Goal: Information Seeking & Learning: Learn about a topic

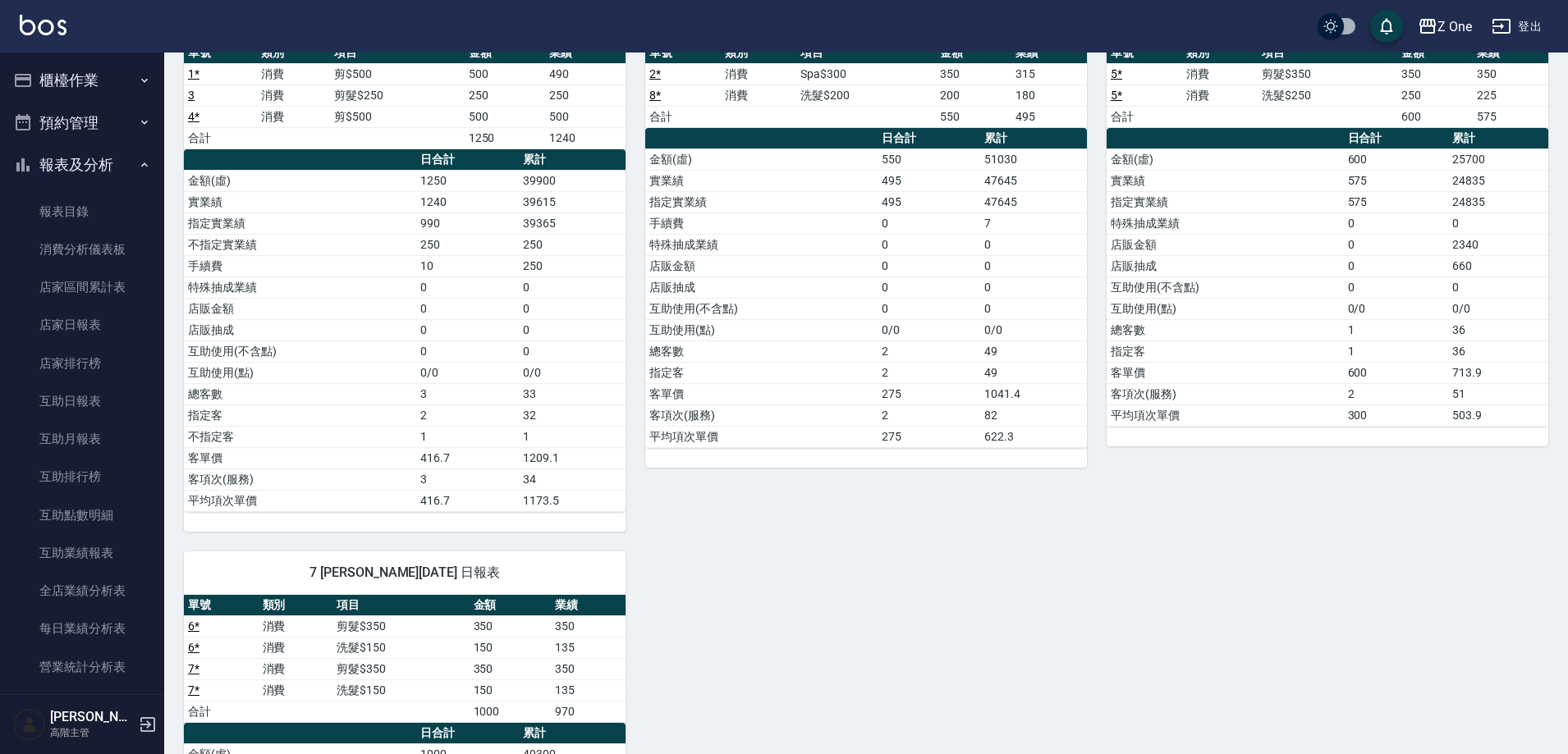
scroll to position [246, 0]
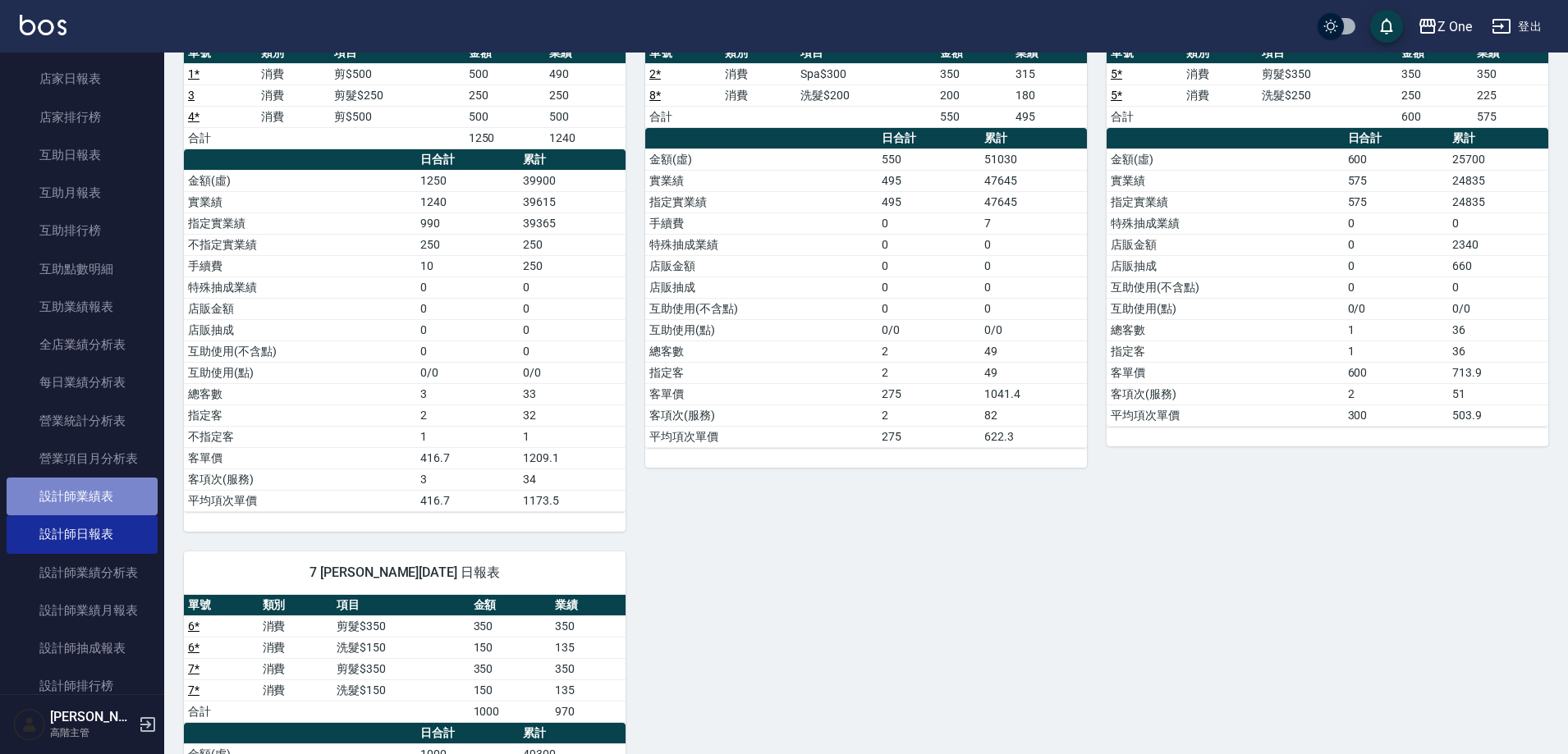
click at [103, 501] on link "設計師業績表" at bounding box center [82, 496] width 151 height 38
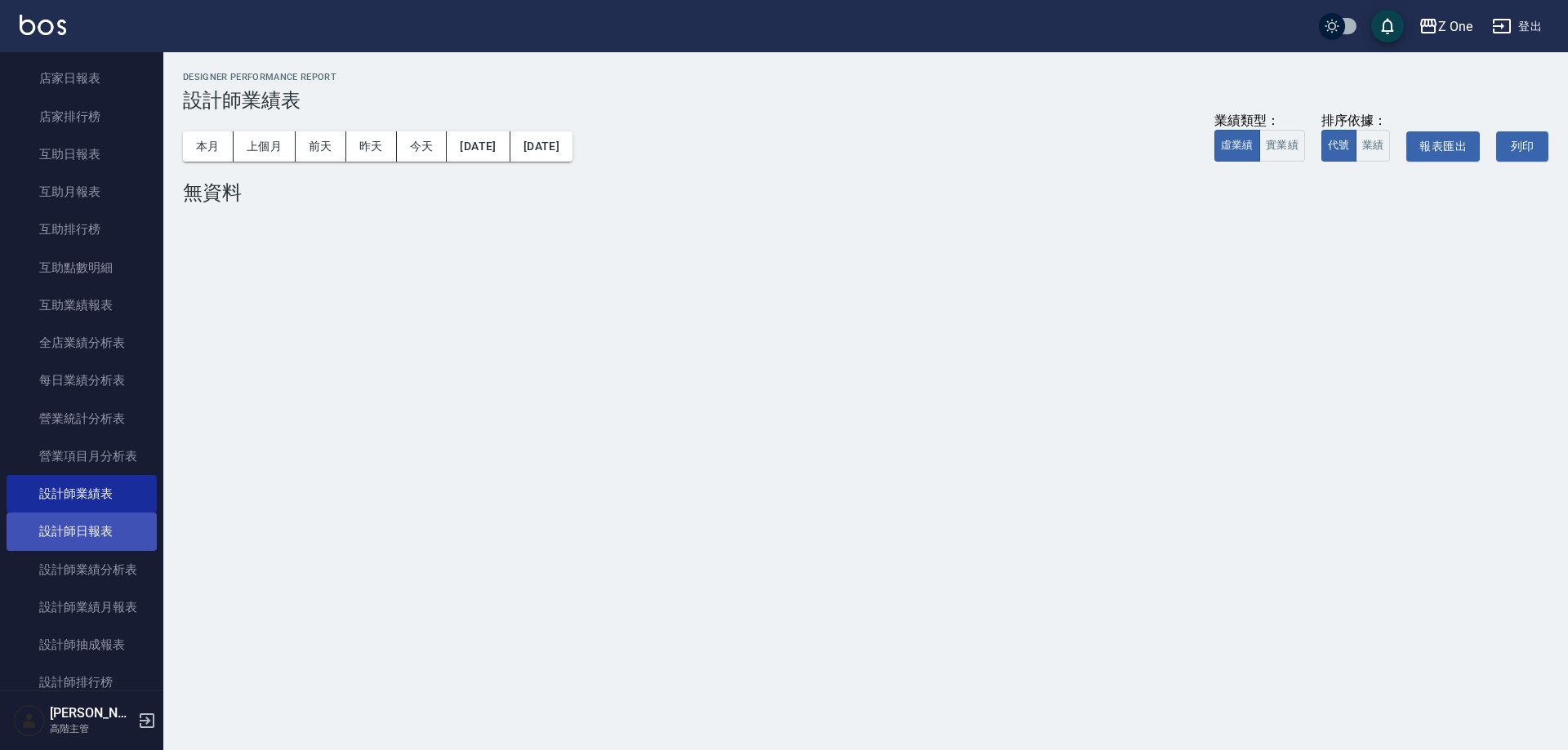
click at [65, 538] on link "設計師日報表" at bounding box center [82, 531] width 150 height 38
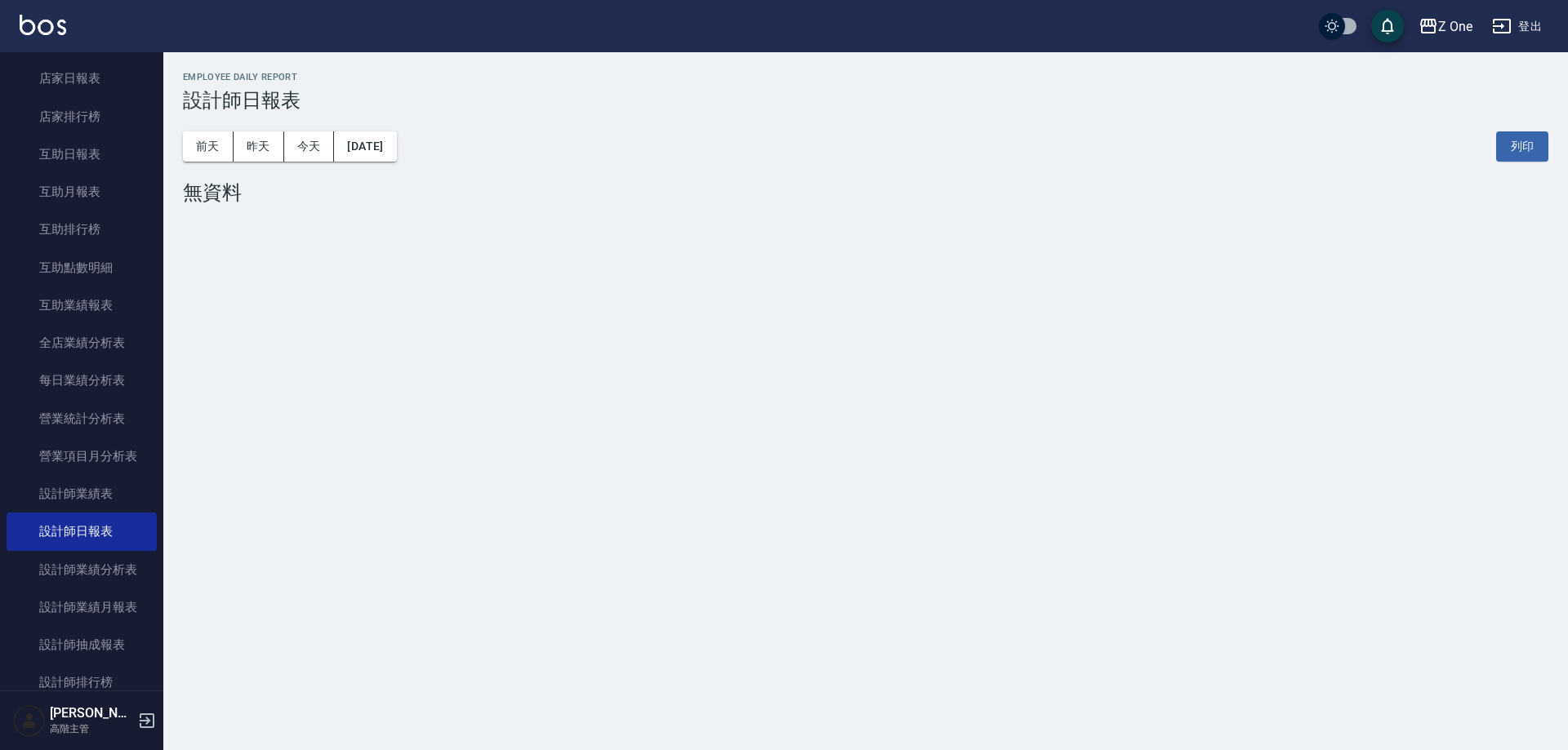
click at [217, 120] on div "[DATE] [DATE] [DATE] [DATE] 列印" at bounding box center [866, 146] width 1365 height 69
click at [262, 148] on button "昨天" at bounding box center [259, 146] width 51 height 30
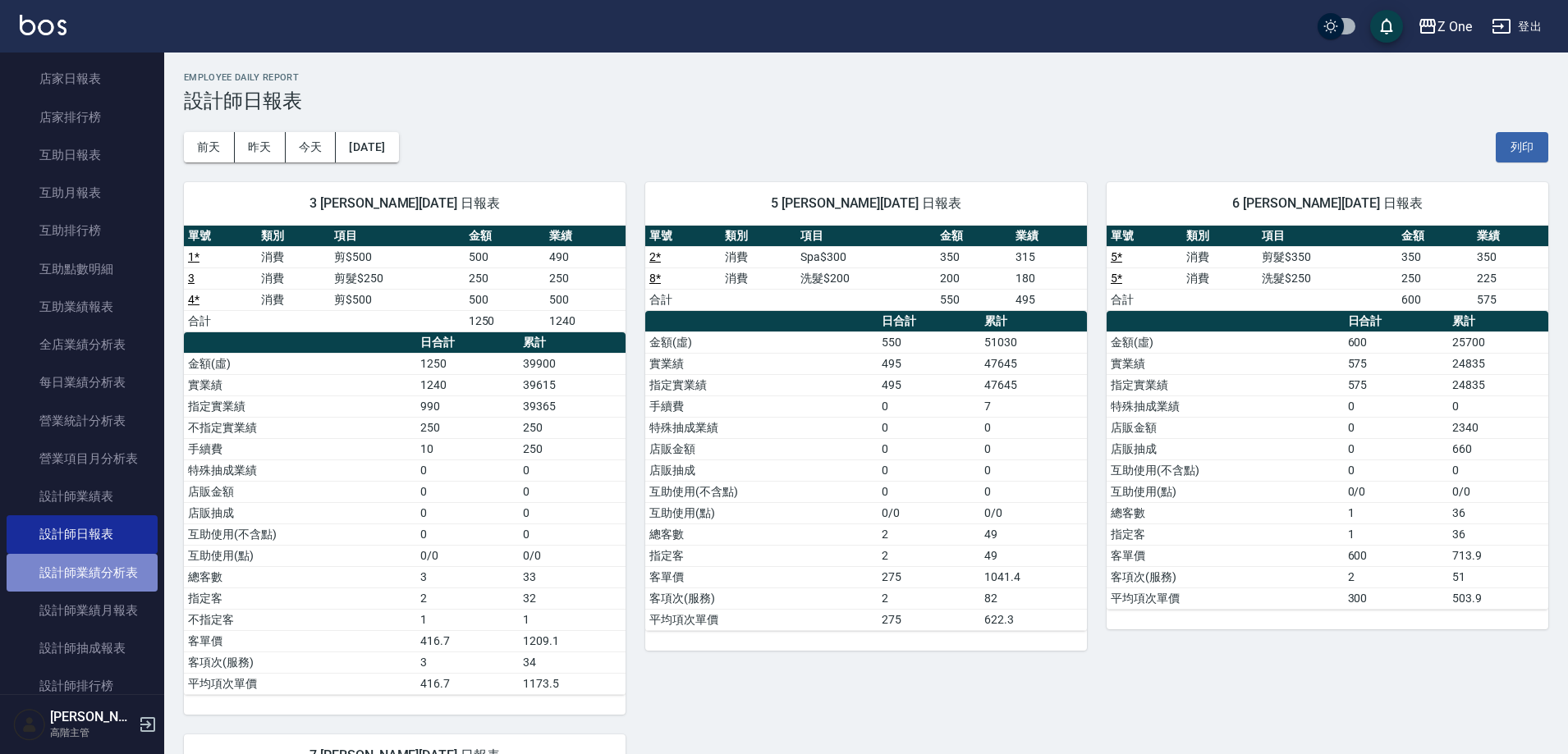
click at [130, 576] on link "設計師業績分析表" at bounding box center [82, 573] width 151 height 38
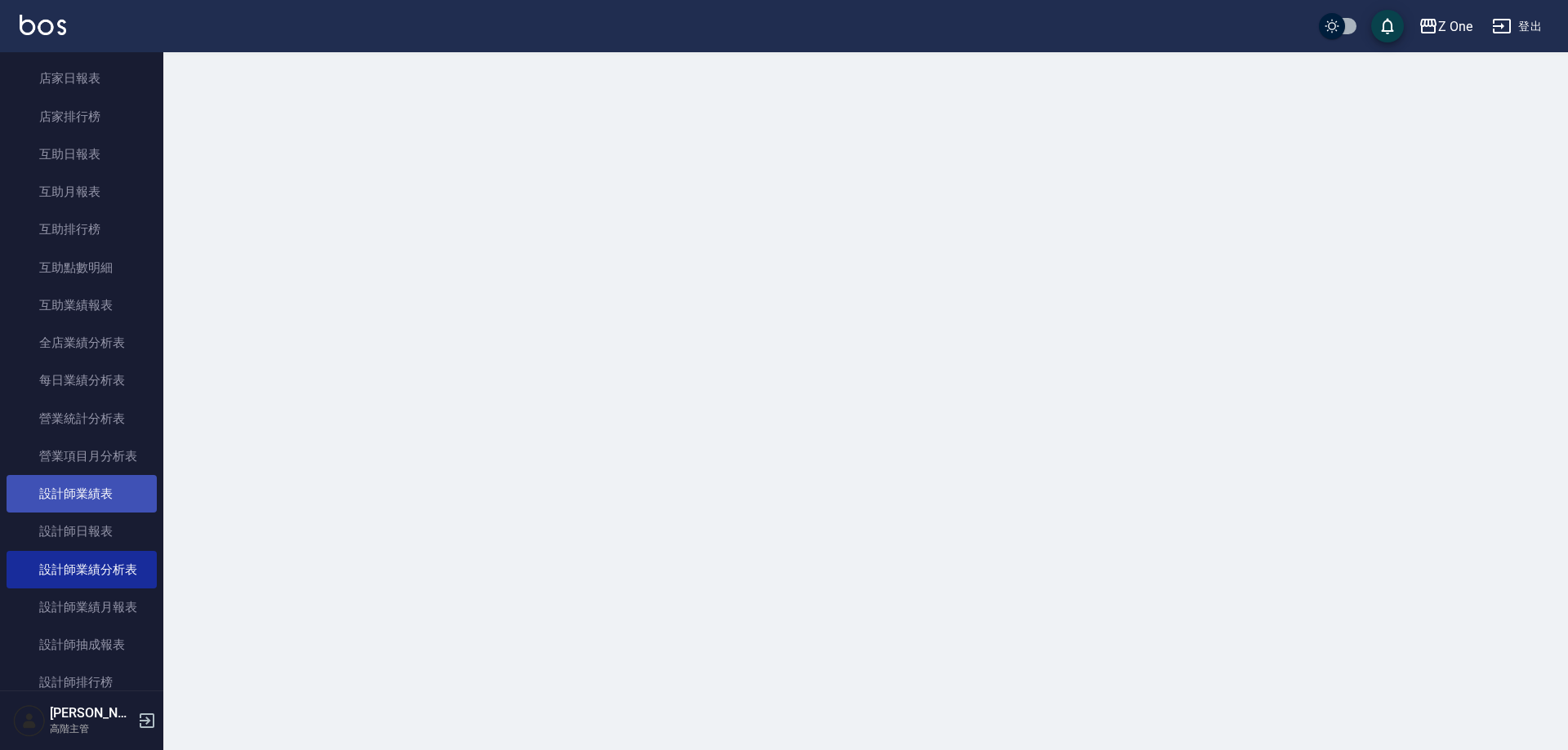
click at [122, 509] on link "設計師業績表" at bounding box center [82, 494] width 150 height 38
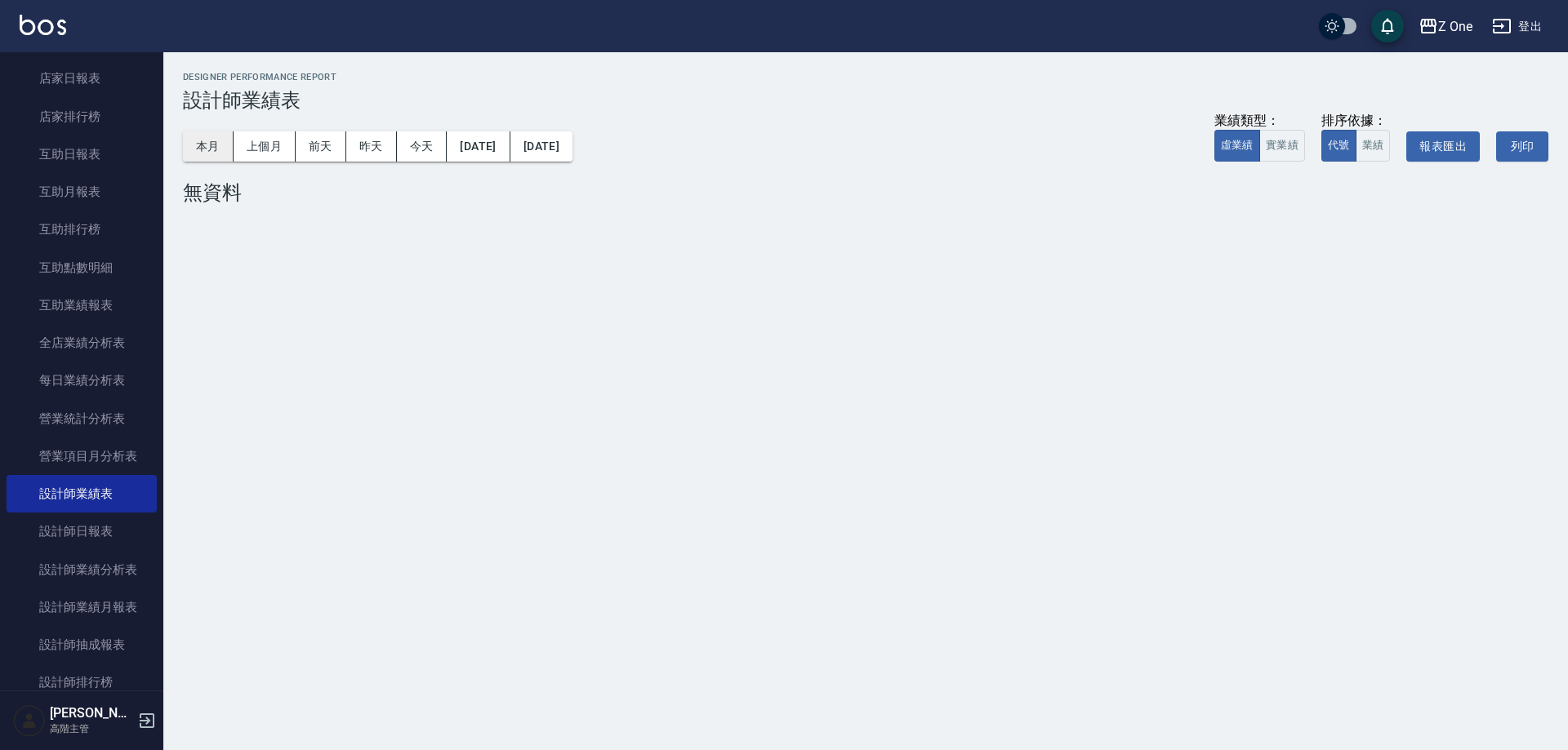
click at [204, 131] on button "本月" at bounding box center [208, 146] width 51 height 30
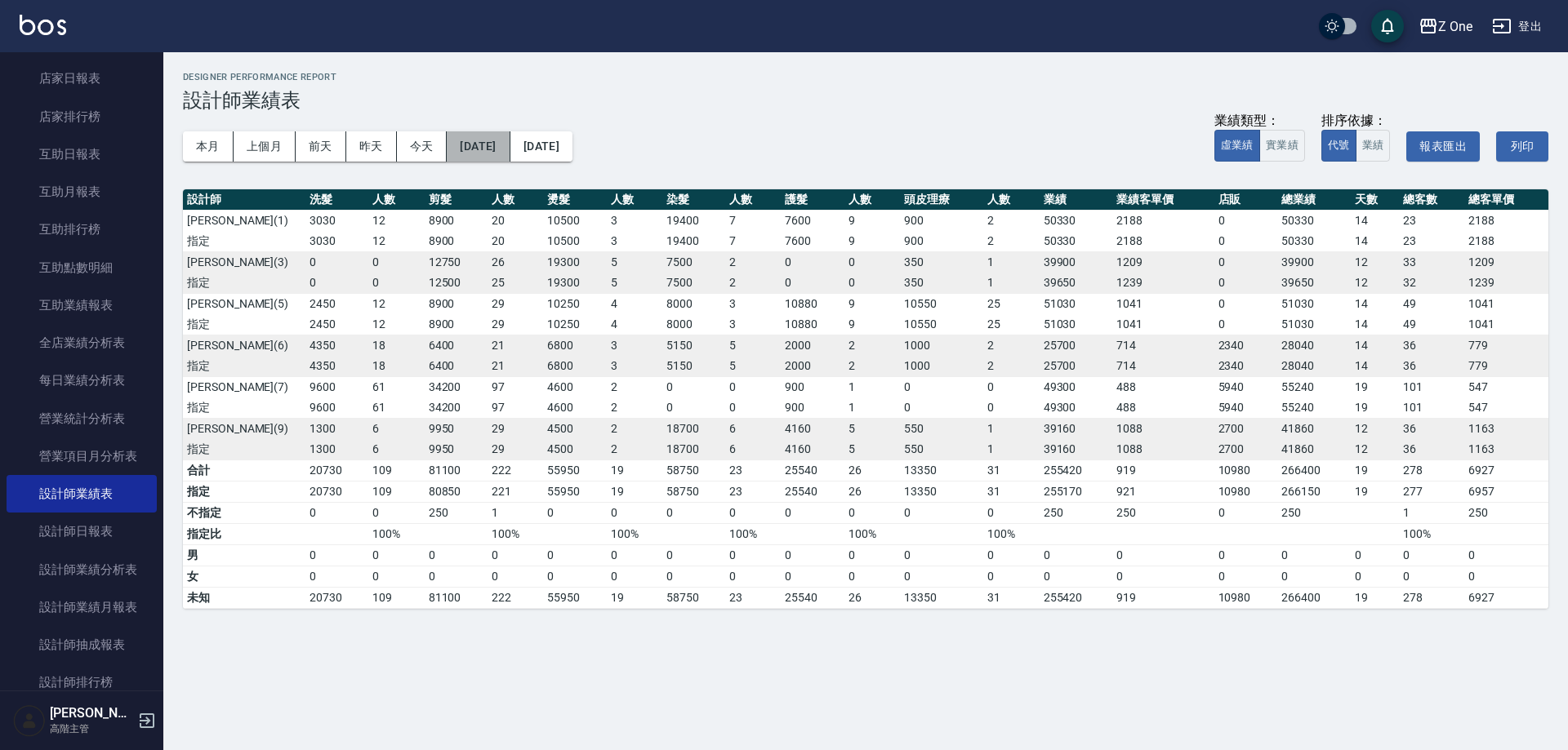
click at [486, 141] on button "[DATE]" at bounding box center [478, 146] width 63 height 30
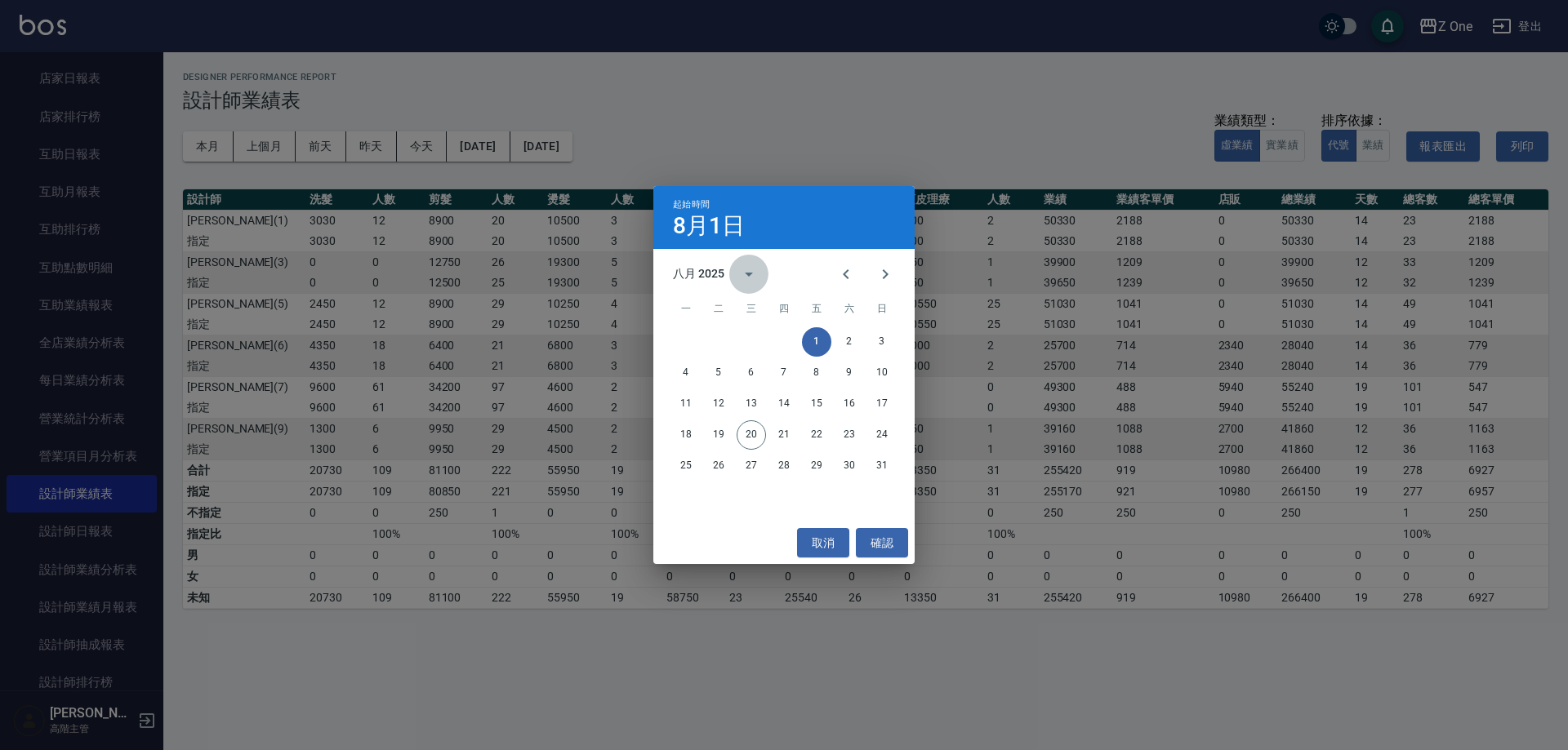
click at [740, 274] on icon "calendar view is open, switch to year view" at bounding box center [748, 274] width 20 height 20
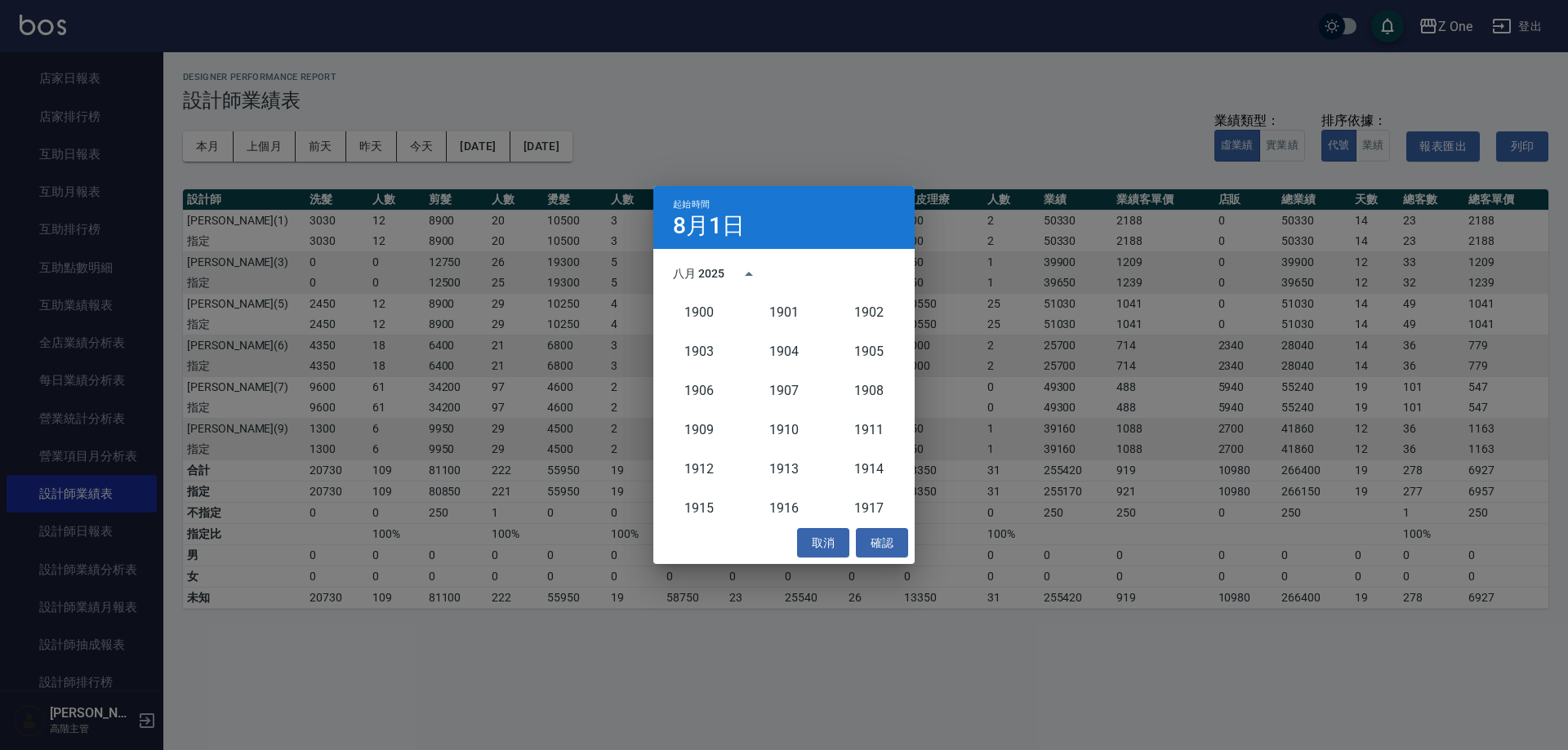
scroll to position [1512, 0]
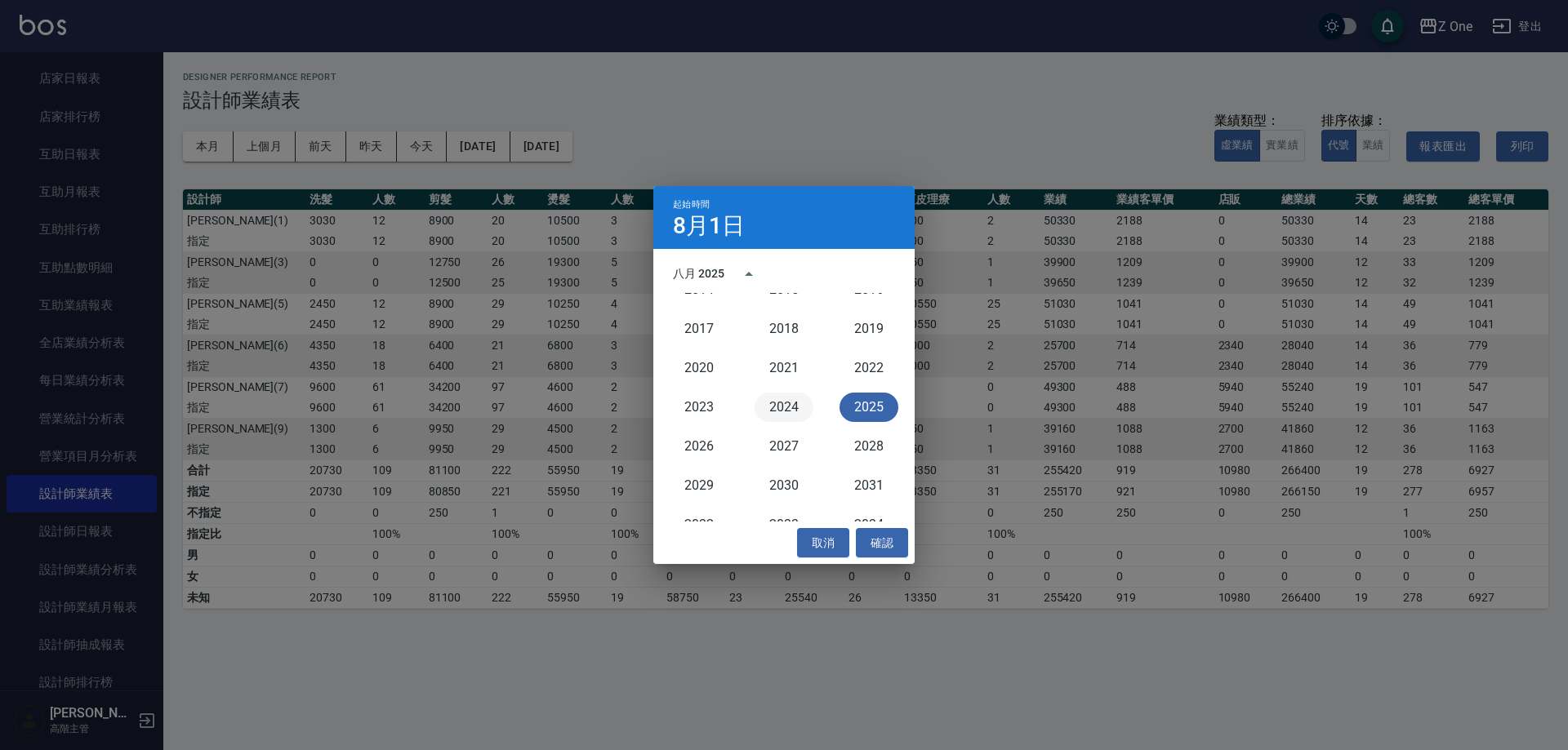
click at [772, 406] on button "2024" at bounding box center [784, 406] width 59 height 29
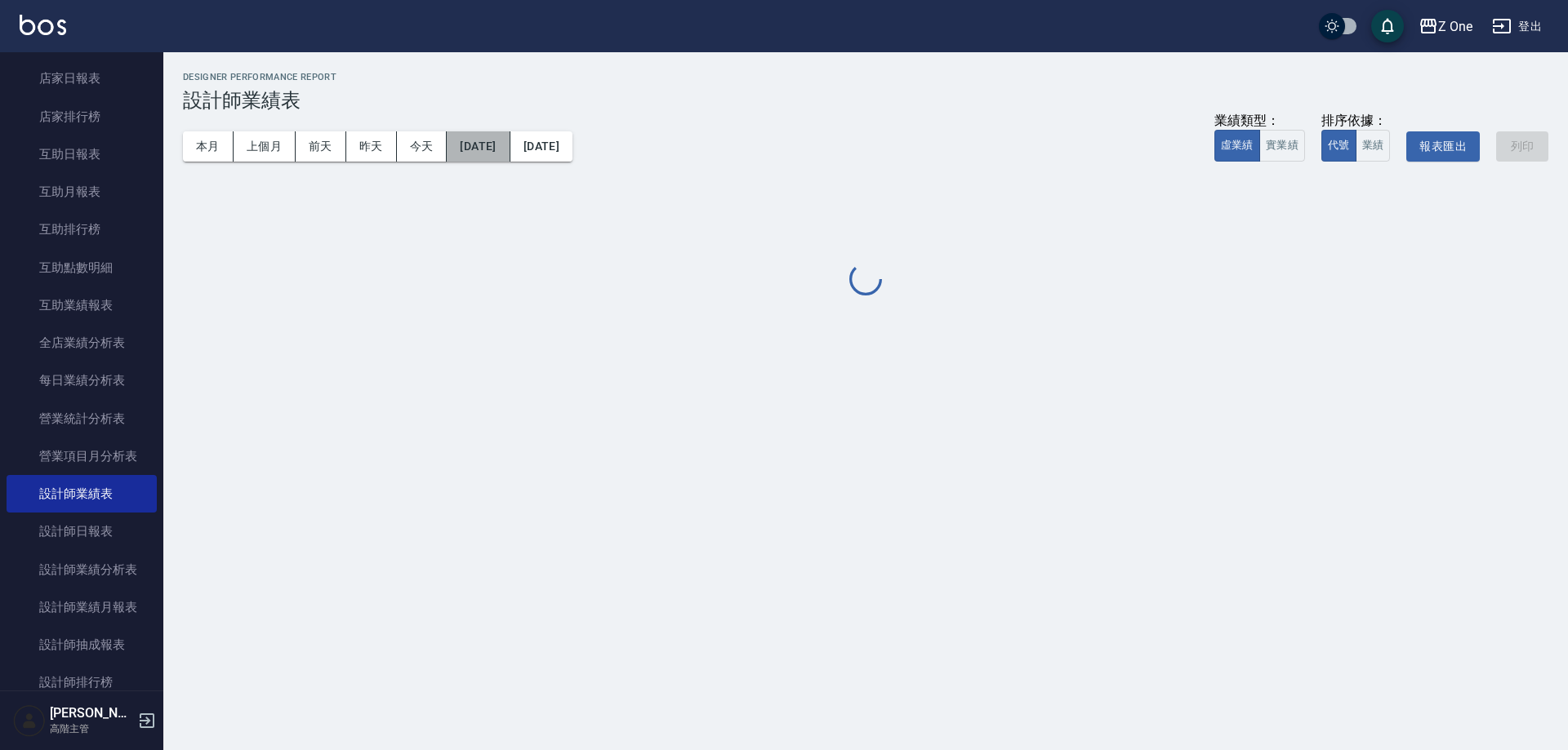
click at [510, 146] on button "[DATE]" at bounding box center [478, 146] width 63 height 30
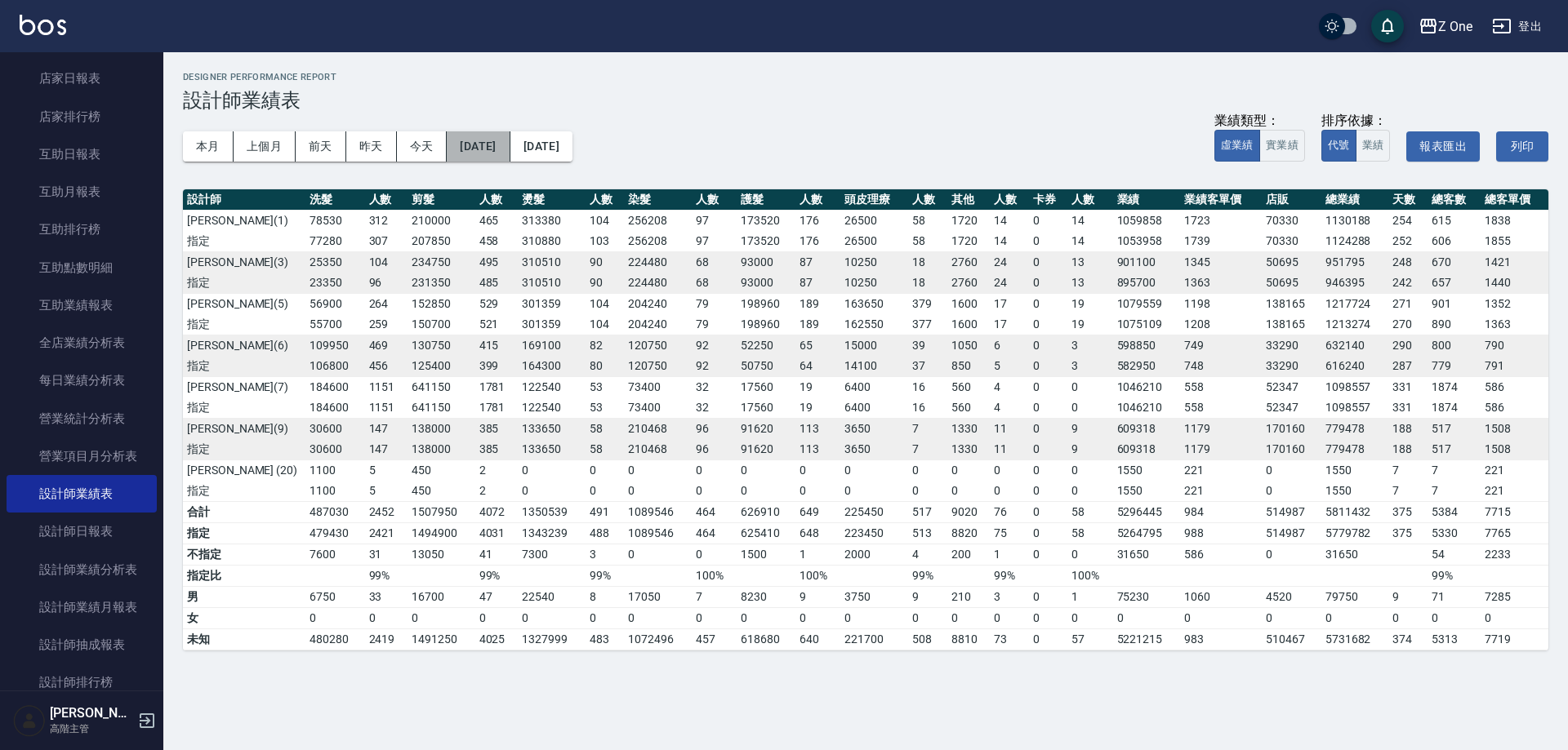
click at [493, 147] on button "[DATE]" at bounding box center [478, 146] width 63 height 30
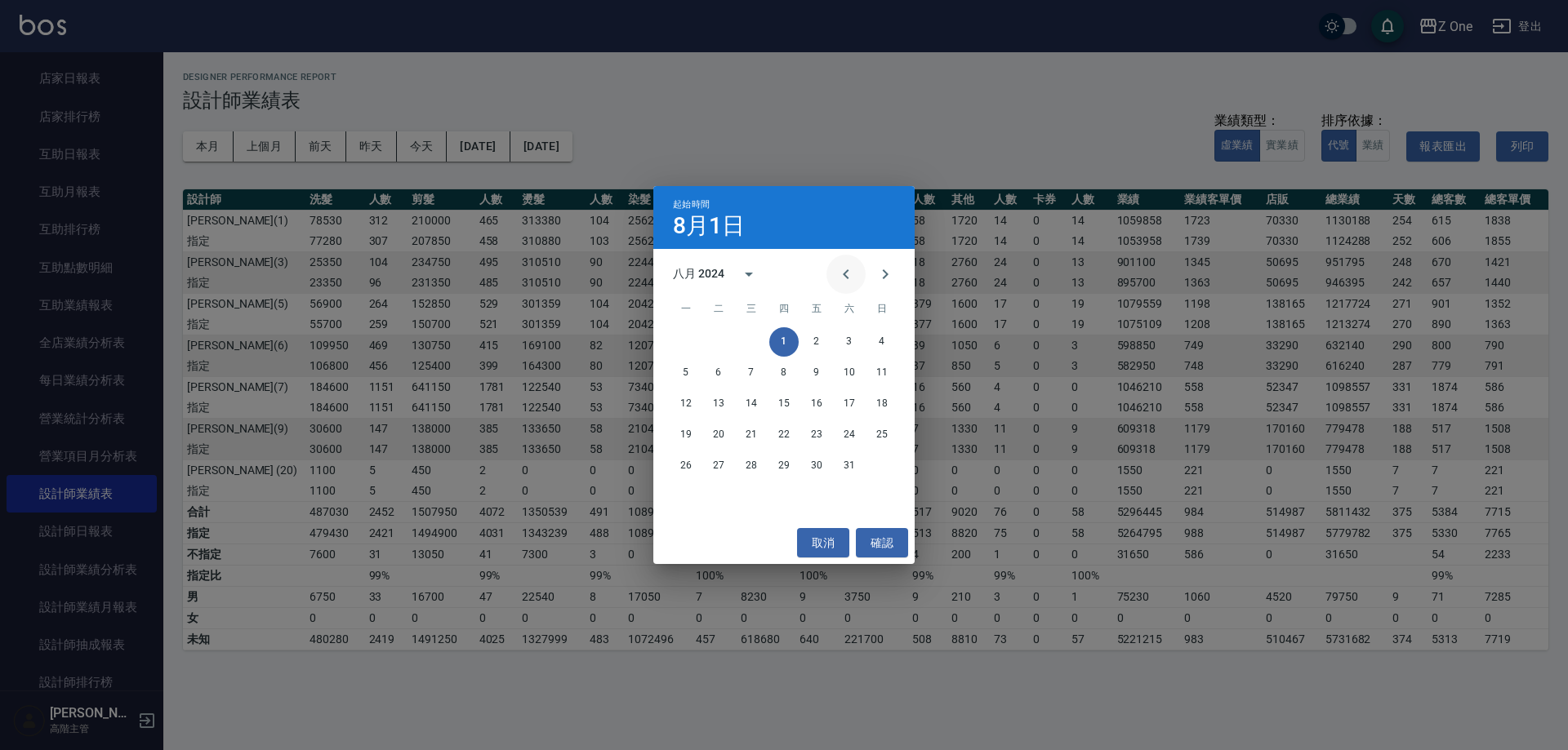
click at [835, 276] on button "Previous month" at bounding box center [846, 274] width 39 height 39
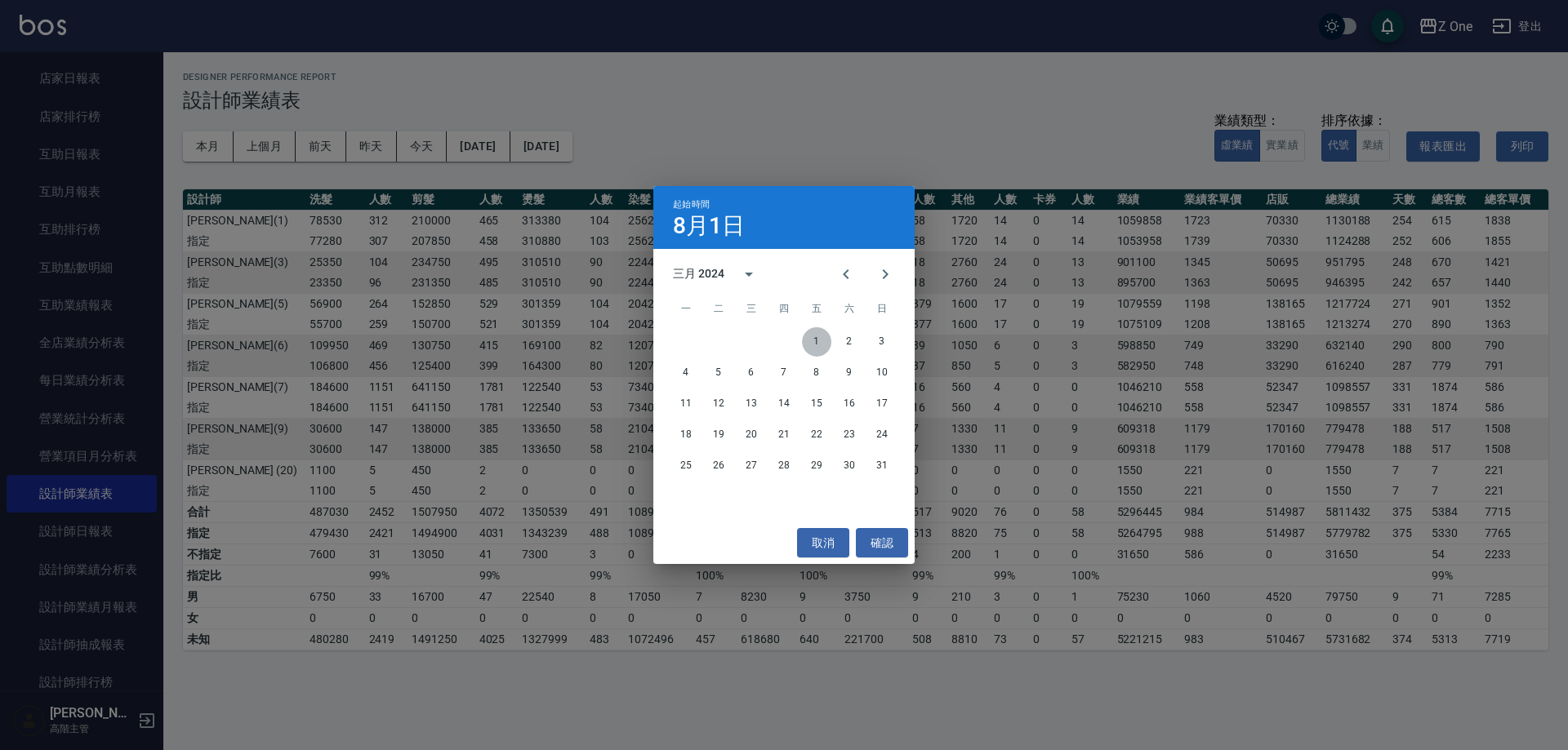
click at [820, 342] on button "1" at bounding box center [816, 342] width 29 height 29
click at [738, 276] on button "calendar view is open, switch to year view" at bounding box center [749, 274] width 39 height 39
click at [788, 402] on button "2024" at bounding box center [784, 406] width 59 height 29
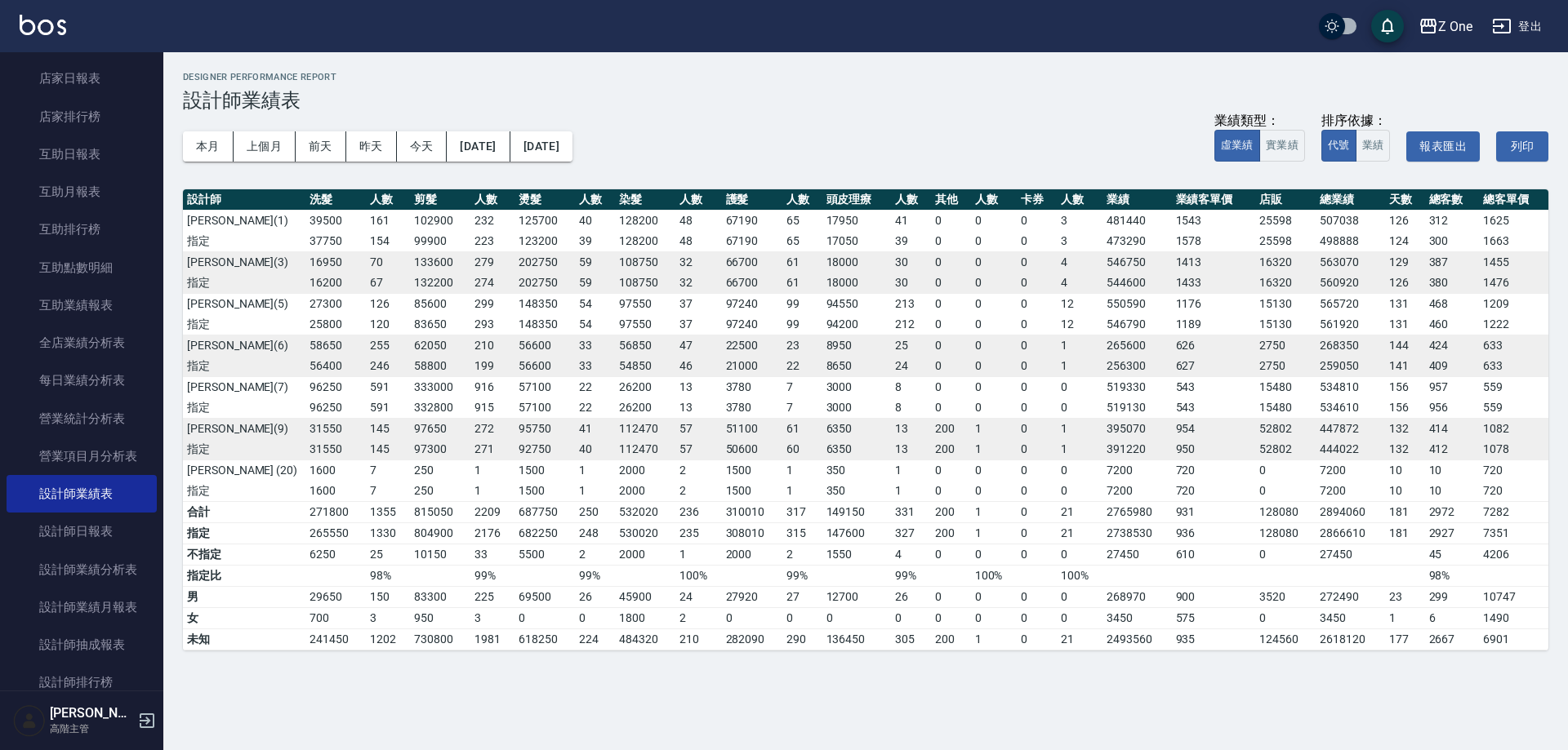
click at [573, 151] on button "[DATE]" at bounding box center [542, 146] width 62 height 30
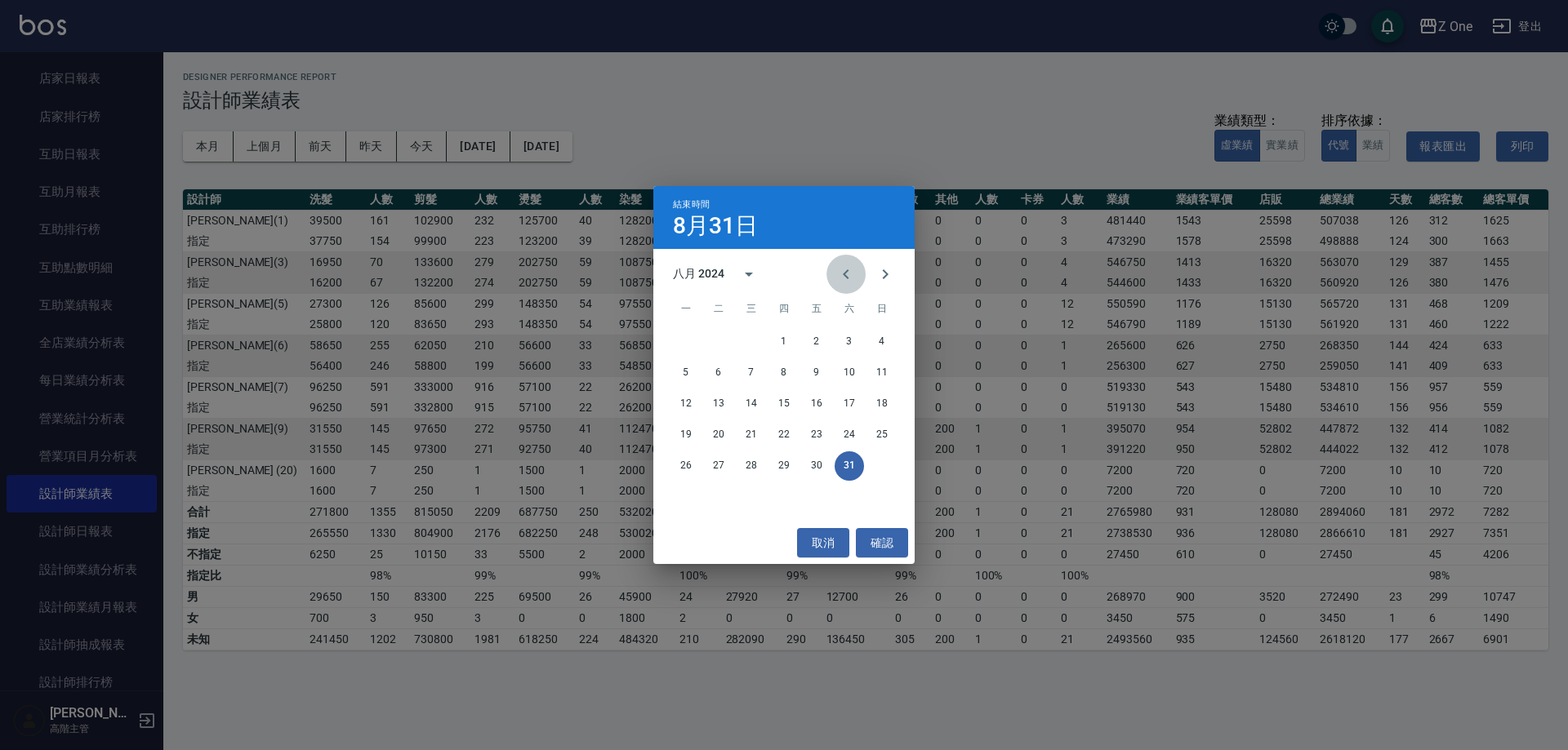
click at [850, 281] on icon "Previous month" at bounding box center [846, 274] width 20 height 20
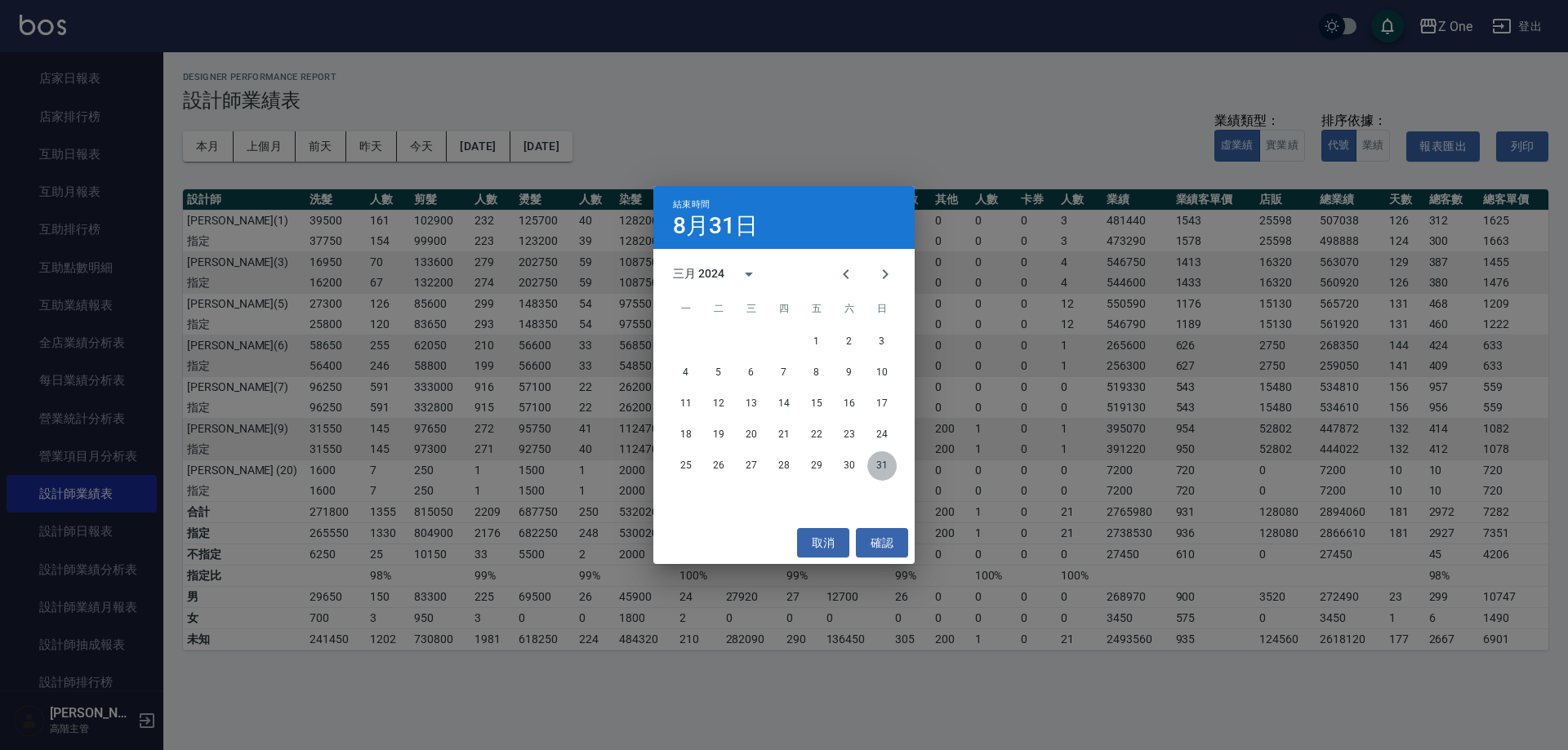
click at [890, 463] on button "31" at bounding box center [882, 466] width 29 height 29
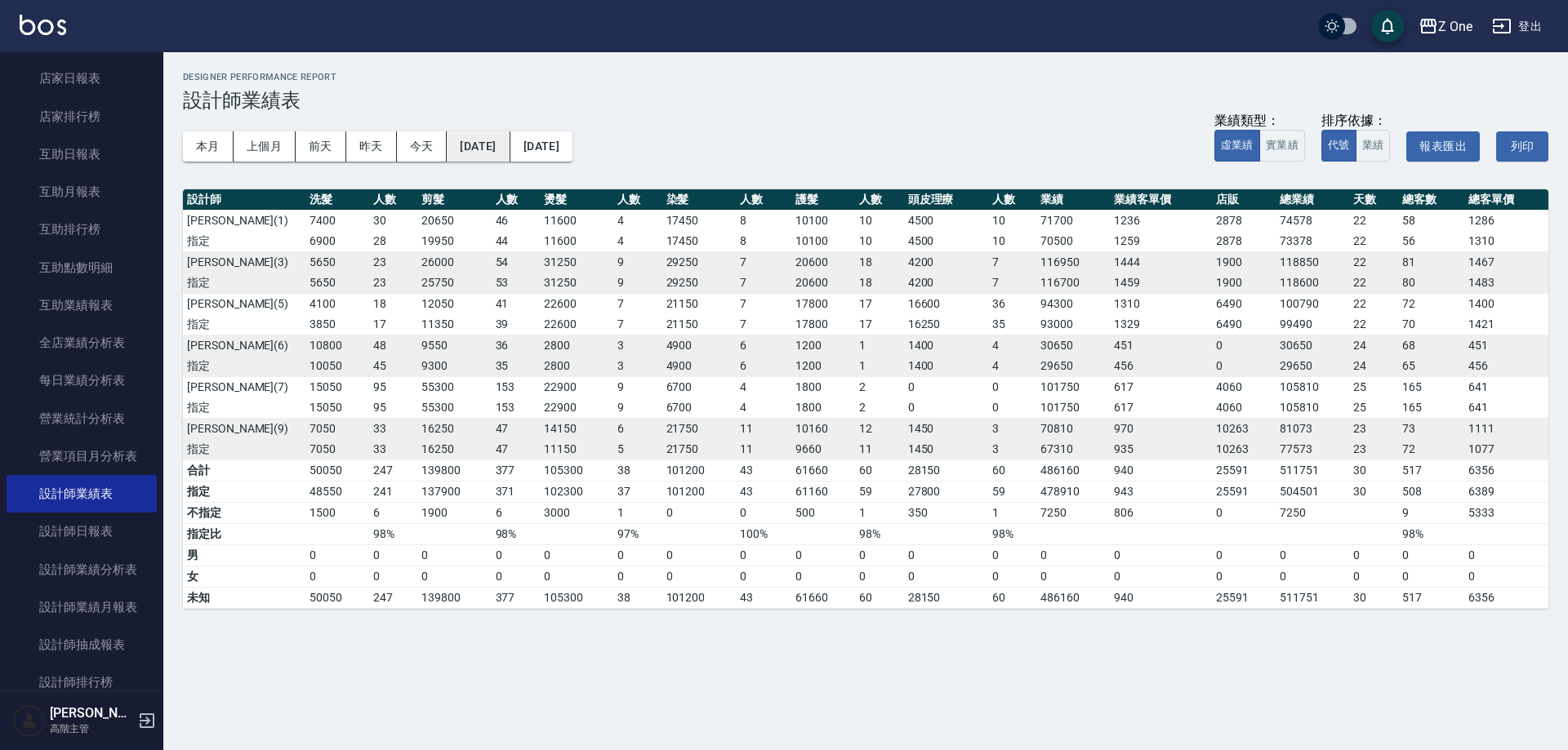
click at [492, 145] on button "[DATE]" at bounding box center [478, 146] width 63 height 30
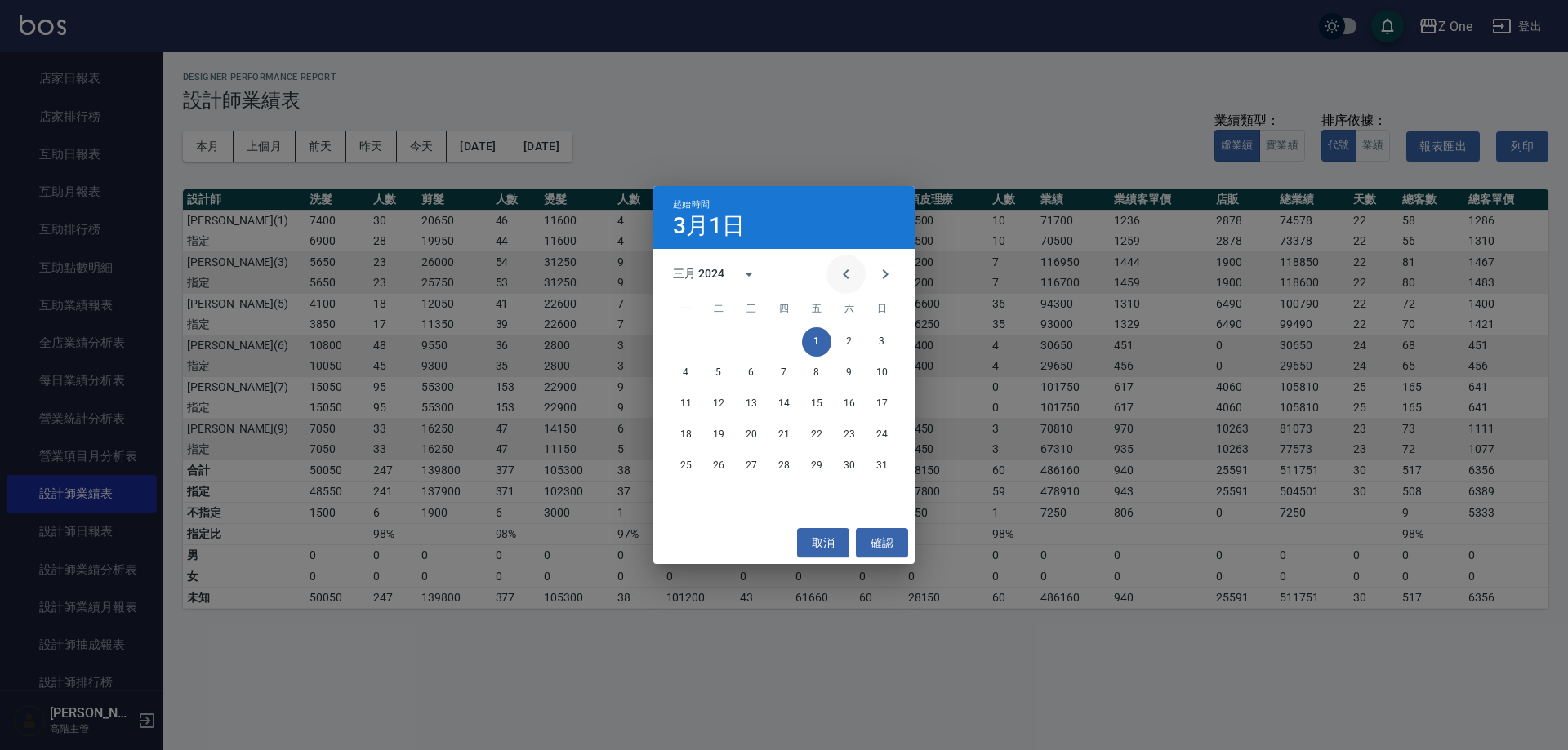
click at [844, 280] on icon "Previous month" at bounding box center [846, 274] width 20 height 20
click at [882, 280] on icon "Next month" at bounding box center [885, 274] width 20 height 20
click at [731, 273] on button "calendar view is open, switch to year view" at bounding box center [749, 274] width 39 height 39
click at [782, 413] on button "2024" at bounding box center [784, 406] width 59 height 29
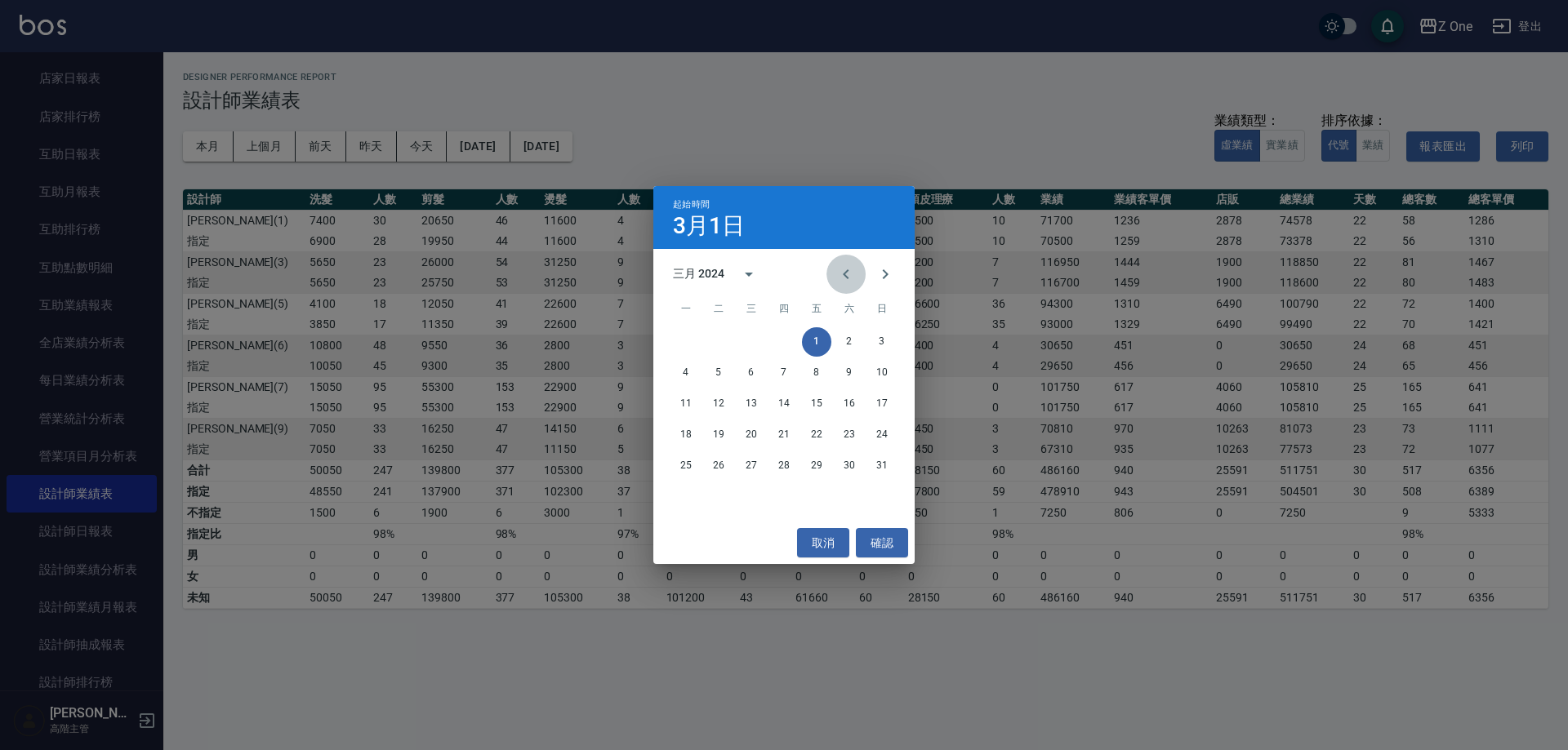
click at [838, 280] on icon "Previous month" at bounding box center [846, 274] width 20 height 20
click at [781, 344] on button "1" at bounding box center [783, 342] width 29 height 29
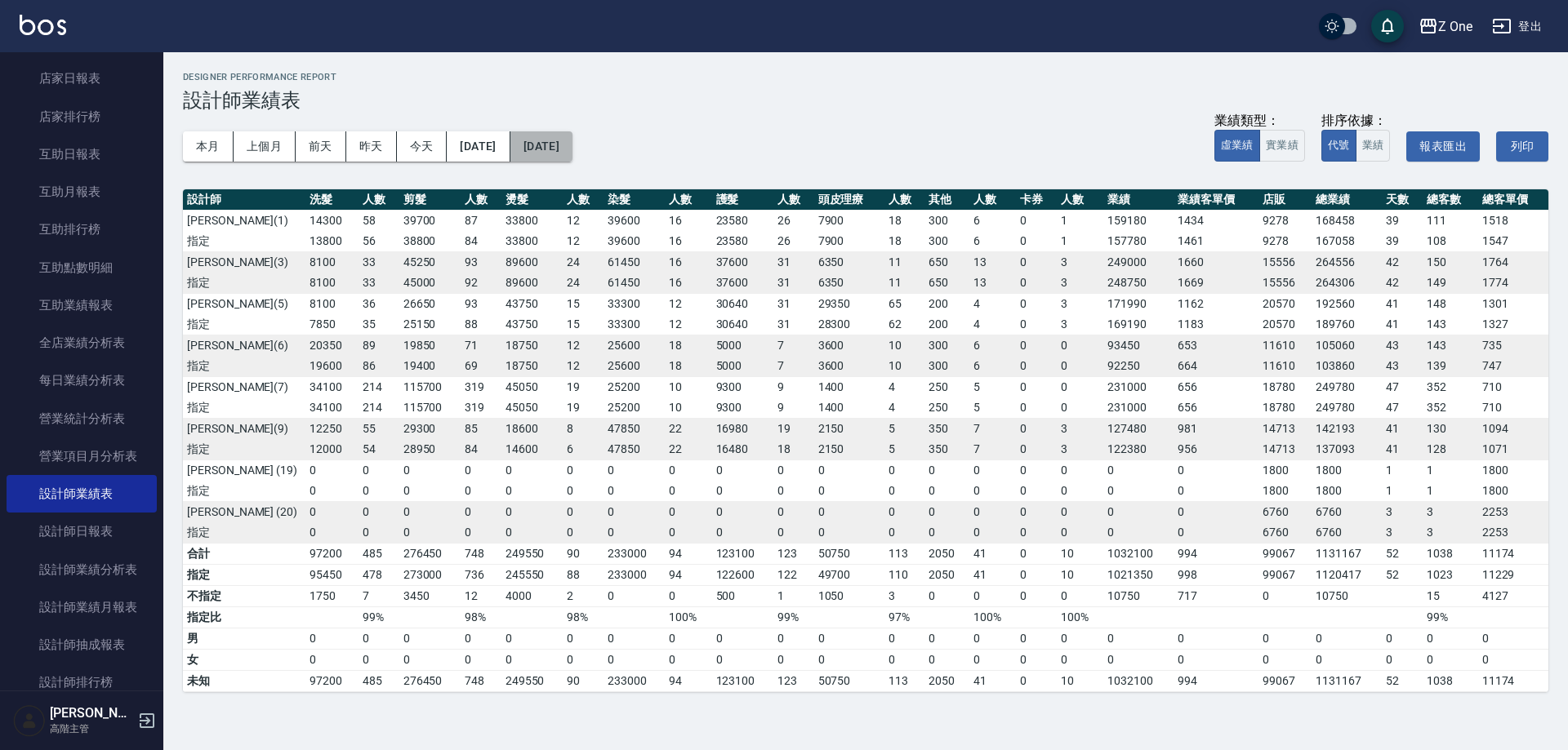
click at [573, 134] on button "[DATE]" at bounding box center [542, 146] width 62 height 30
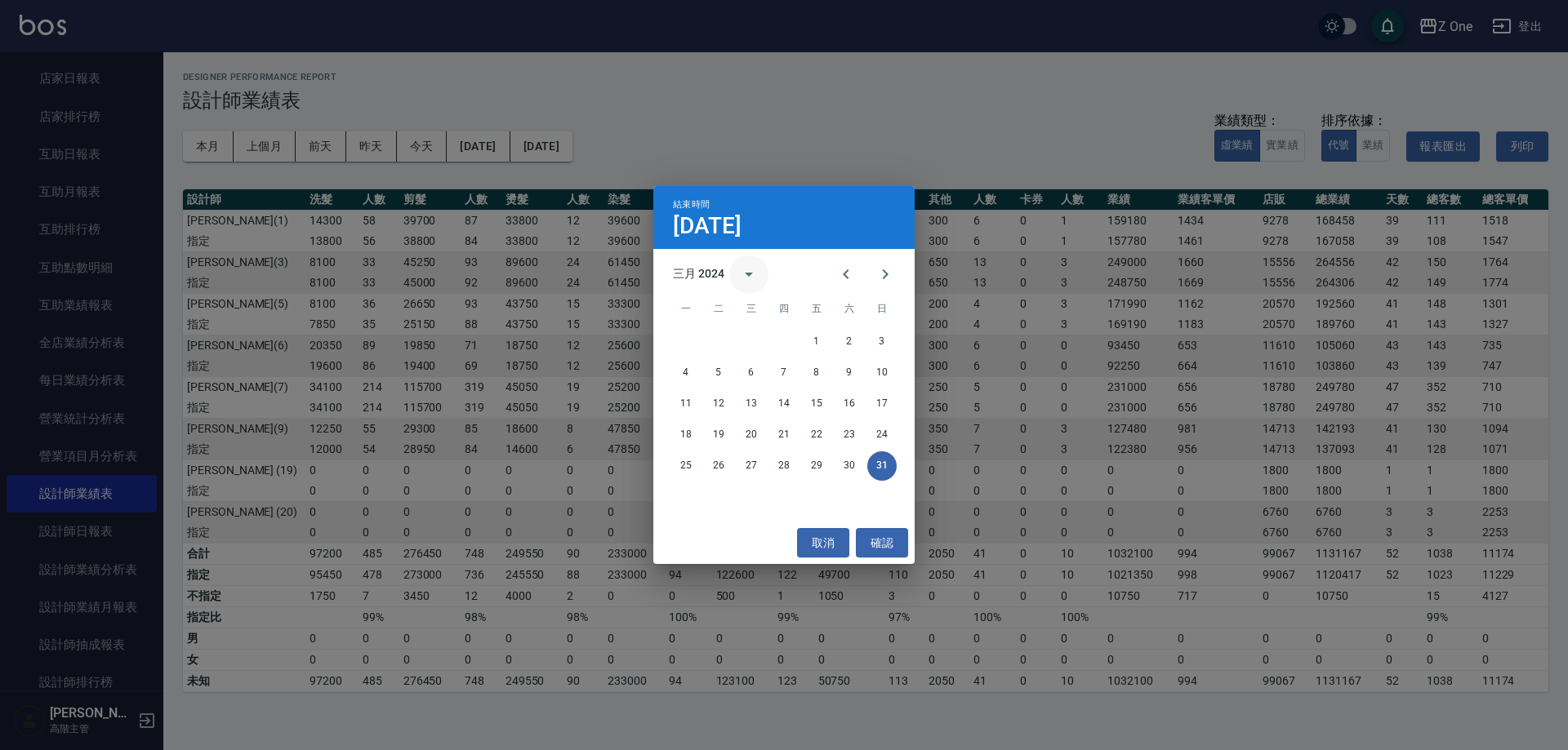
click at [754, 273] on icon "calendar view is open, switch to year view" at bounding box center [748, 274] width 20 height 20
click at [778, 406] on button "2024" at bounding box center [784, 406] width 59 height 29
click at [841, 276] on icon "Previous month" at bounding box center [846, 274] width 20 height 20
click at [781, 466] on button "29" at bounding box center [783, 466] width 29 height 29
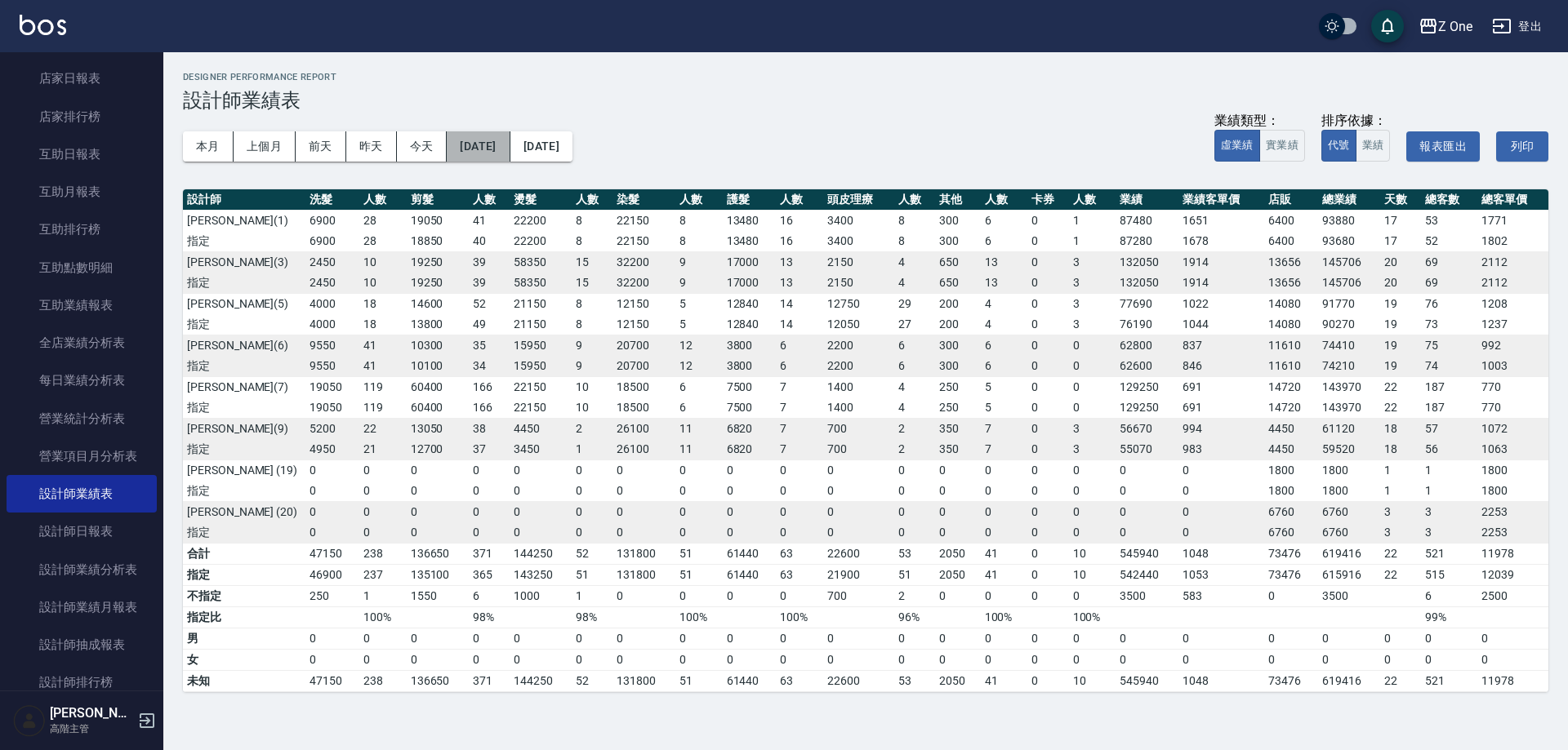
click at [510, 148] on button "[DATE]" at bounding box center [478, 146] width 63 height 30
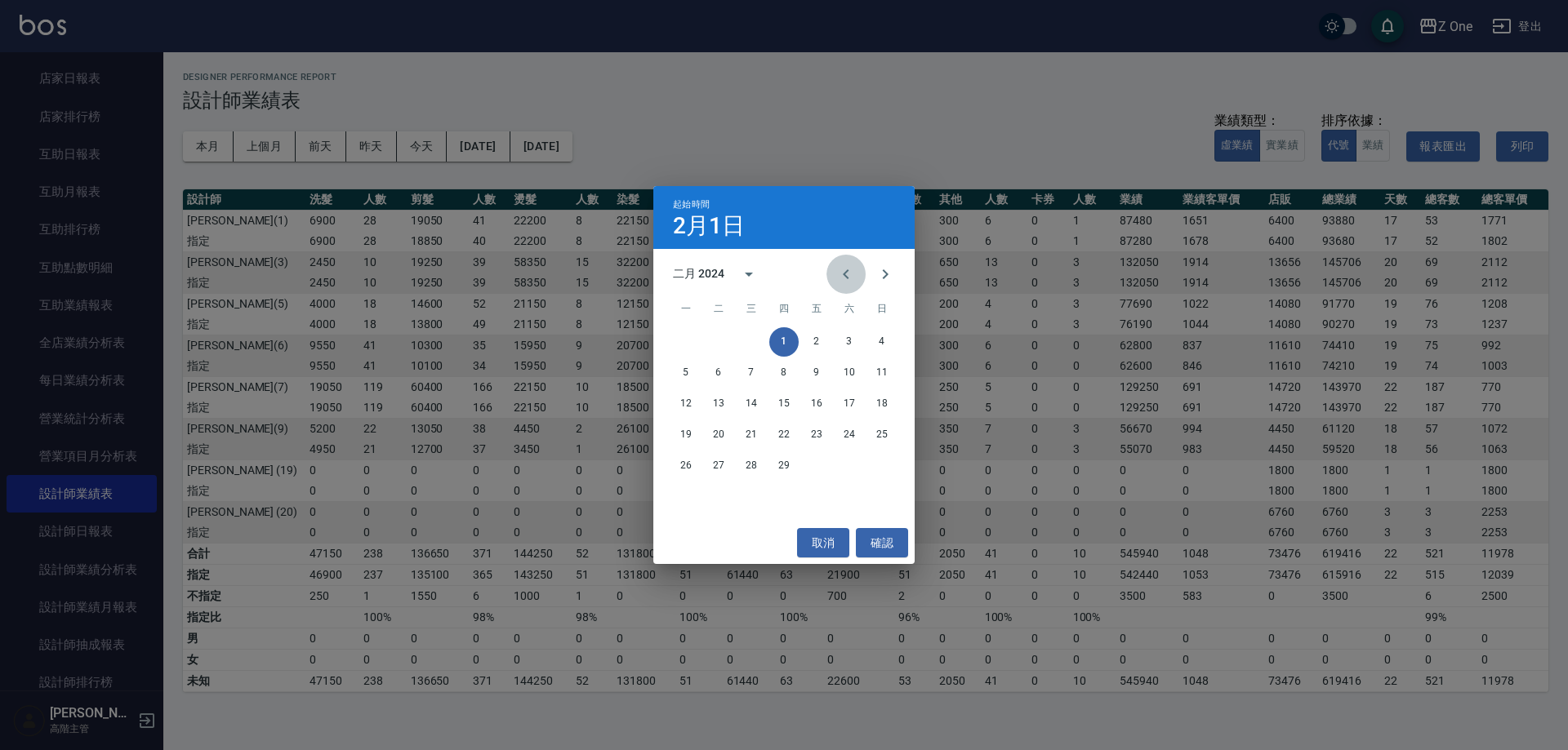
click at [852, 278] on icon "Previous month" at bounding box center [846, 274] width 20 height 20
click at [686, 340] on button "1" at bounding box center [685, 342] width 29 height 29
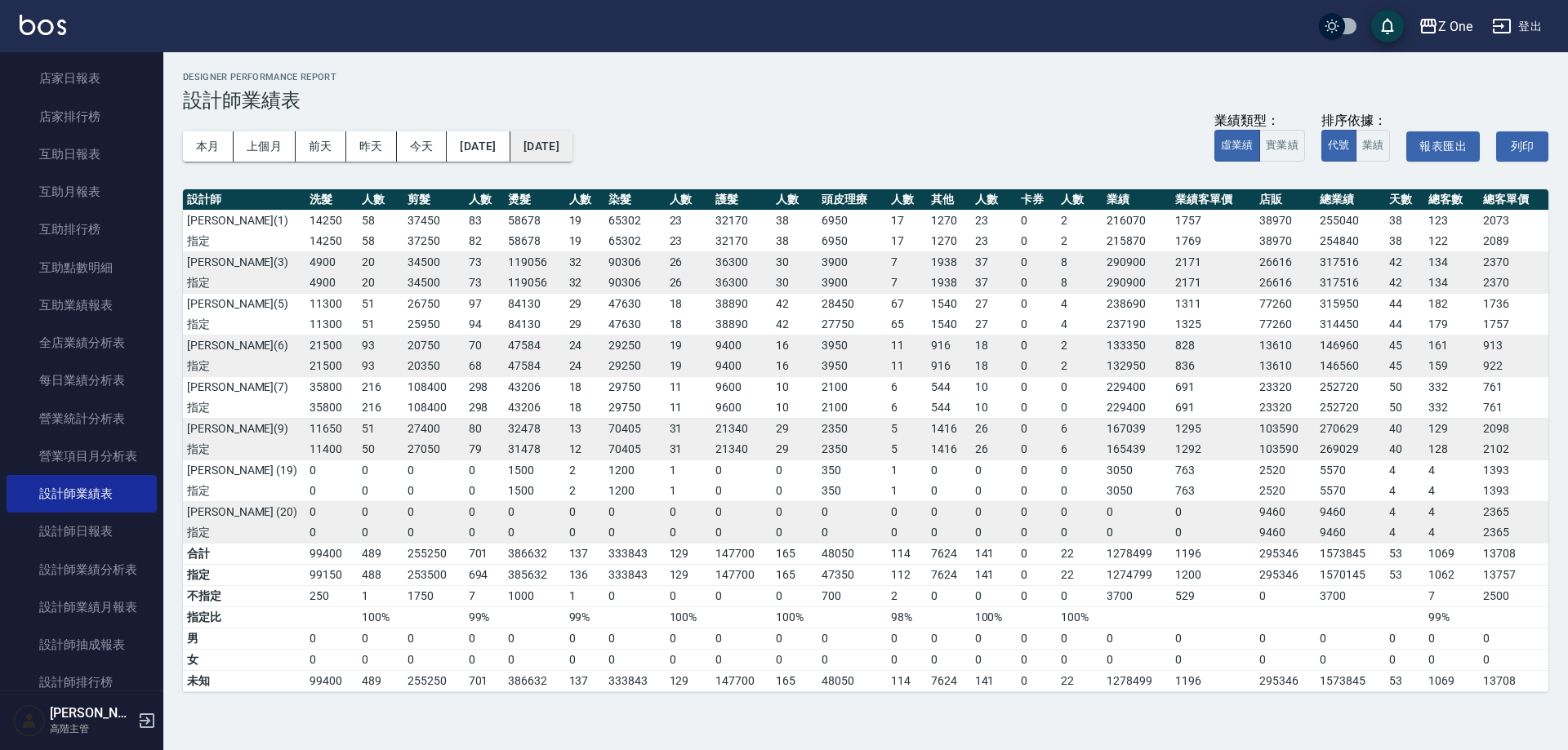
click at [573, 153] on button "[DATE]" at bounding box center [542, 146] width 62 height 30
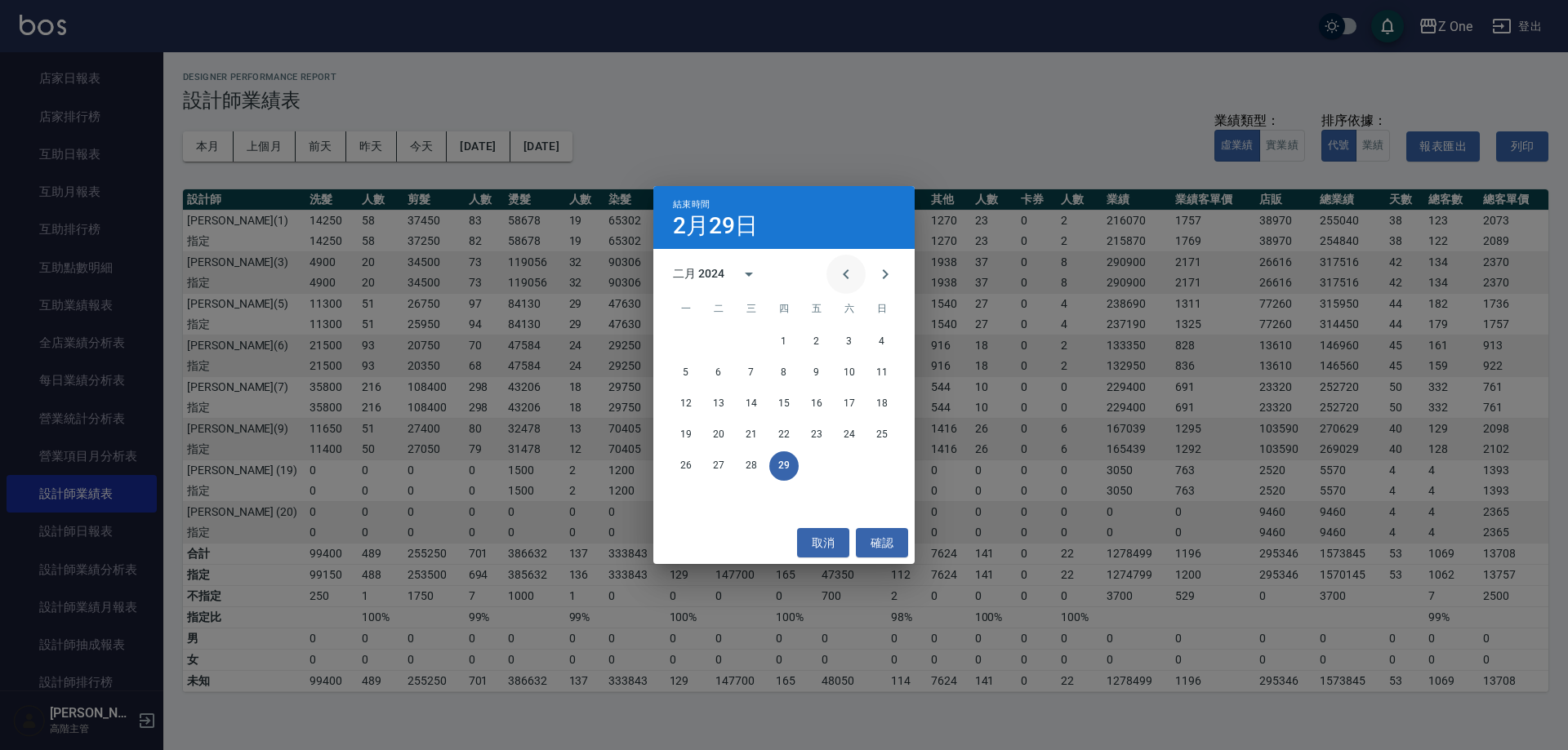
click at [851, 277] on icon "Previous month" at bounding box center [846, 274] width 20 height 20
click at [747, 462] on button "31" at bounding box center [751, 466] width 29 height 29
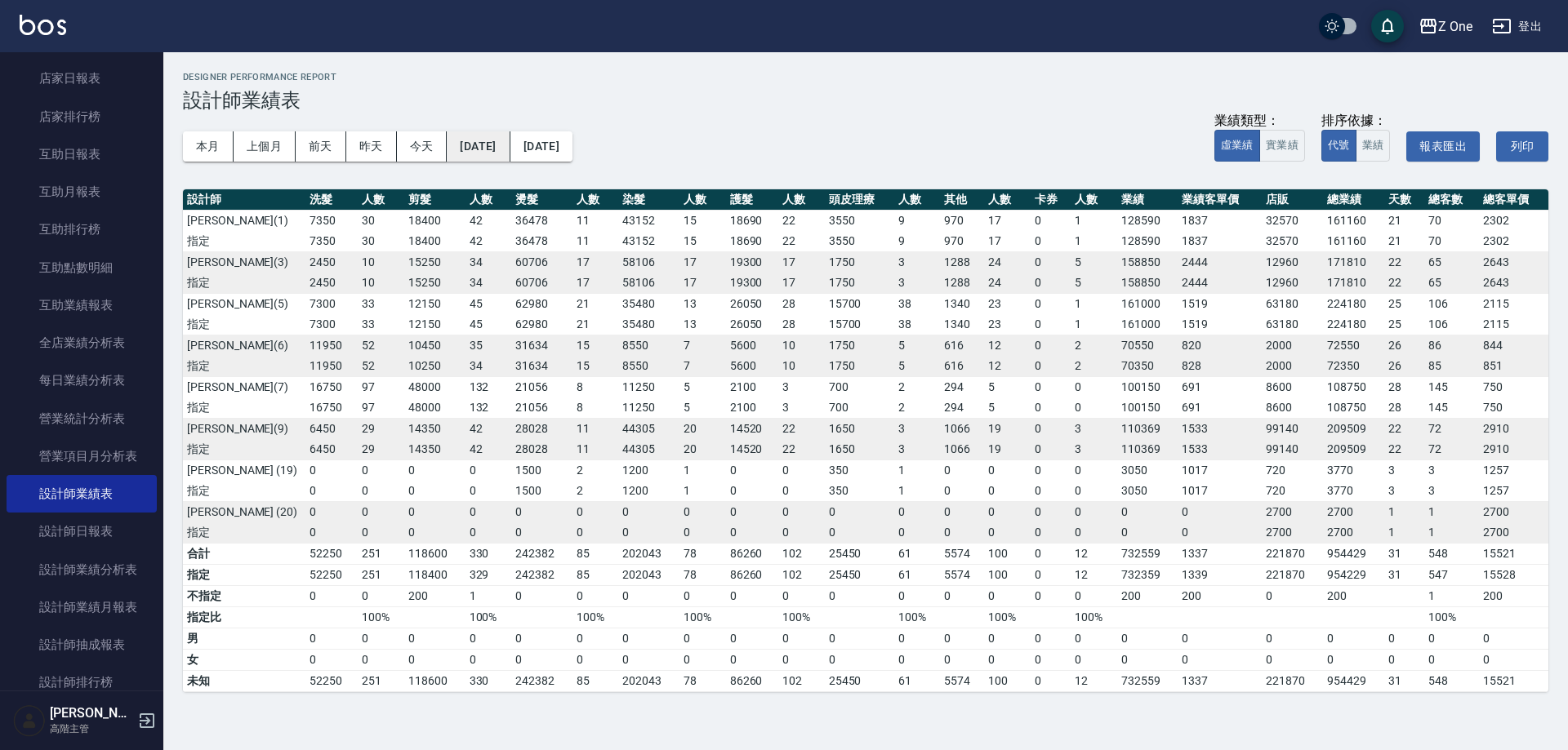
click at [510, 147] on button "[DATE]" at bounding box center [478, 146] width 63 height 30
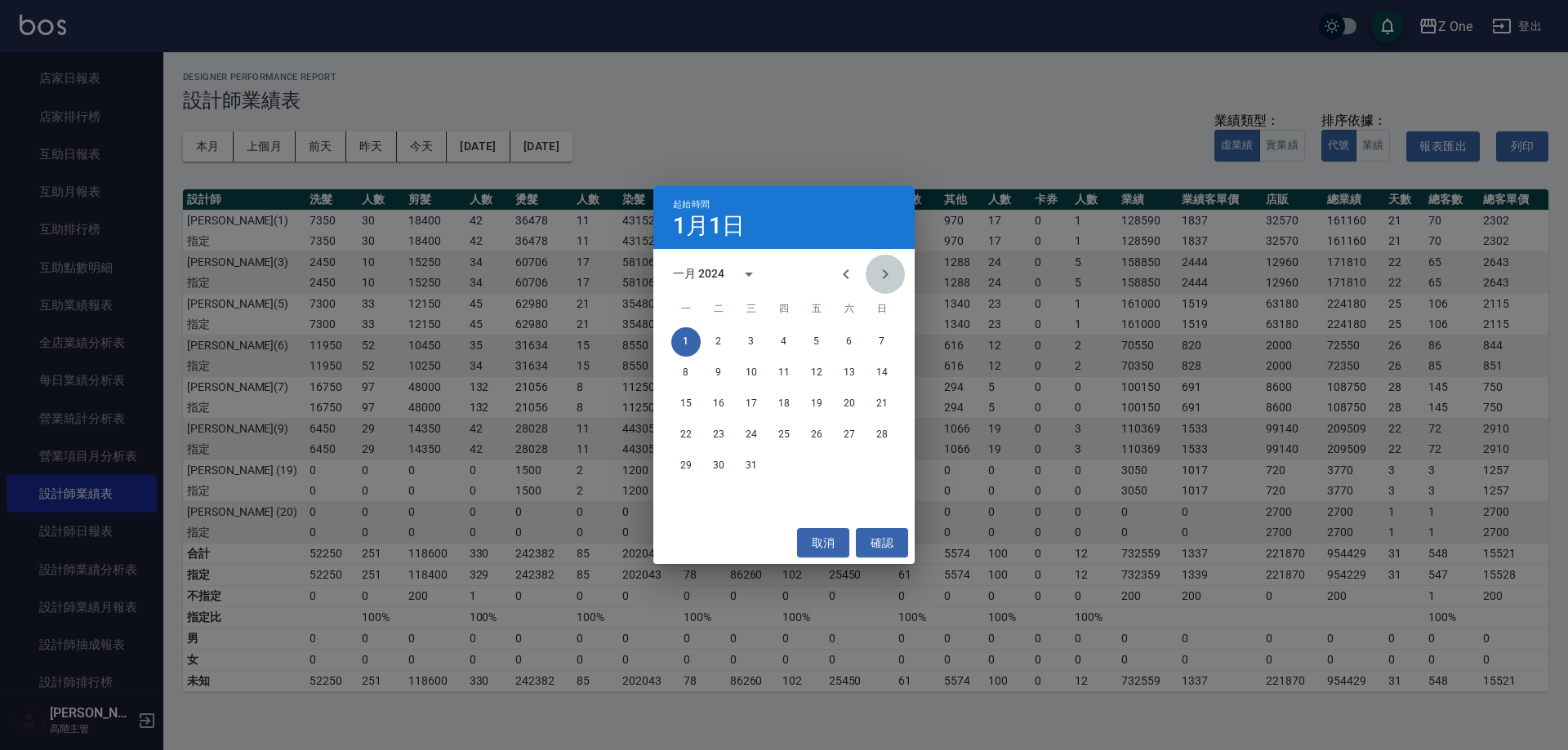
click at [885, 280] on icon "Next month" at bounding box center [885, 274] width 20 height 20
click at [777, 331] on button "1" at bounding box center [783, 342] width 29 height 29
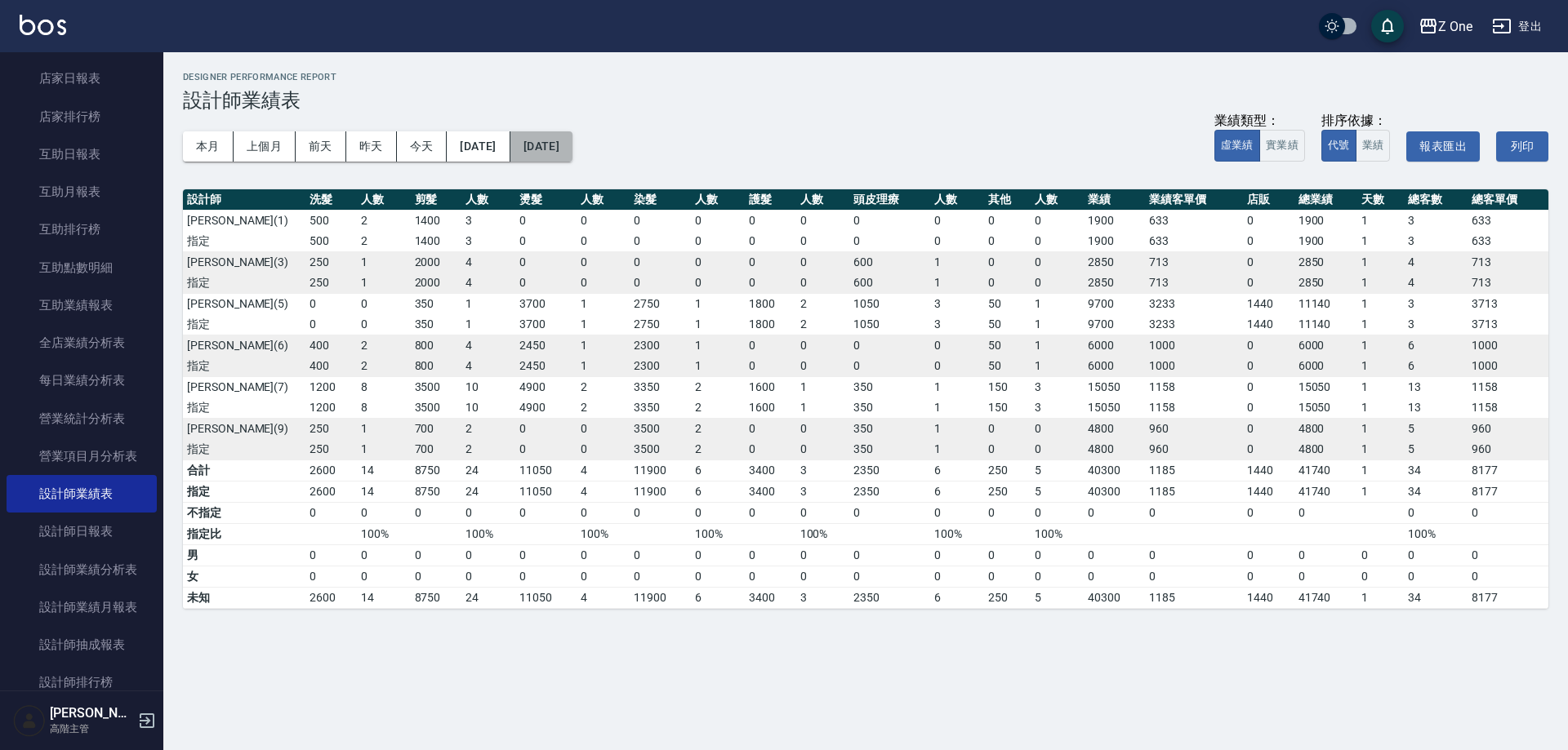
click at [573, 143] on button "[DATE]" at bounding box center [542, 146] width 62 height 30
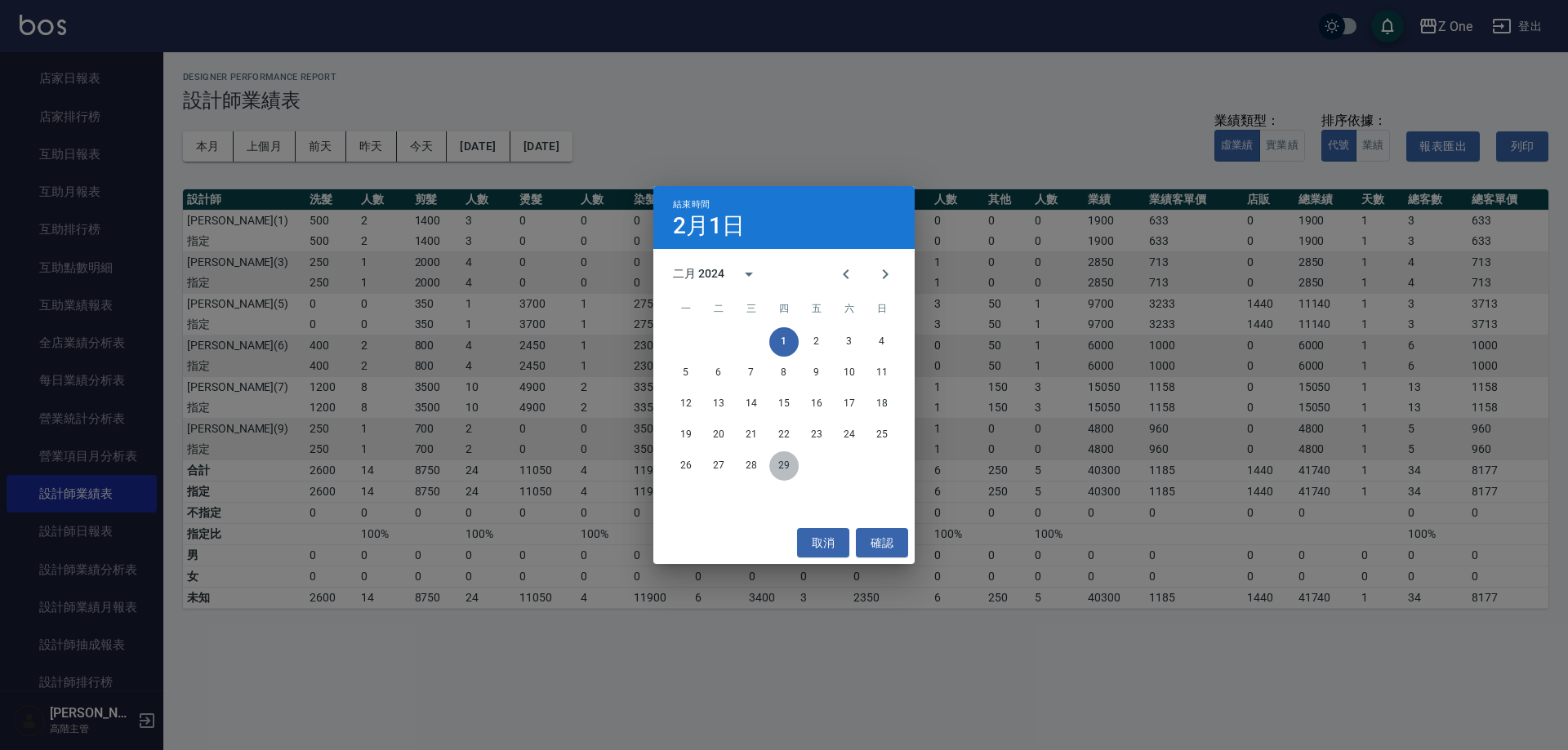
click at [785, 474] on button "29" at bounding box center [783, 466] width 29 height 29
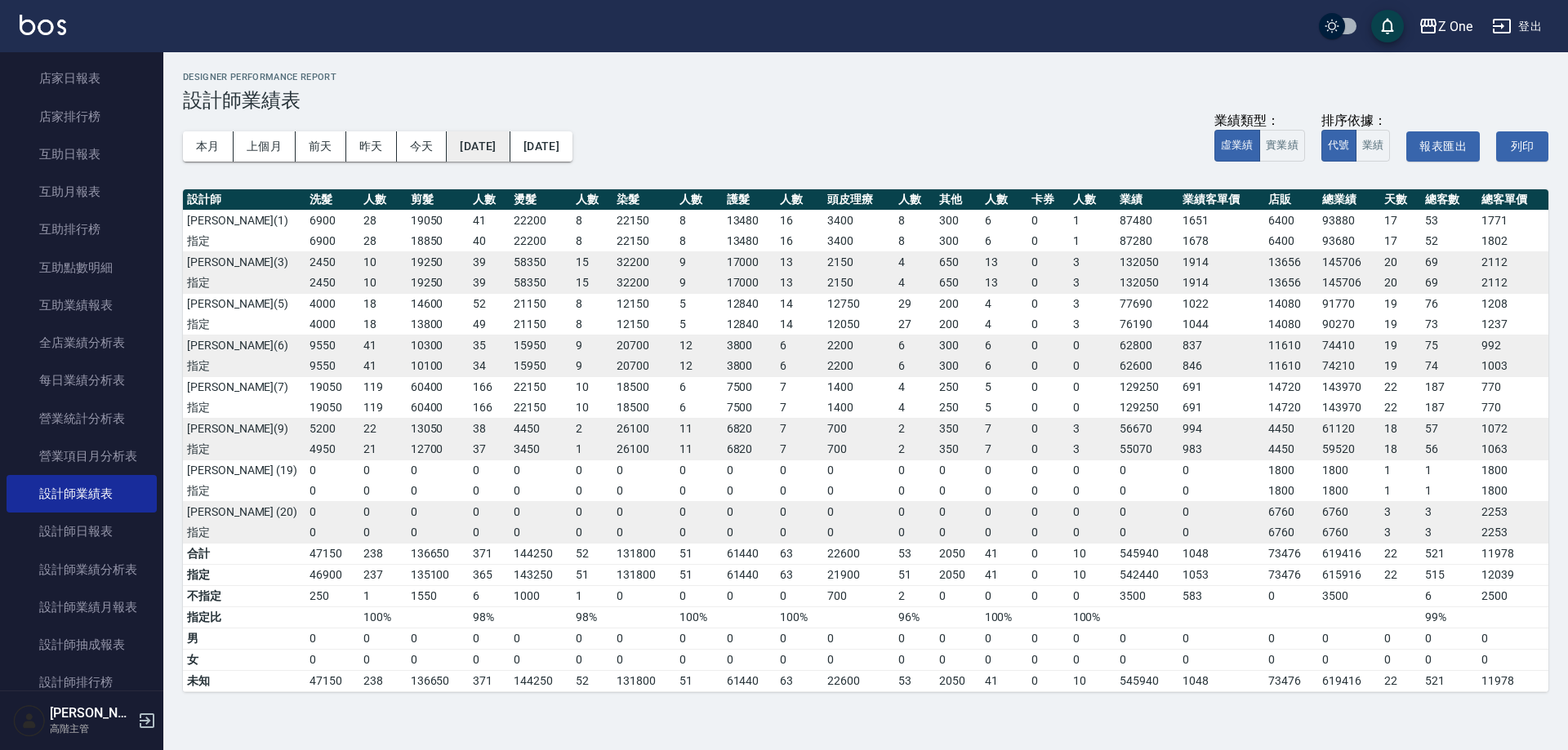
click at [494, 150] on button "[DATE]" at bounding box center [478, 146] width 63 height 30
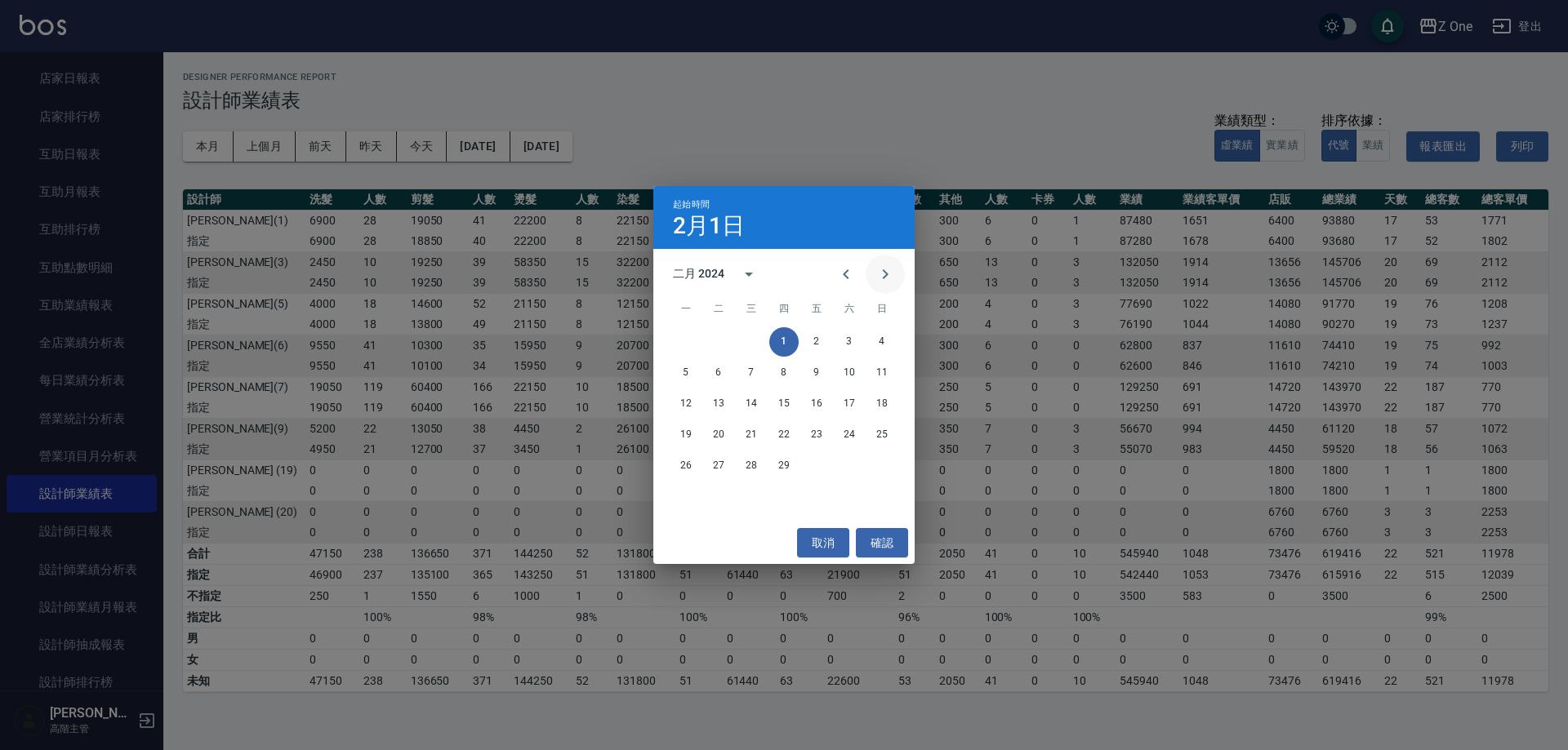
click at [874, 282] on button "Next month" at bounding box center [885, 274] width 39 height 39
click at [819, 345] on button "1" at bounding box center [816, 342] width 29 height 29
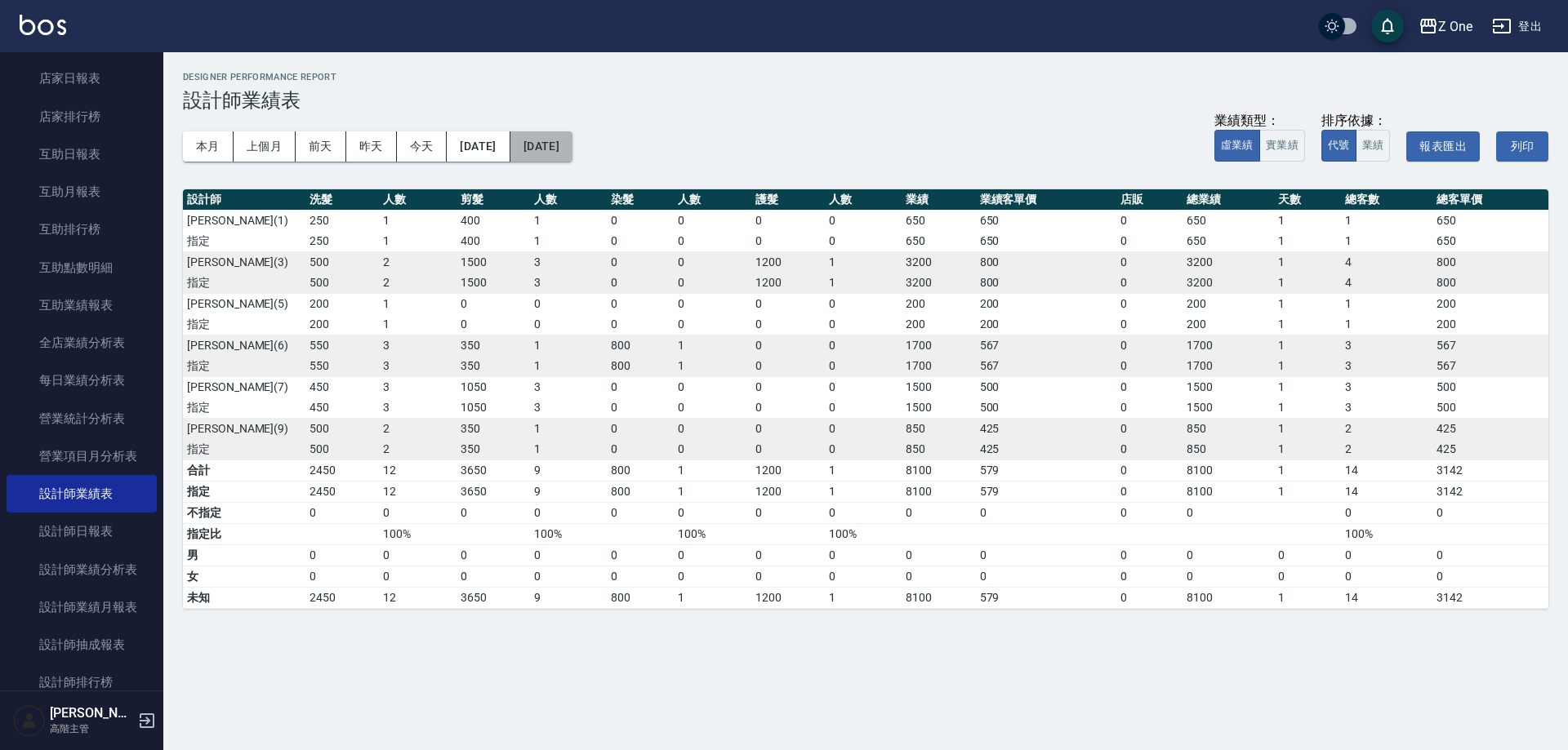
click at [573, 137] on button "[DATE]" at bounding box center [542, 146] width 62 height 30
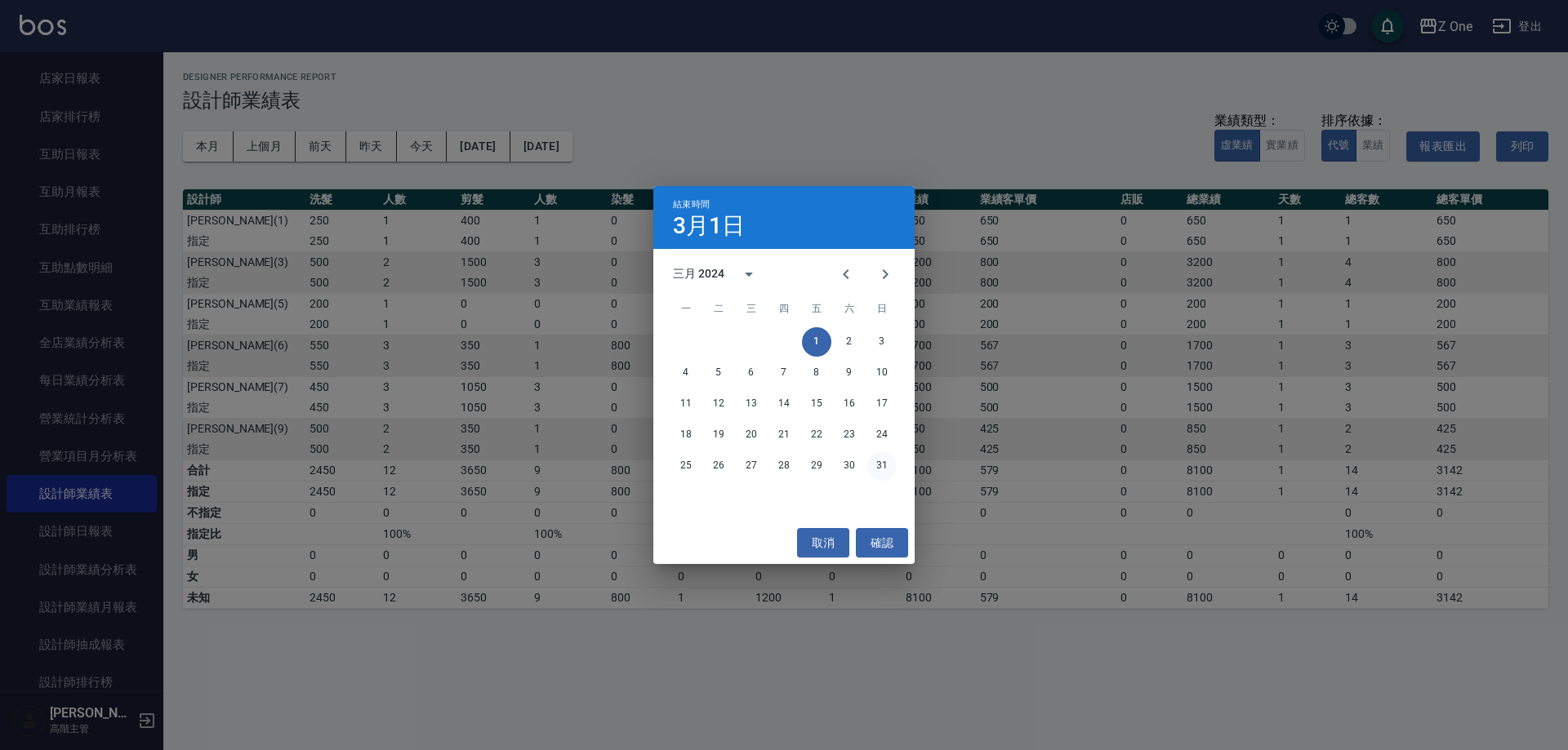
click at [876, 467] on button "31" at bounding box center [882, 466] width 29 height 29
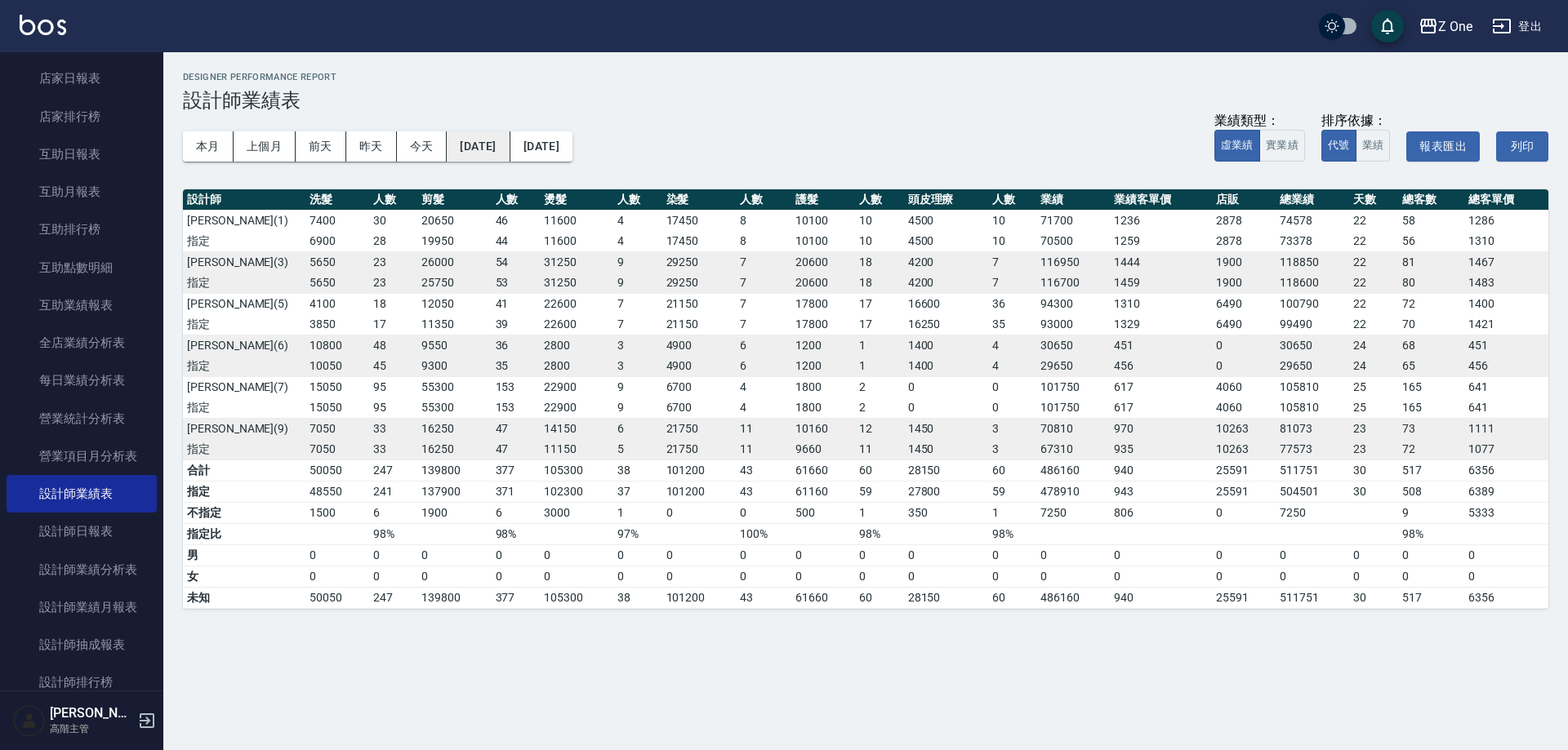
click at [500, 147] on button "[DATE]" at bounding box center [478, 146] width 63 height 30
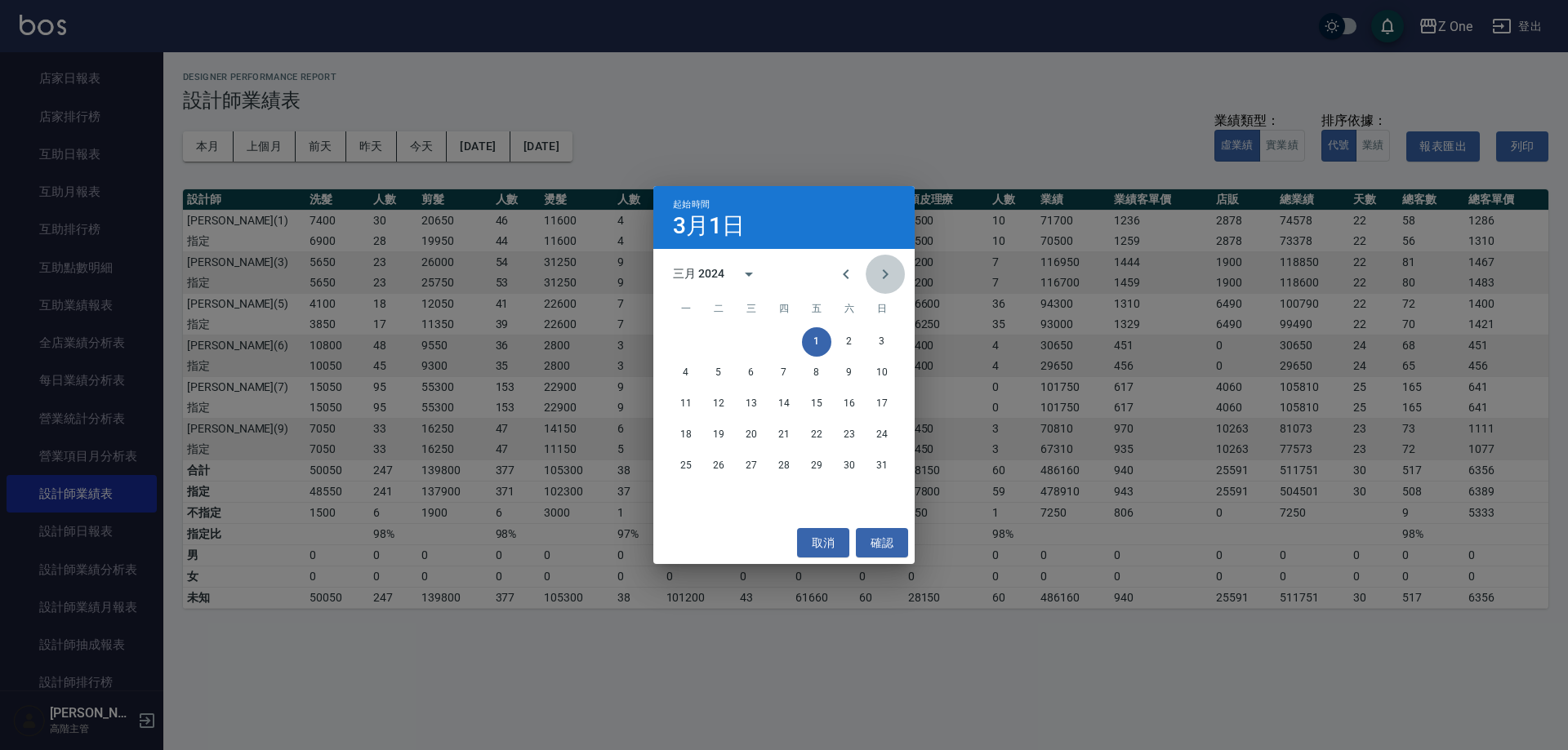
click at [880, 277] on icon "Next month" at bounding box center [885, 274] width 20 height 20
click at [693, 343] on button "1" at bounding box center [685, 342] width 29 height 29
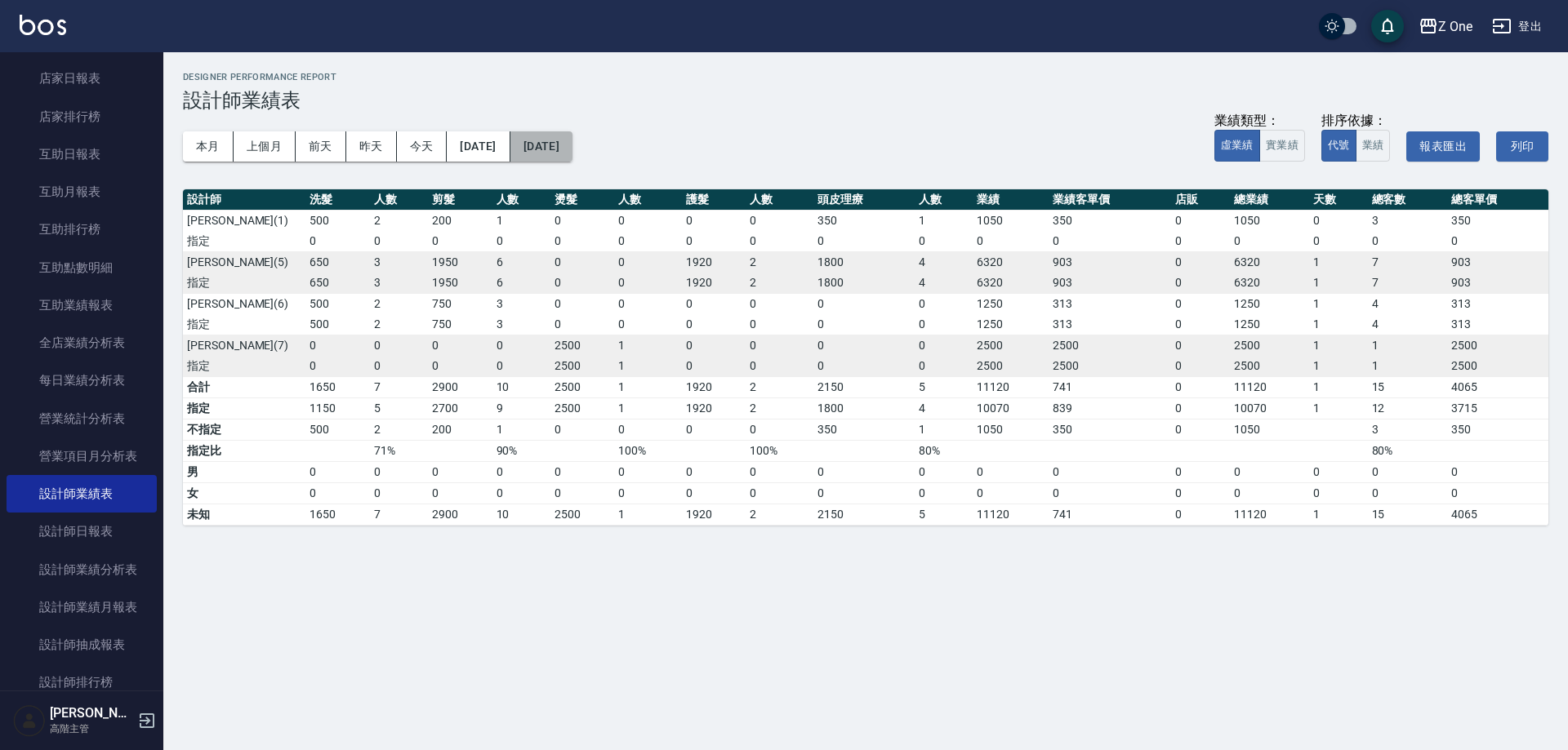
click at [573, 142] on button "[DATE]" at bounding box center [542, 146] width 62 height 30
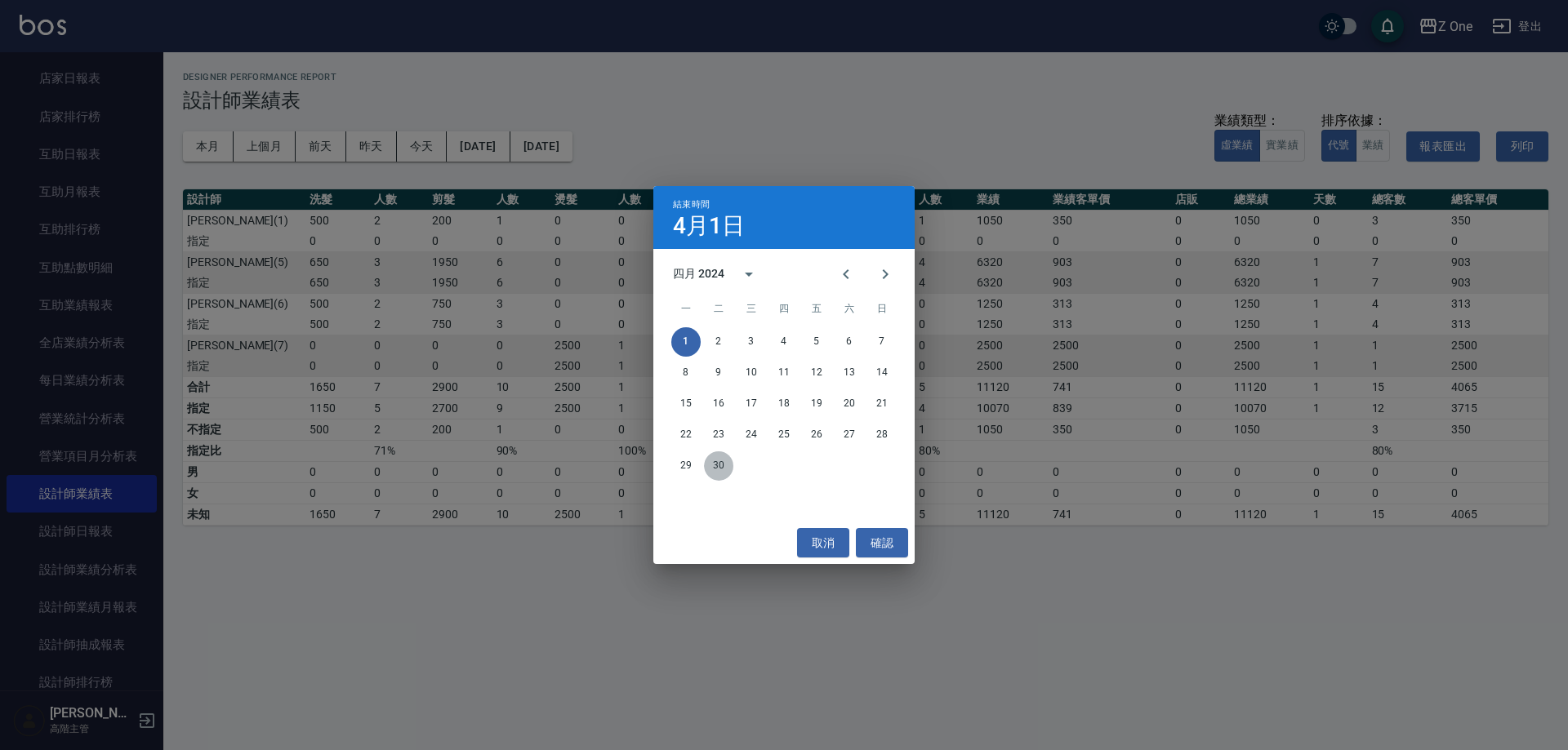
click at [719, 467] on button "30" at bounding box center [718, 466] width 29 height 29
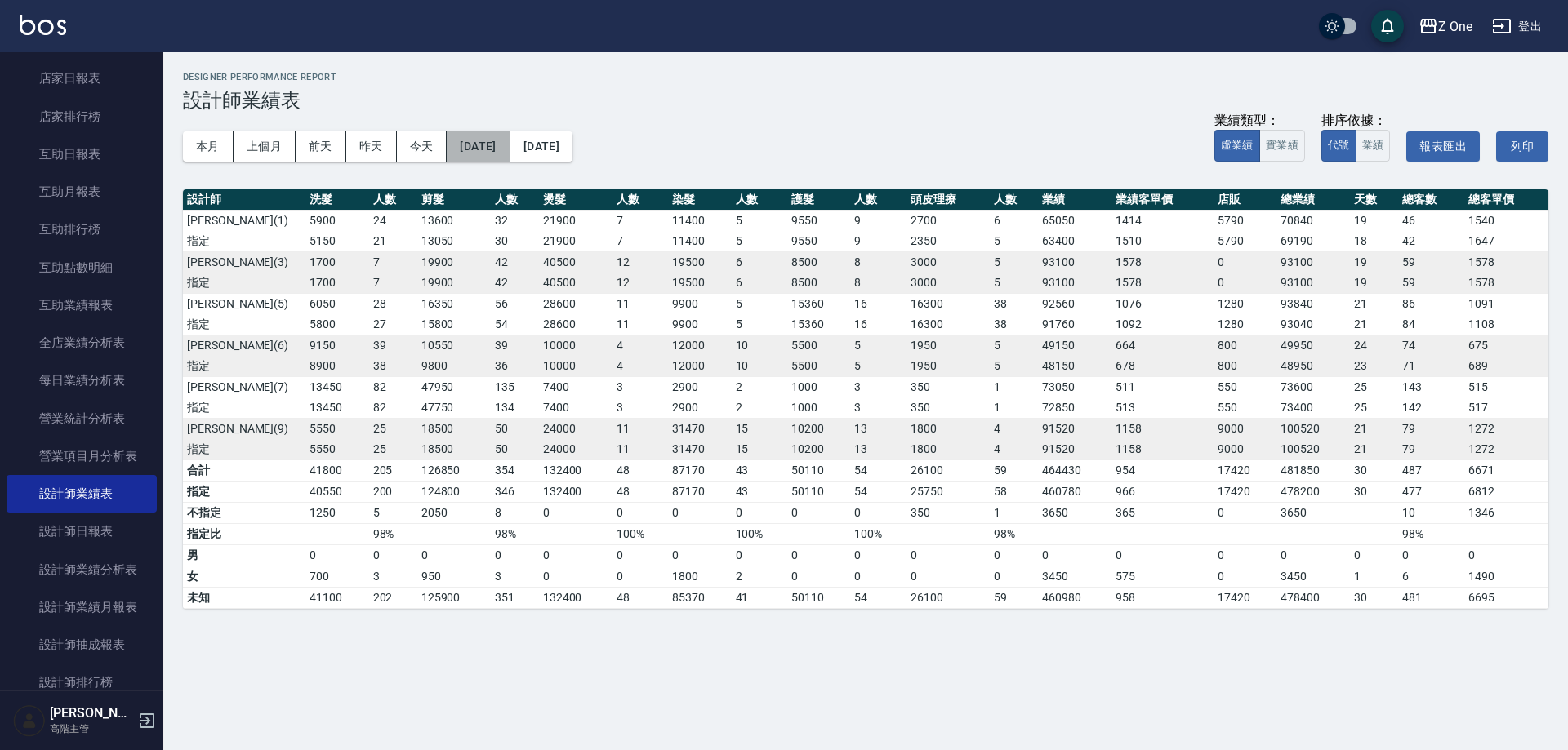
click at [510, 145] on button "[DATE]" at bounding box center [478, 146] width 63 height 30
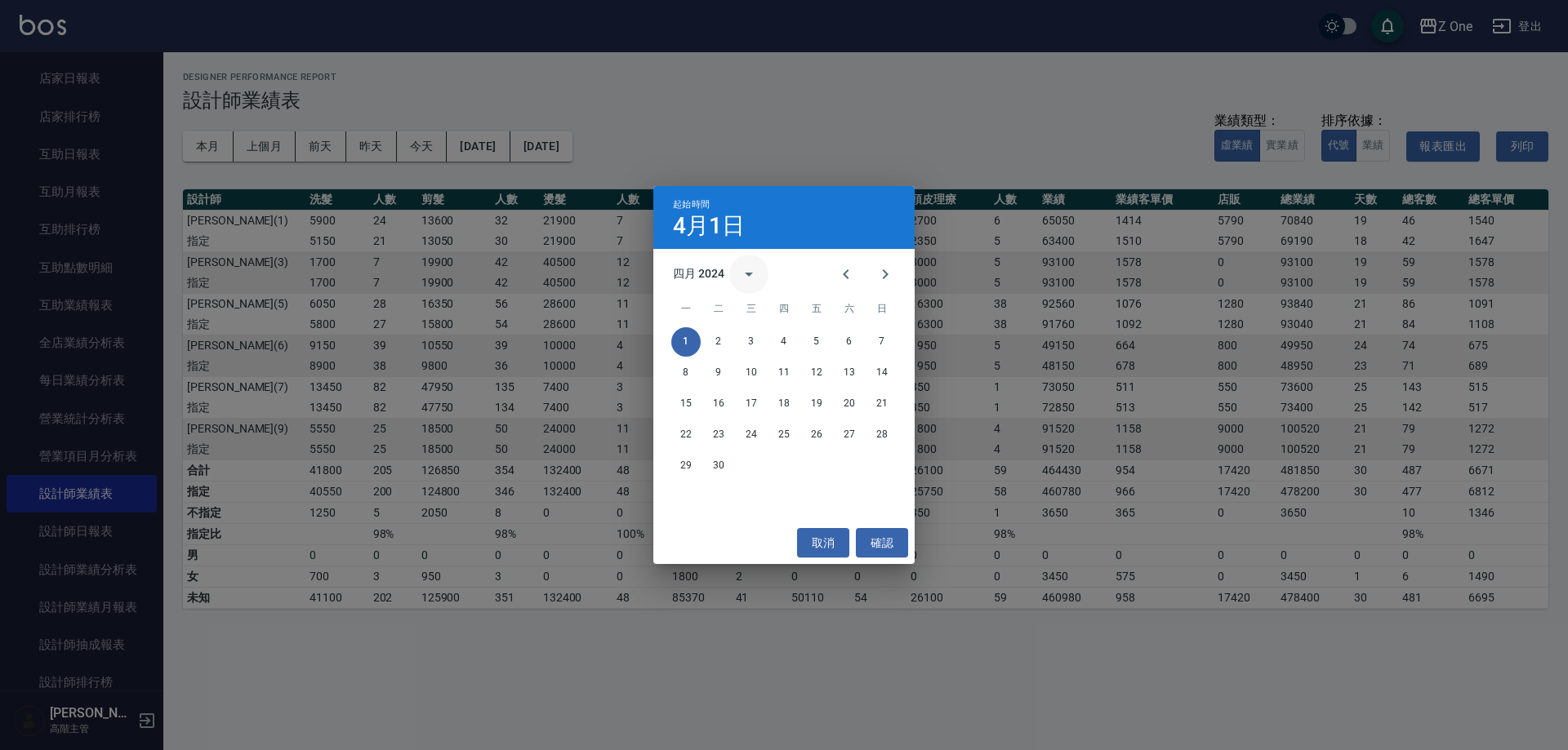
click at [753, 275] on icon "calendar view is open, switch to year view" at bounding box center [748, 274] width 20 height 20
click at [776, 395] on button "2024" at bounding box center [784, 406] width 59 height 29
click at [875, 280] on button "Next month" at bounding box center [885, 274] width 39 height 39
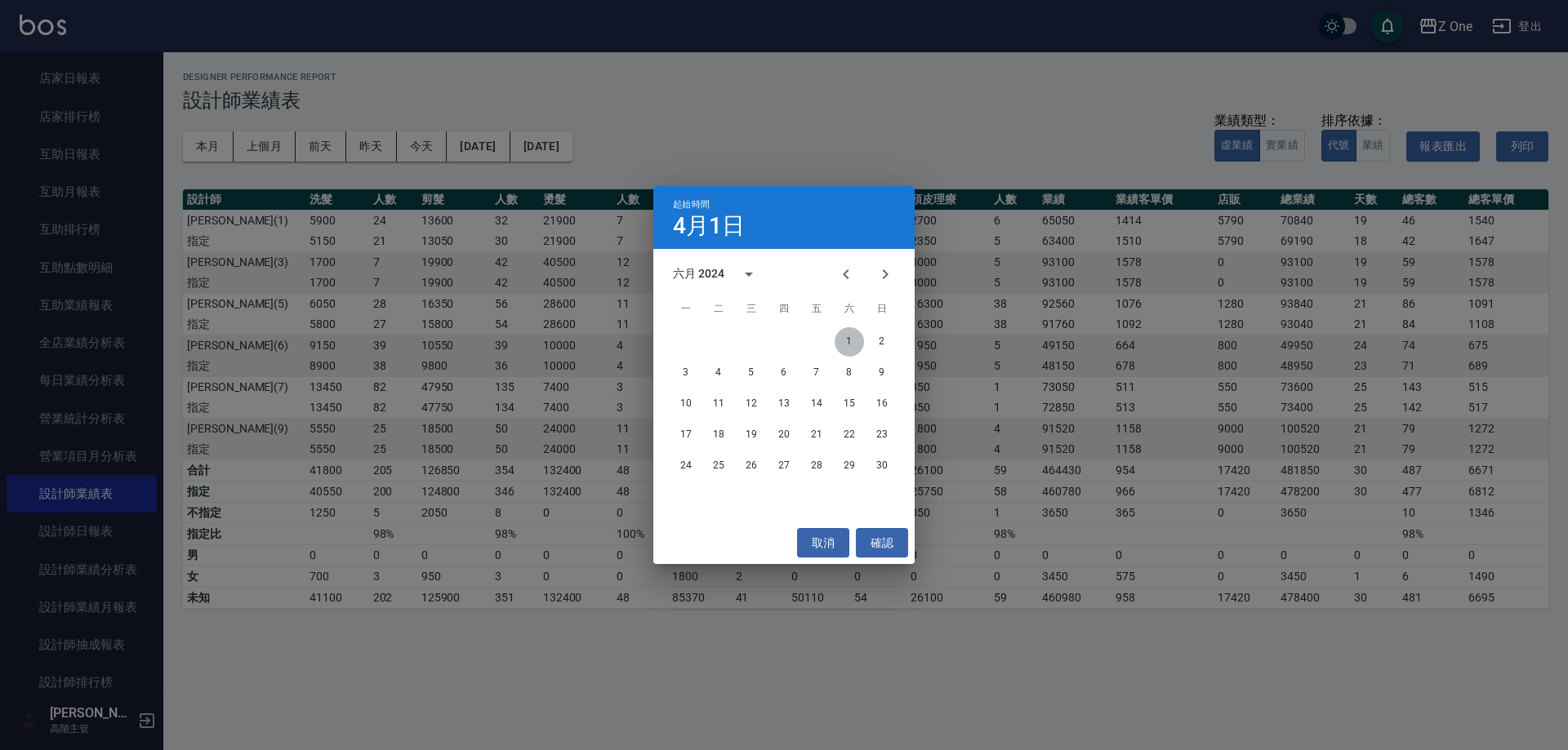
click at [847, 340] on button "1" at bounding box center [849, 342] width 29 height 29
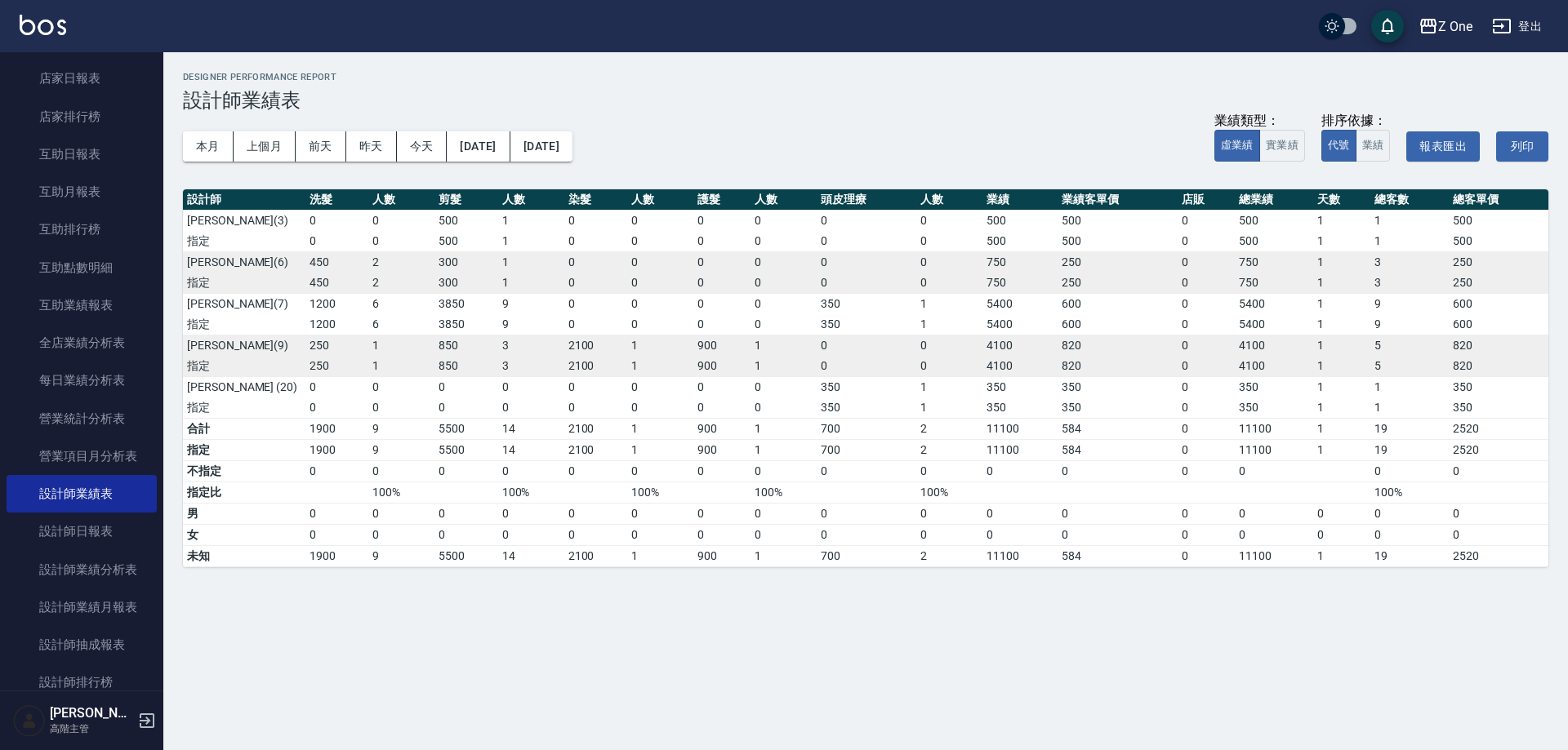
click at [501, 128] on div "本月 上個月 [DATE] [DATE] [DATE] [DATE] [DATE] 業績類型： 虛業績 實業績 排序依據： 代號 業績 報表匯出 列印" at bounding box center [866, 146] width 1365 height 69
click at [500, 145] on button "[DATE]" at bounding box center [478, 146] width 63 height 30
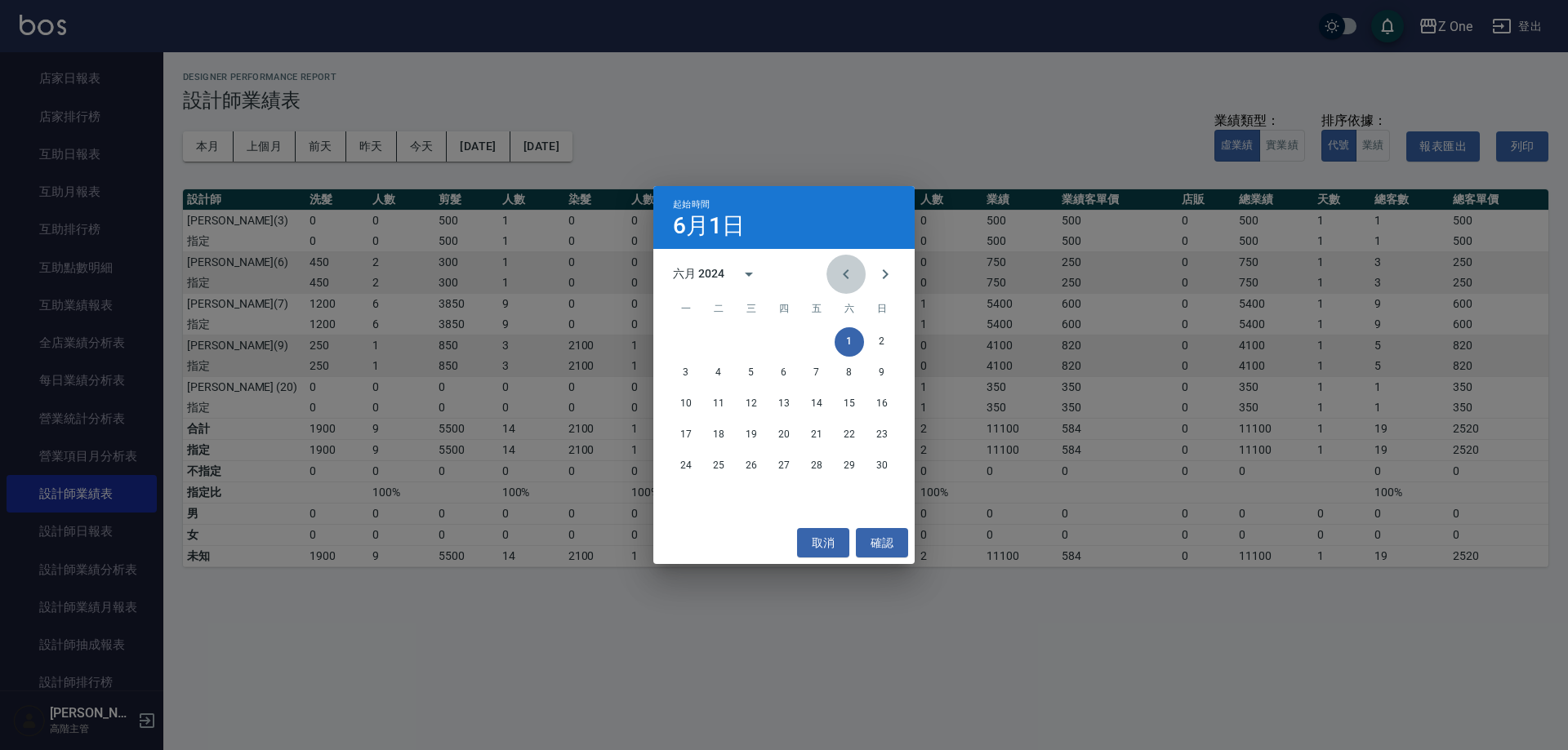
click at [843, 278] on icon "Previous month" at bounding box center [846, 274] width 20 height 20
click at [755, 338] on button "1" at bounding box center [751, 342] width 29 height 29
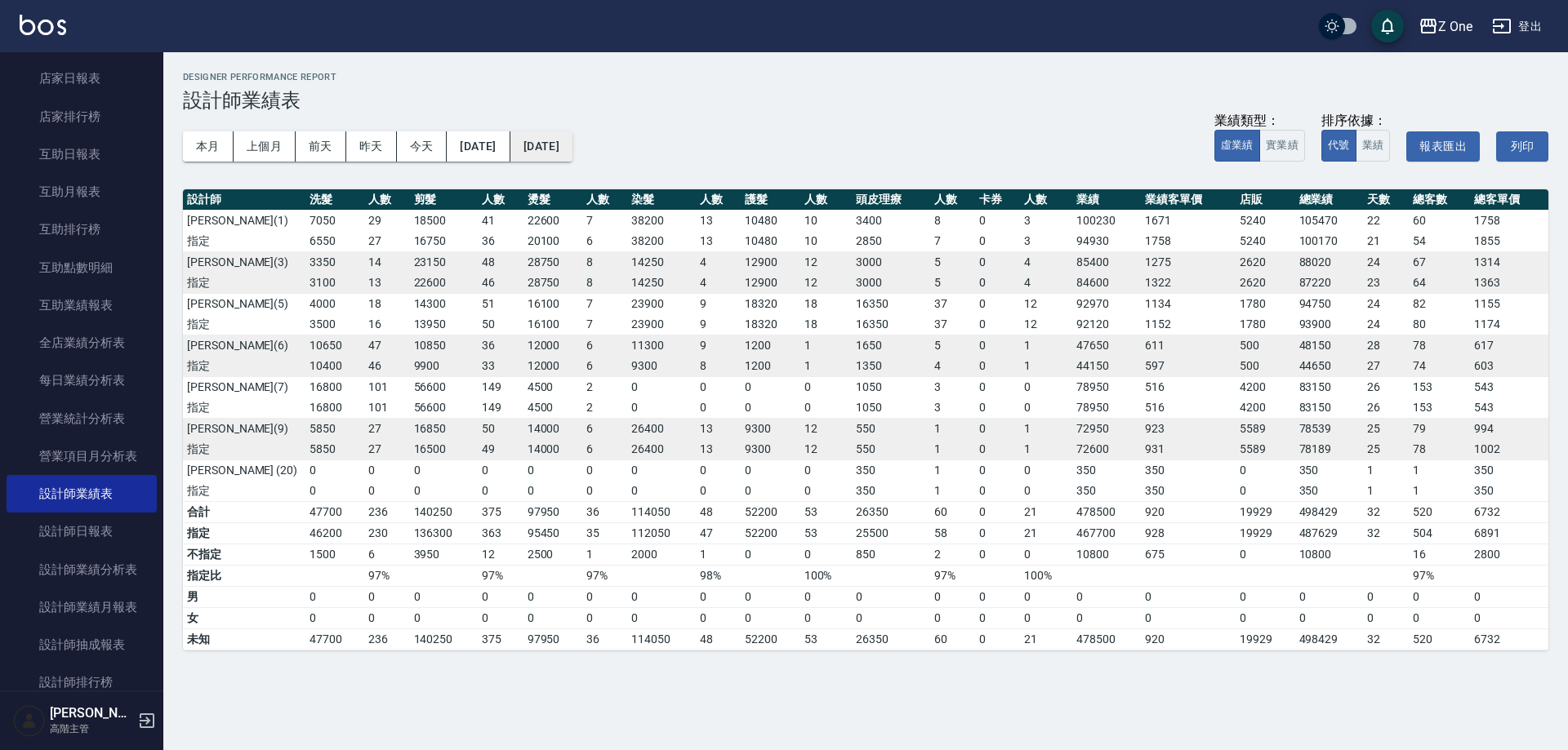
click at [565, 145] on button "[DATE]" at bounding box center [542, 146] width 62 height 30
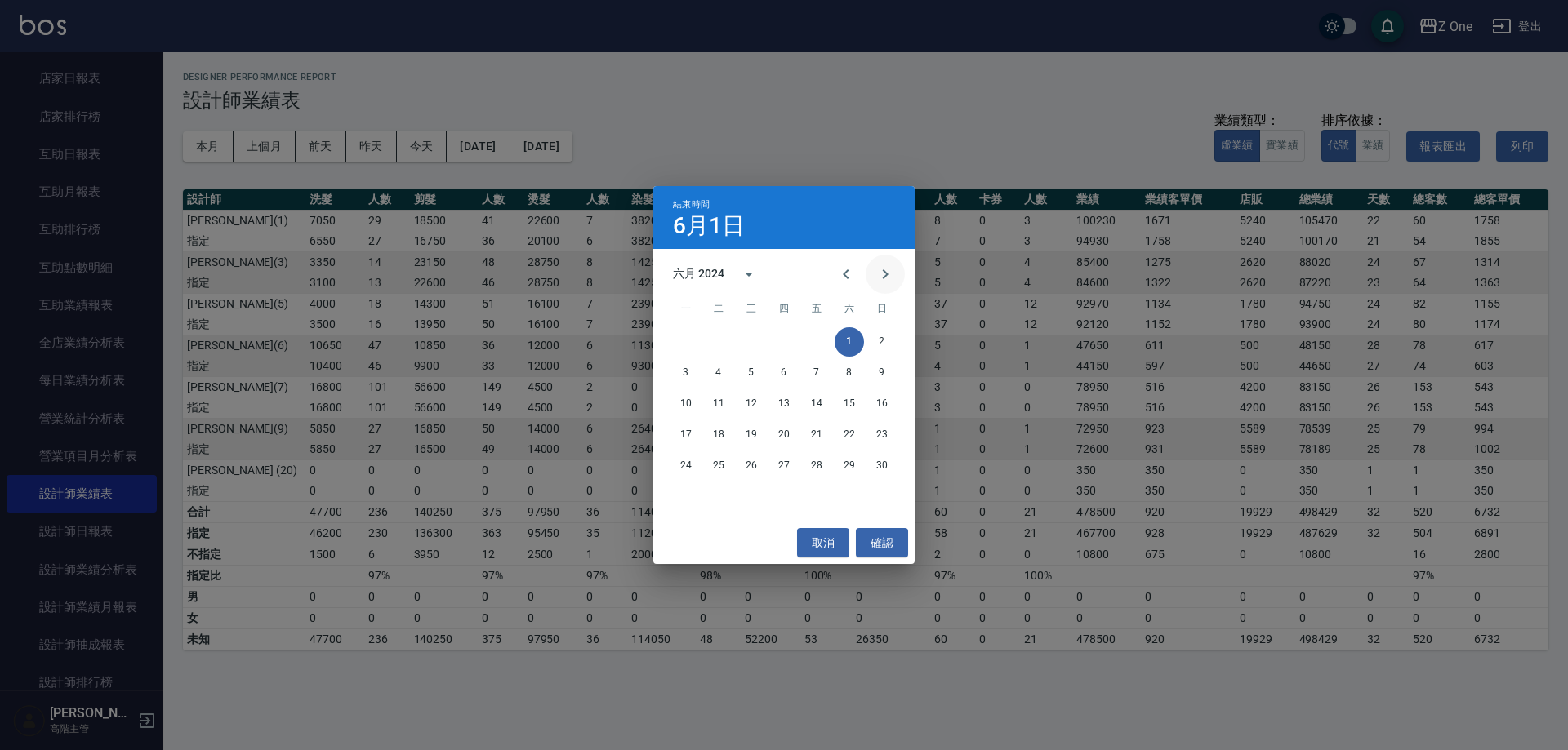
click at [877, 276] on icon "Next month" at bounding box center [885, 274] width 20 height 20
click at [847, 273] on icon "Previous month" at bounding box center [846, 274] width 20 height 20
click at [804, 467] on button "31" at bounding box center [816, 466] width 29 height 29
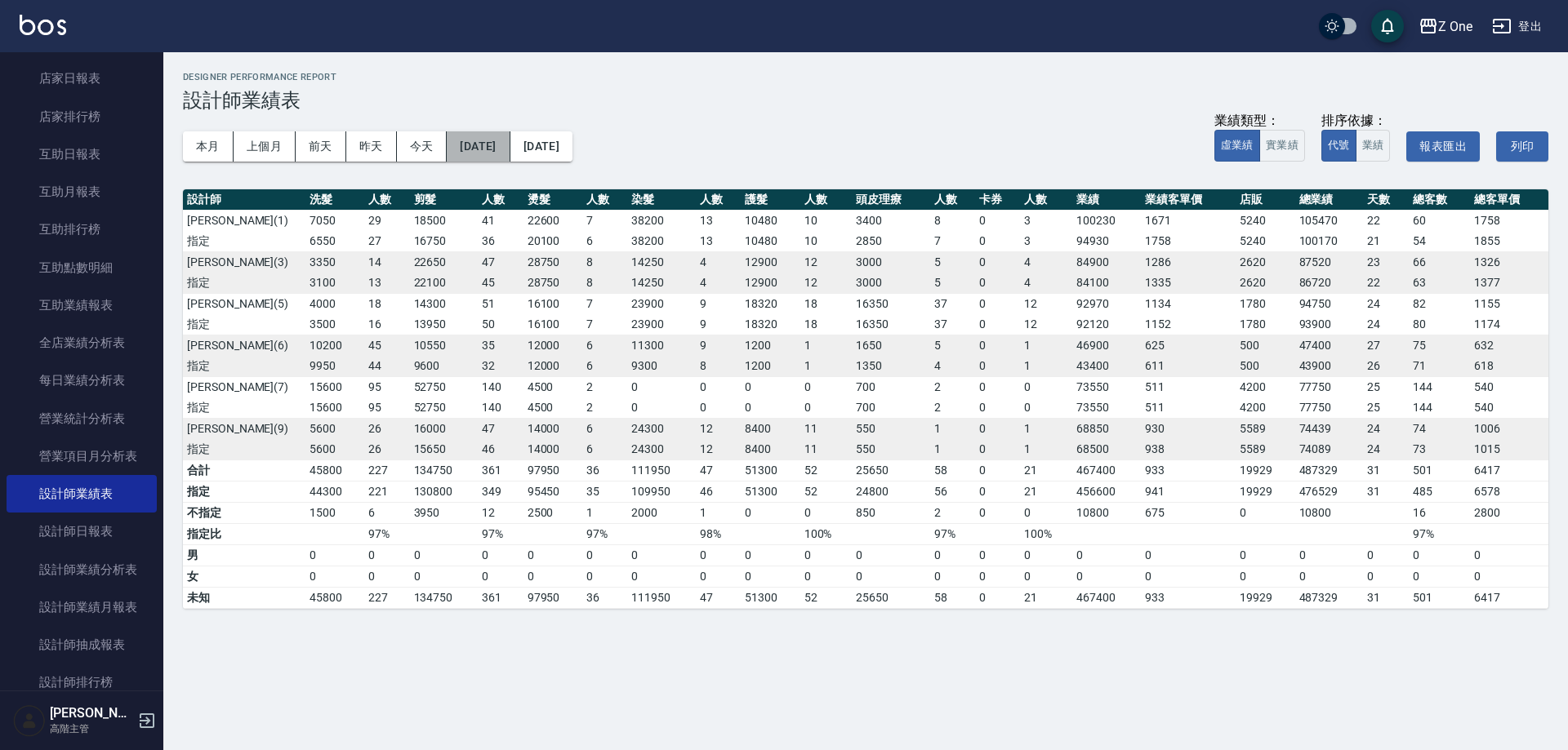
click at [510, 148] on button "[DATE]" at bounding box center [478, 146] width 63 height 30
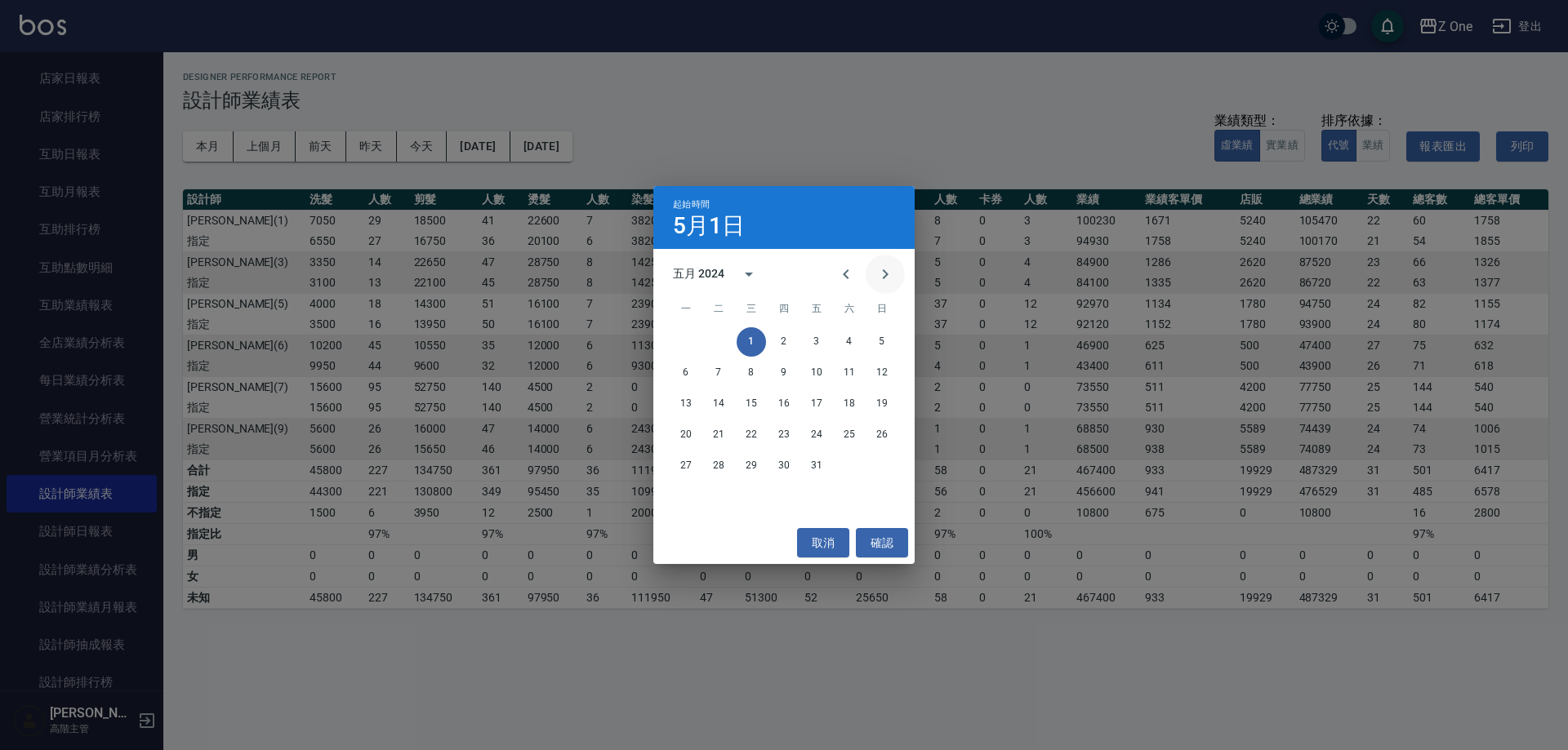
click at [886, 274] on icon "Next month" at bounding box center [885, 274] width 6 height 9
click at [858, 342] on button "1" at bounding box center [849, 342] width 29 height 29
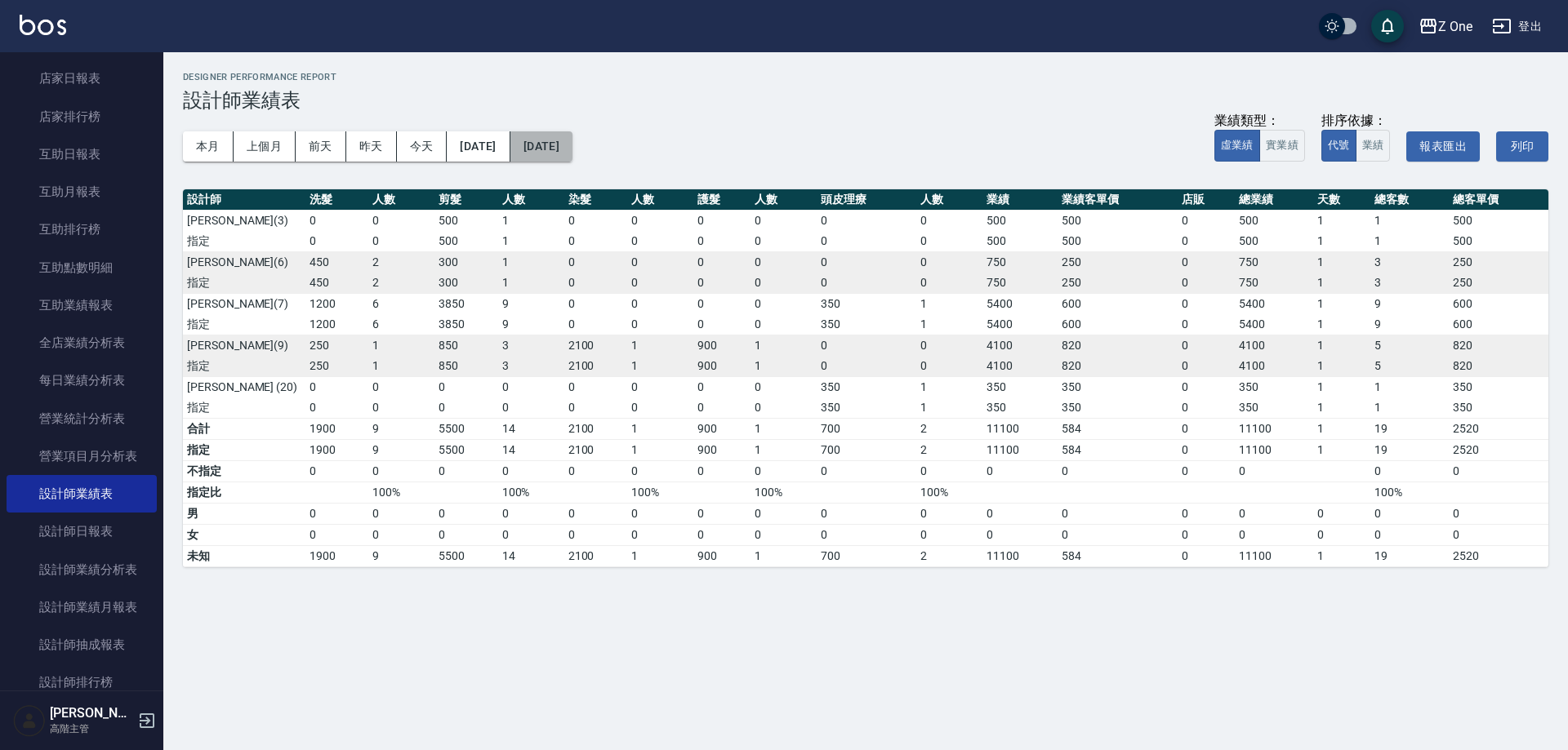
click at [573, 151] on button "[DATE]" at bounding box center [542, 146] width 62 height 30
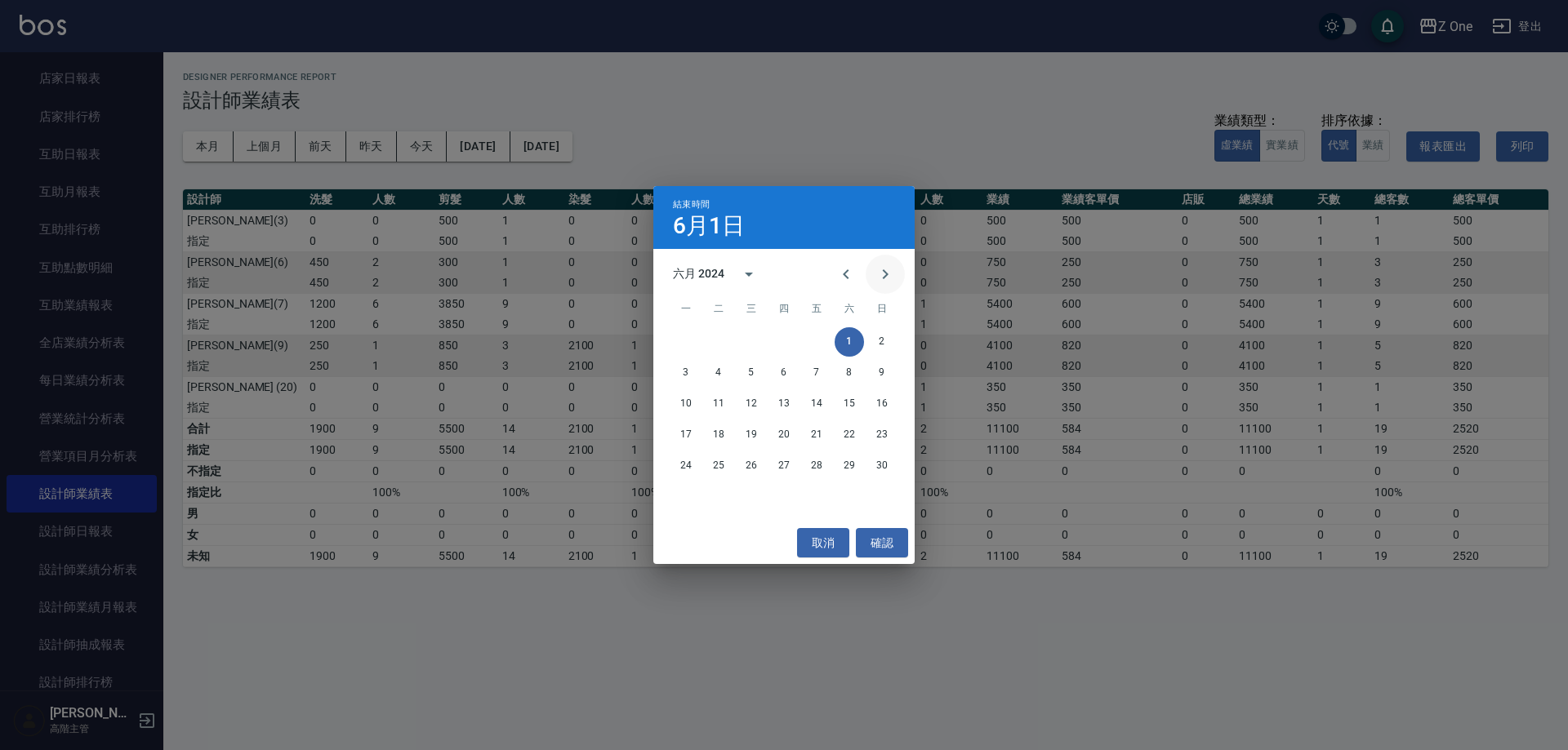
click at [890, 270] on icon "Next month" at bounding box center [885, 274] width 20 height 20
click at [856, 280] on button "Previous month" at bounding box center [846, 274] width 39 height 39
click at [889, 464] on button "30" at bounding box center [882, 466] width 29 height 29
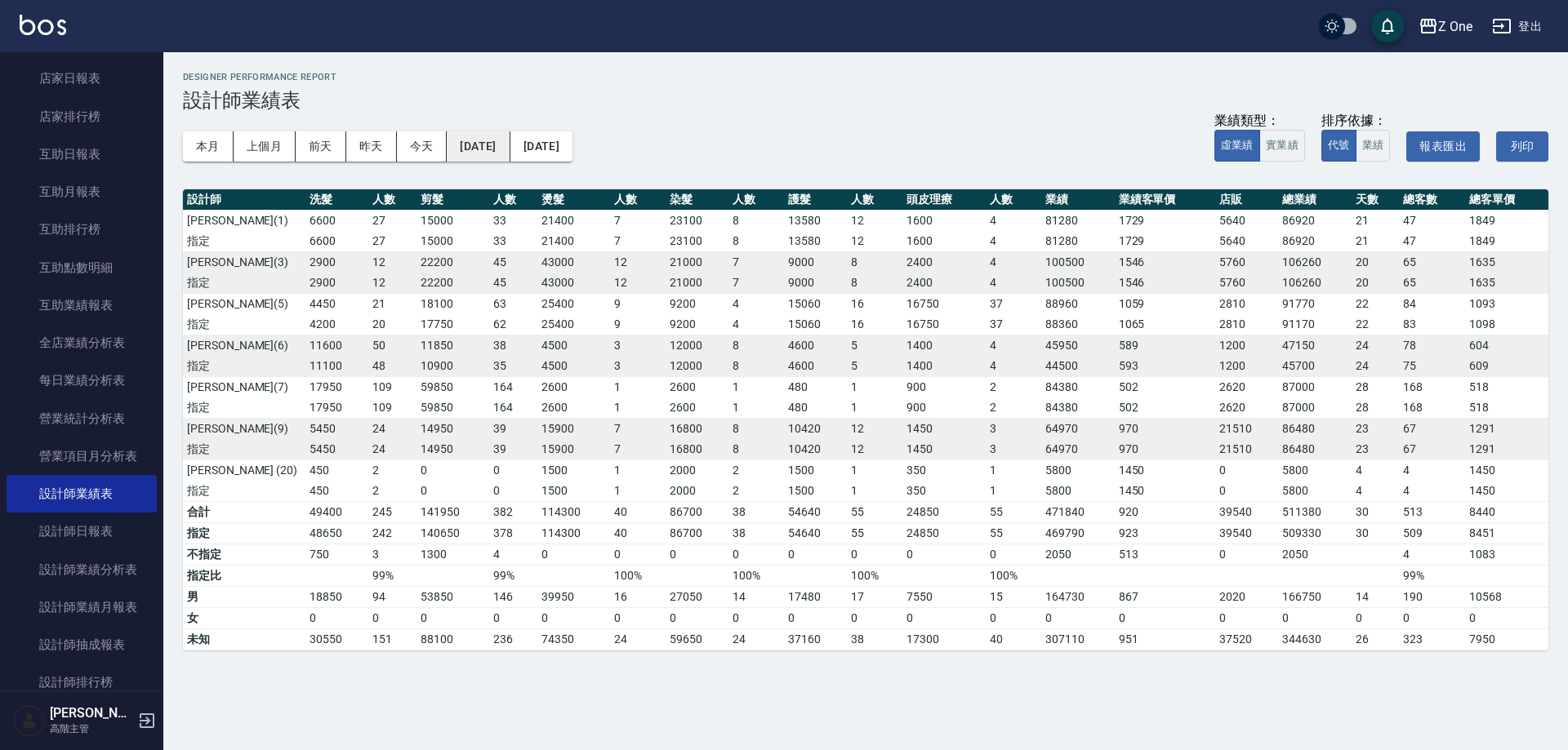
click at [478, 143] on button "[DATE]" at bounding box center [478, 146] width 63 height 30
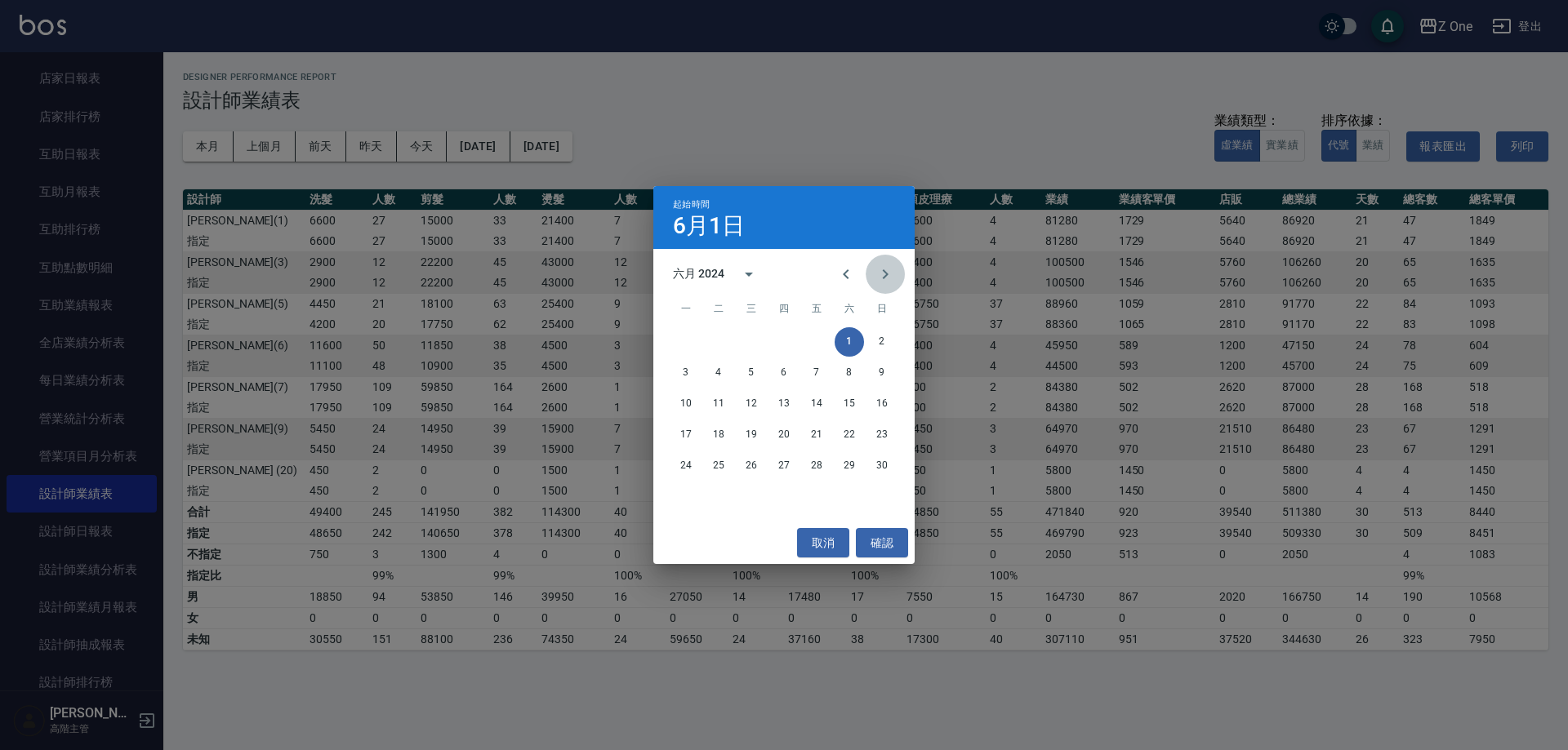
click at [882, 267] on icon "Next month" at bounding box center [885, 274] width 20 height 20
click at [688, 342] on button "1" at bounding box center [685, 342] width 29 height 29
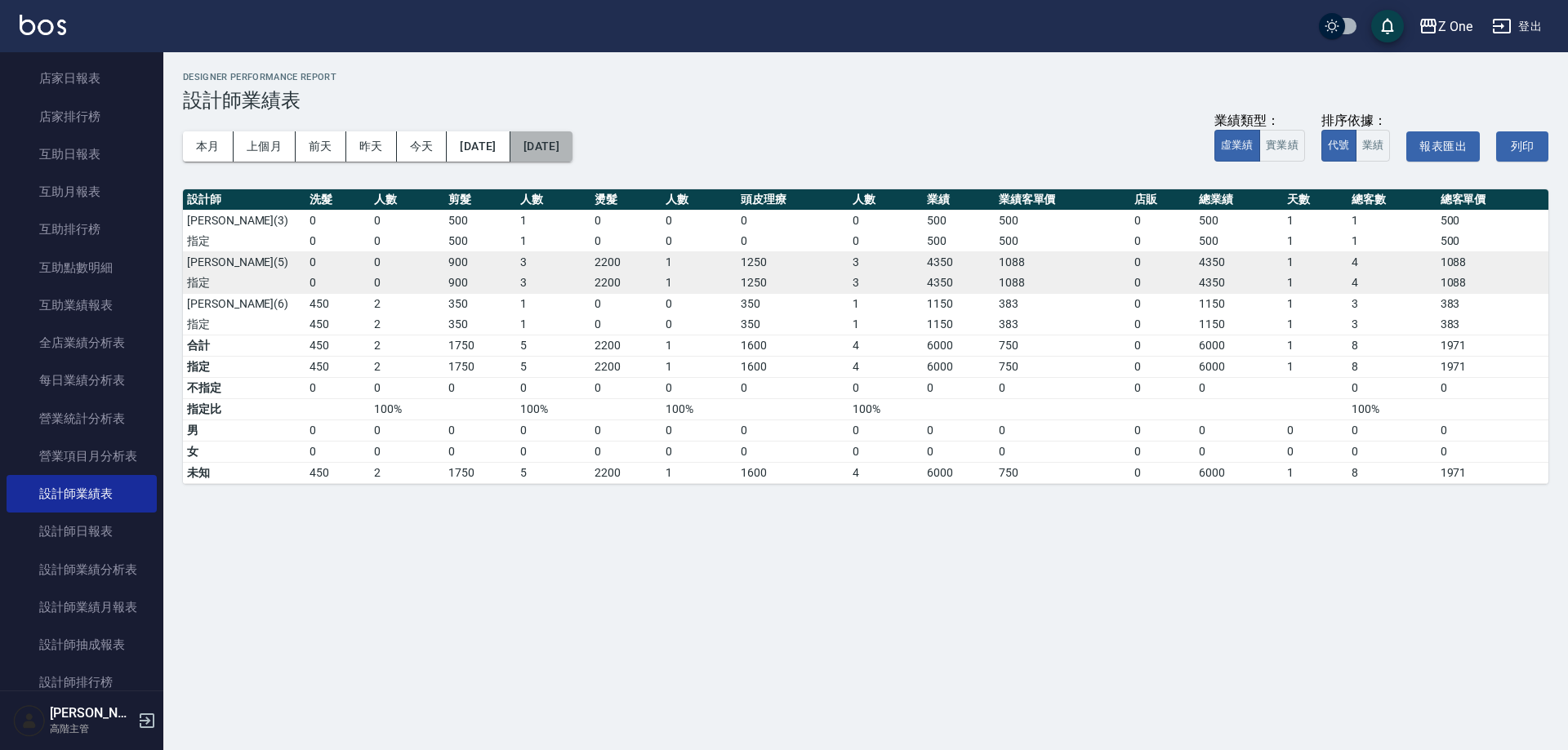
click at [573, 138] on button "[DATE]" at bounding box center [542, 146] width 62 height 30
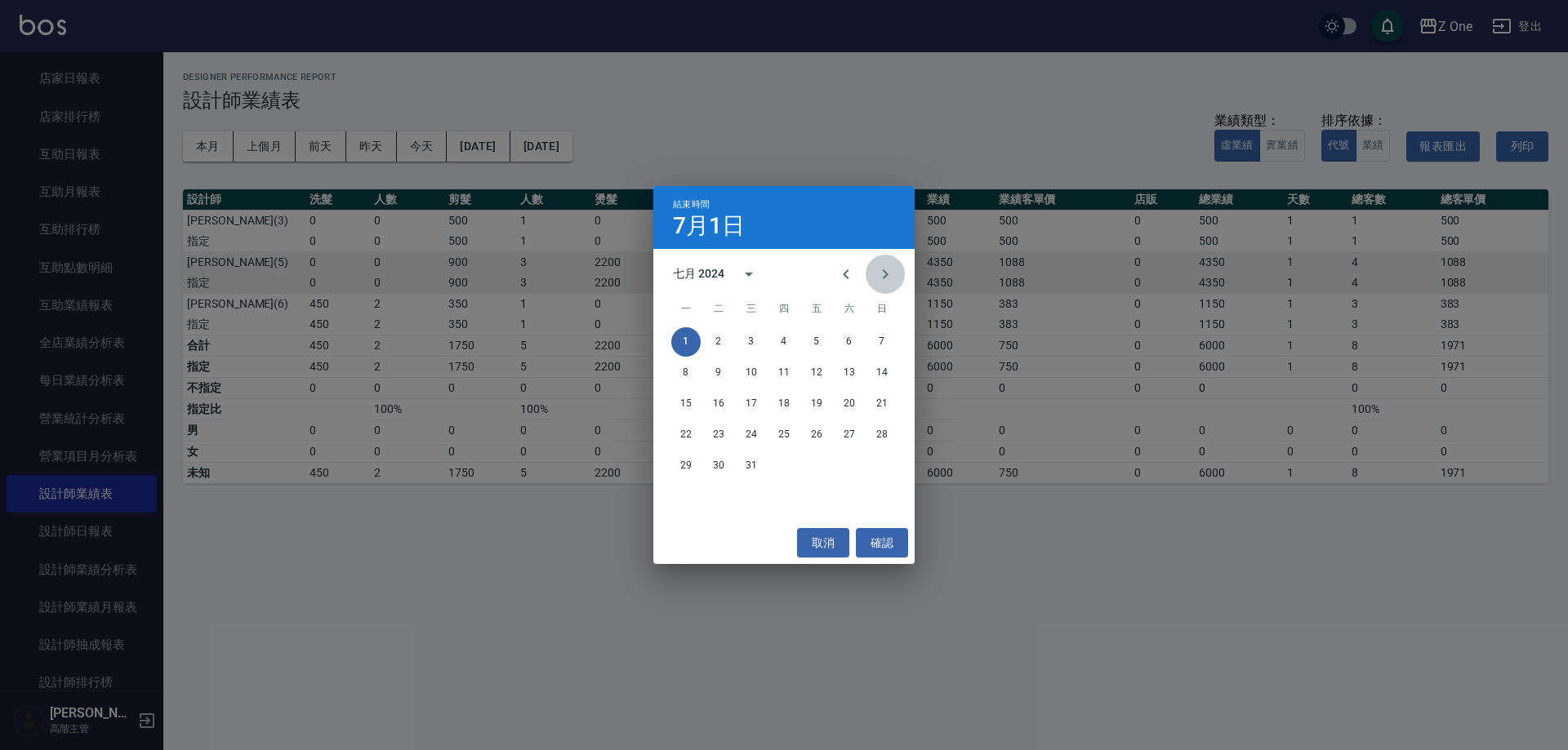
click at [883, 279] on icon "Next month" at bounding box center [885, 274] width 20 height 20
click at [840, 279] on icon "Previous month" at bounding box center [846, 274] width 20 height 20
click at [746, 461] on button "31" at bounding box center [751, 466] width 29 height 29
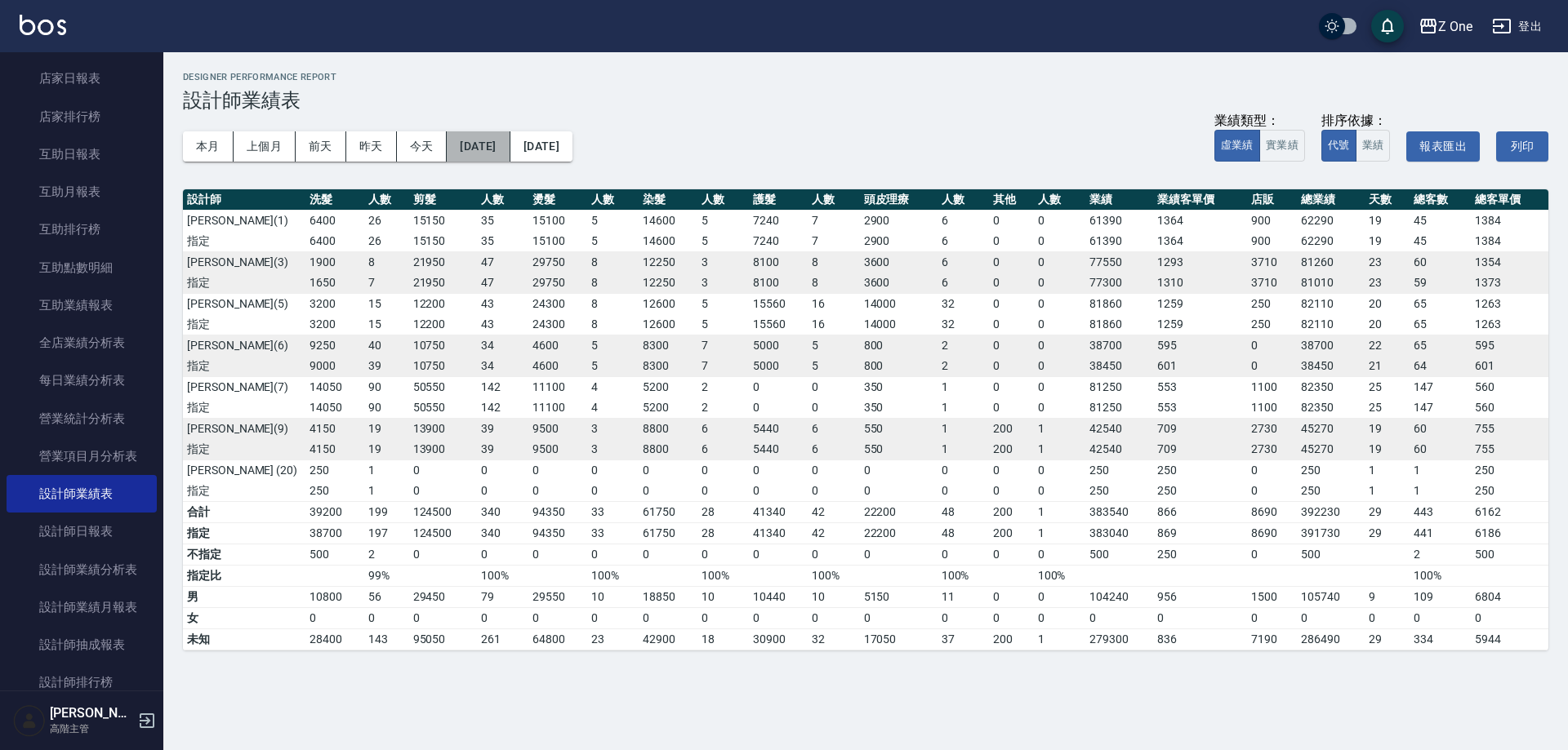
click at [510, 154] on button "[DATE]" at bounding box center [478, 146] width 63 height 30
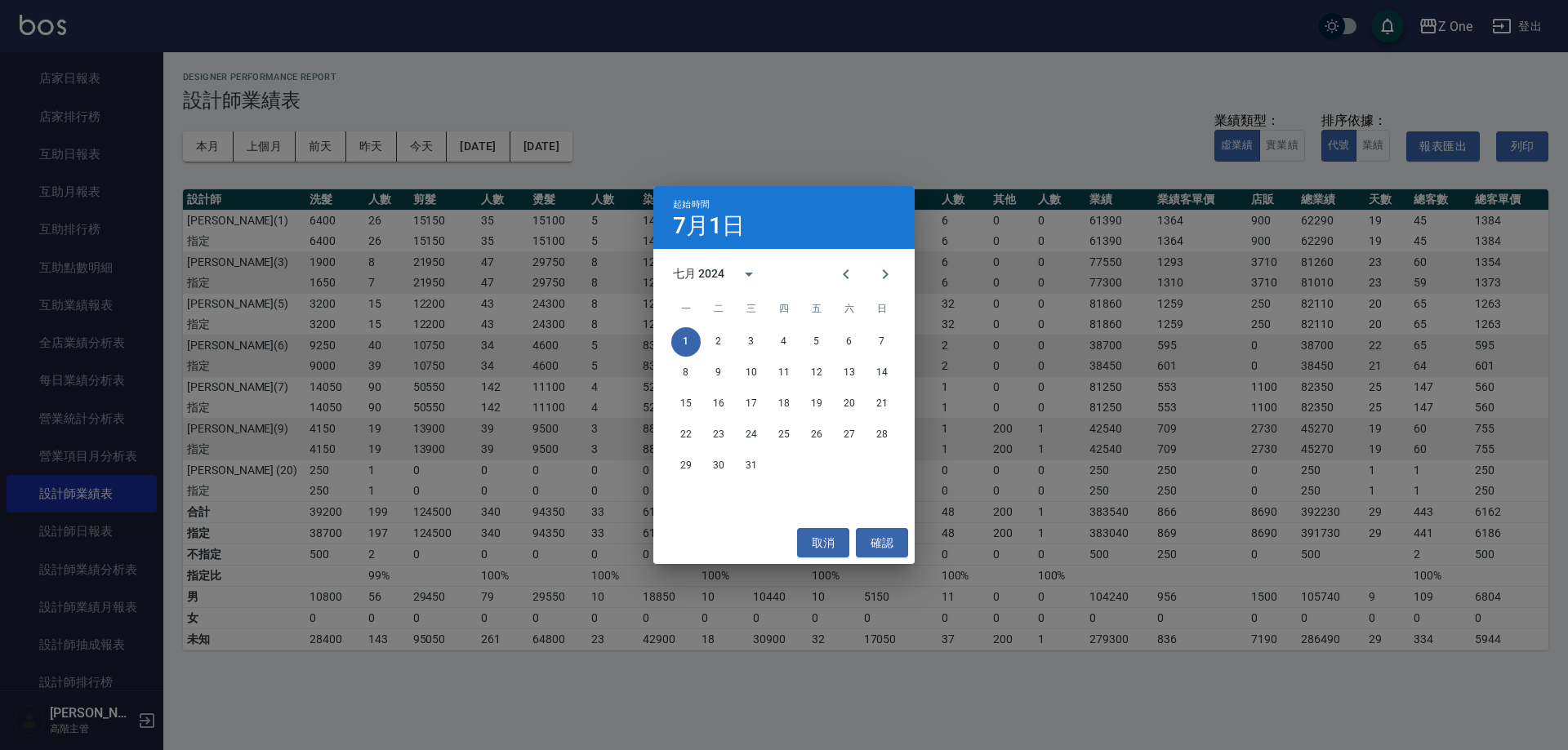
click at [895, 109] on div "起始時間 7月1日 七月 2024 一 二 三 四 五 六 日 1 2 3 4 5 6 7 8 9 10 11 12 13 14 15 16 17 18 19…" at bounding box center [784, 375] width 1568 height 750
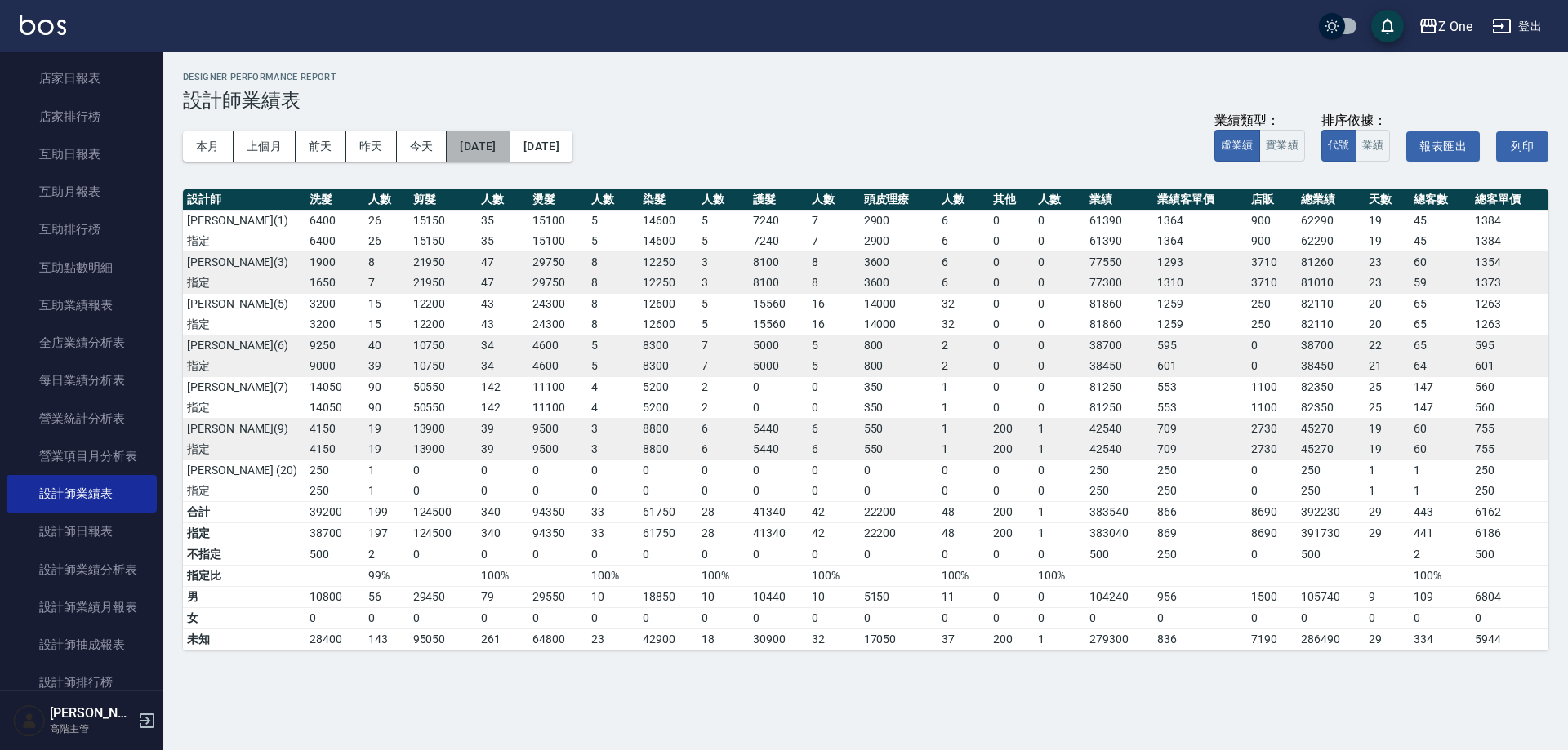
click at [488, 132] on button "[DATE]" at bounding box center [478, 146] width 63 height 30
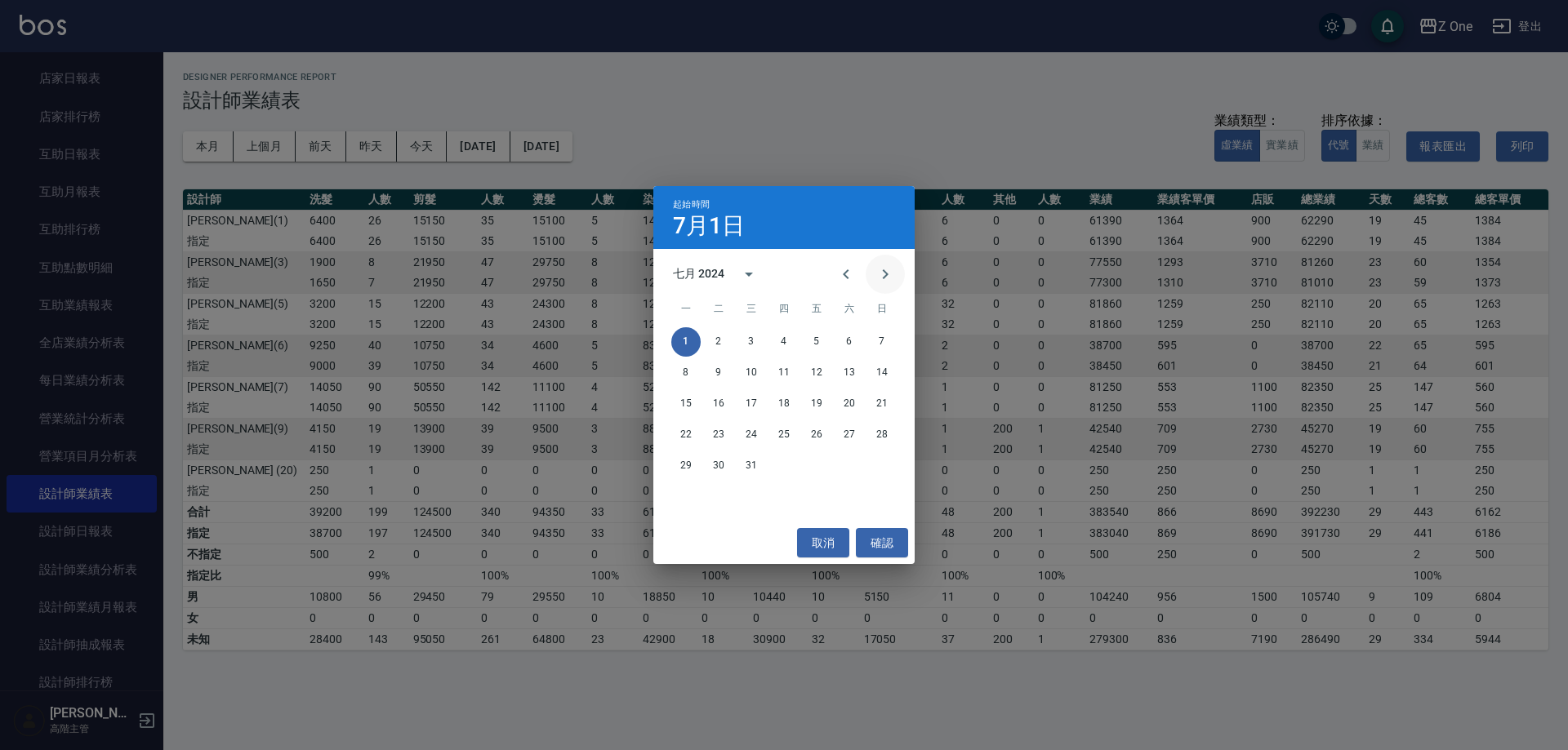
click at [873, 268] on button "Next month" at bounding box center [885, 274] width 39 height 39
click at [844, 276] on icon "Previous month" at bounding box center [846, 274] width 20 height 20
click at [738, 265] on button "calendar view is open, switch to year view" at bounding box center [749, 274] width 39 height 39
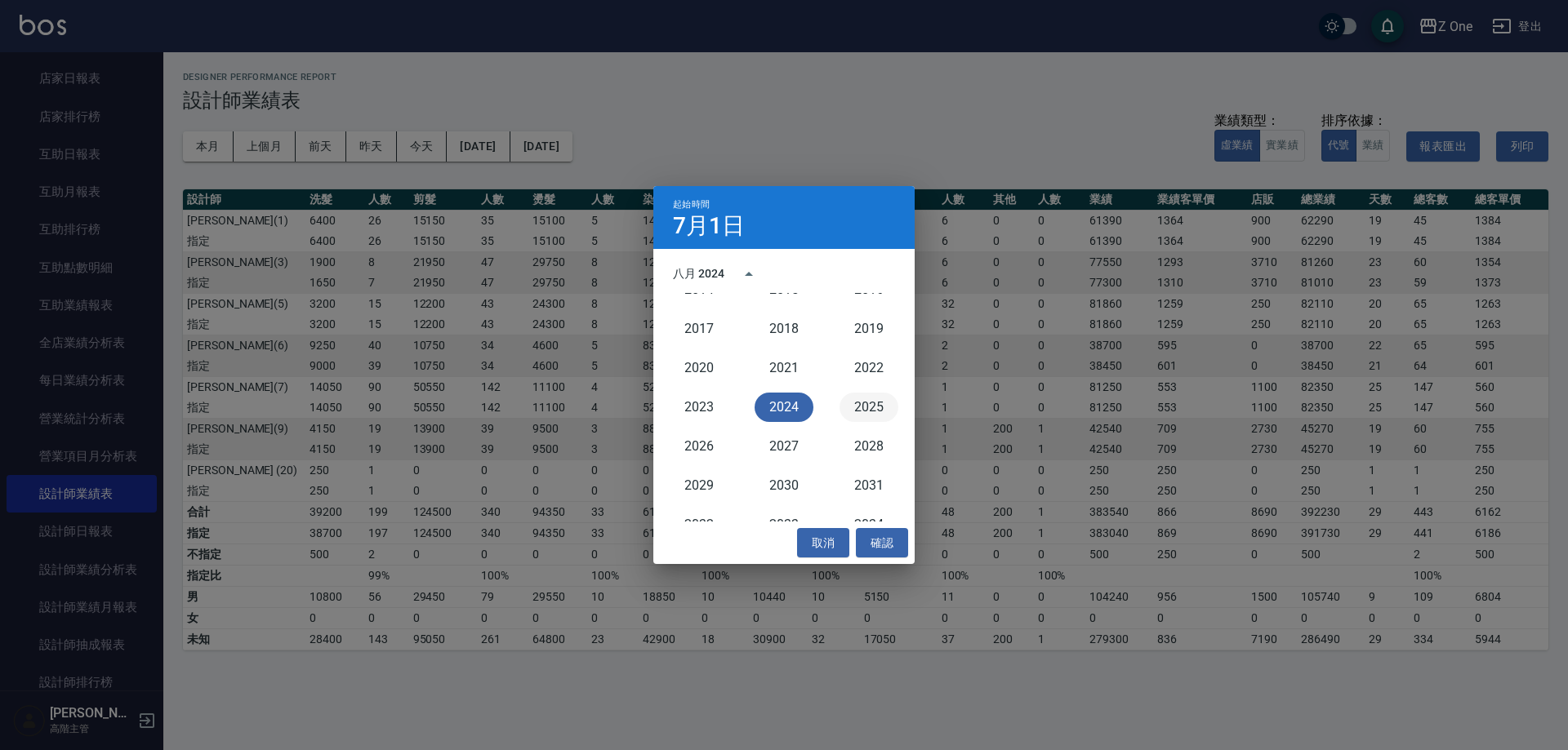
click at [873, 415] on button "2025" at bounding box center [869, 406] width 59 height 29
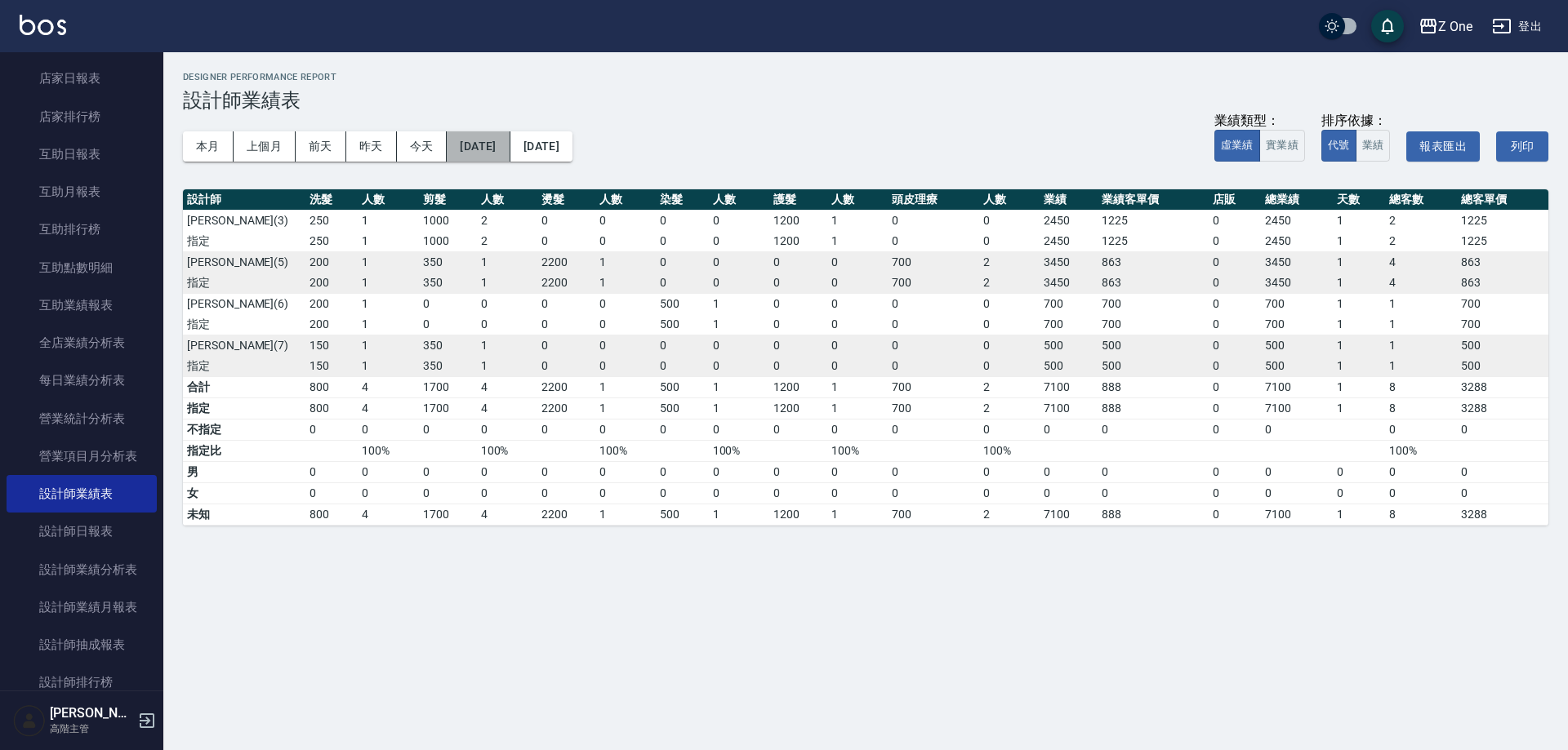
click at [510, 154] on button "[DATE]" at bounding box center [478, 146] width 63 height 30
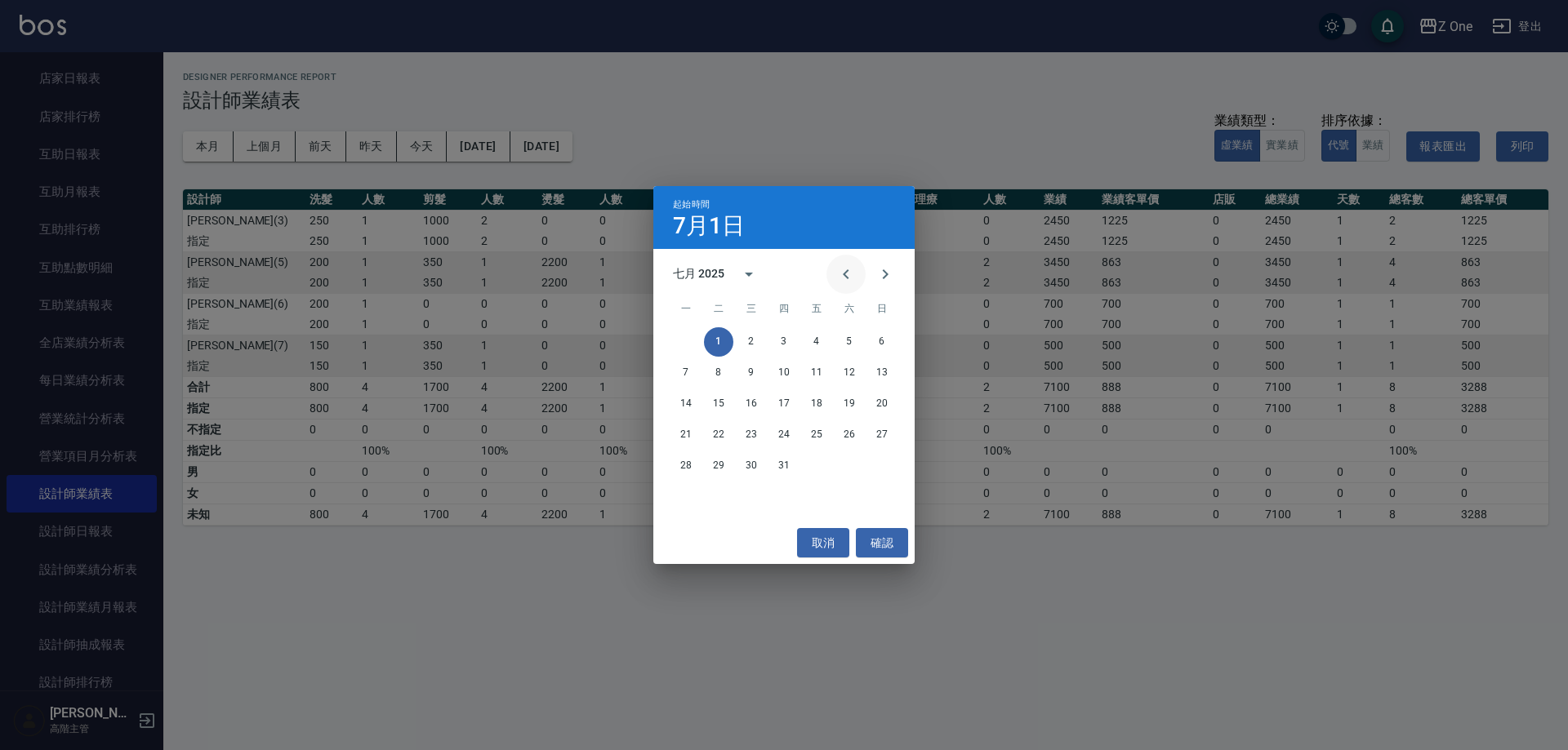
click at [839, 280] on icon "Previous month" at bounding box center [846, 274] width 20 height 20
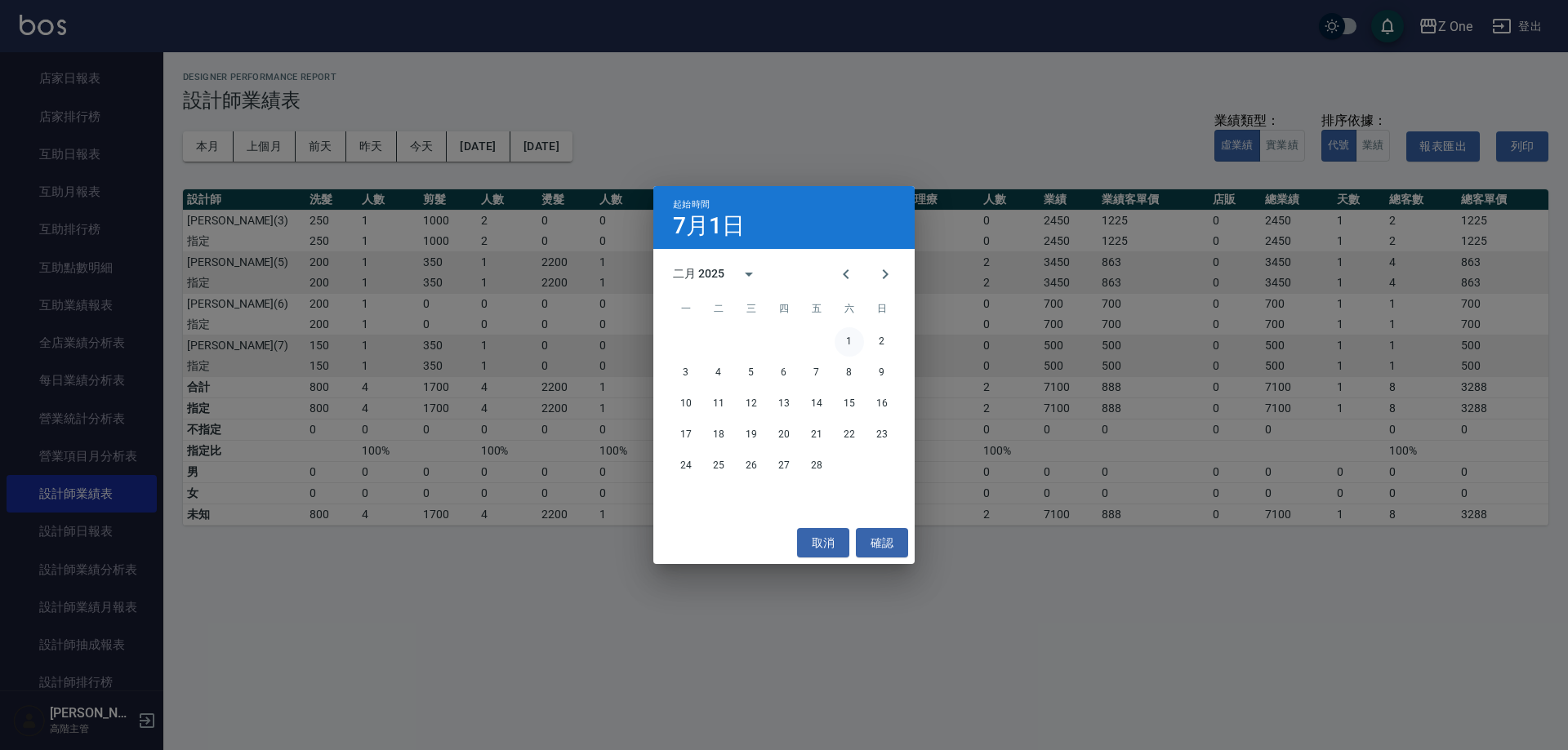
click at [849, 338] on button "1" at bounding box center [849, 342] width 29 height 29
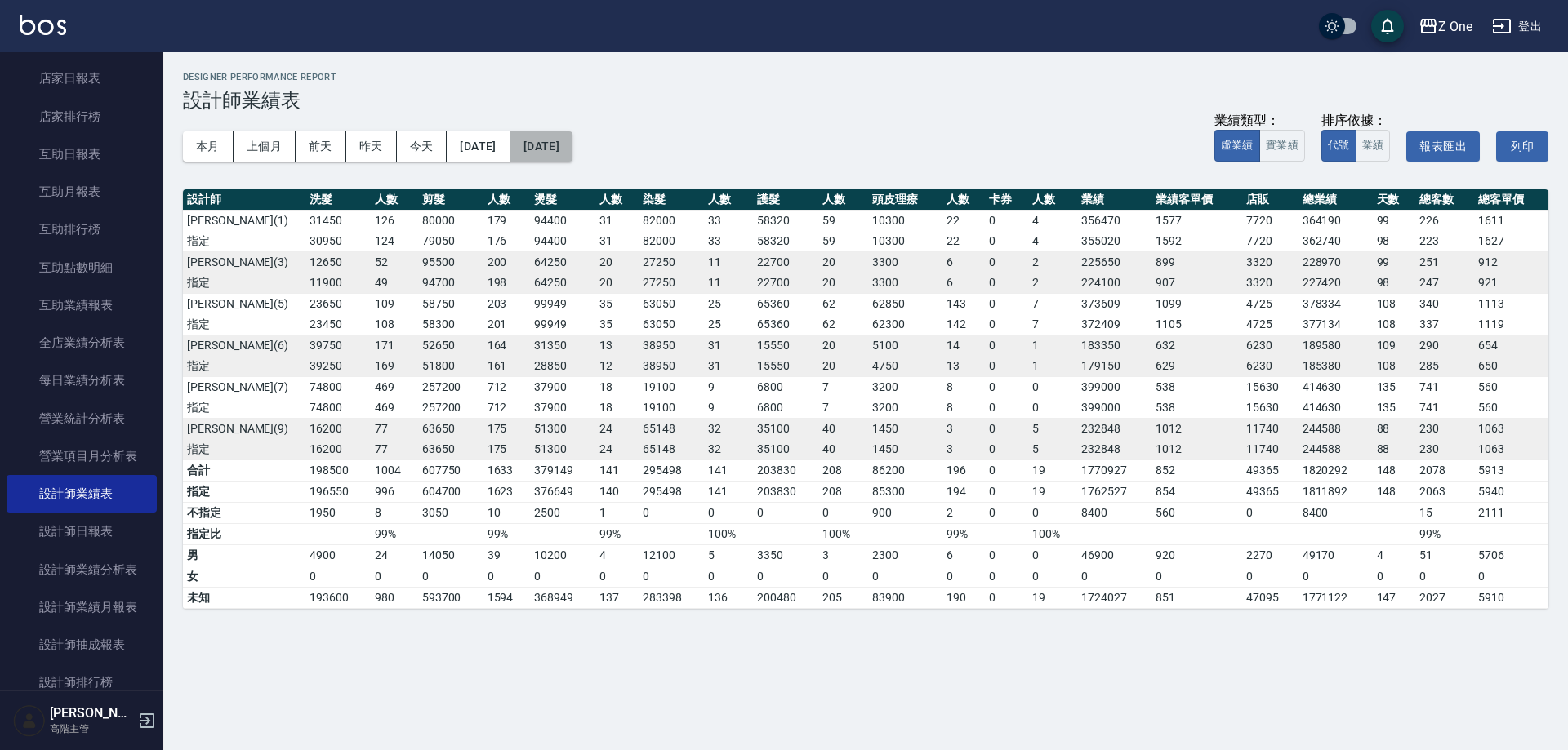
click at [573, 154] on button "[DATE]" at bounding box center [542, 146] width 62 height 30
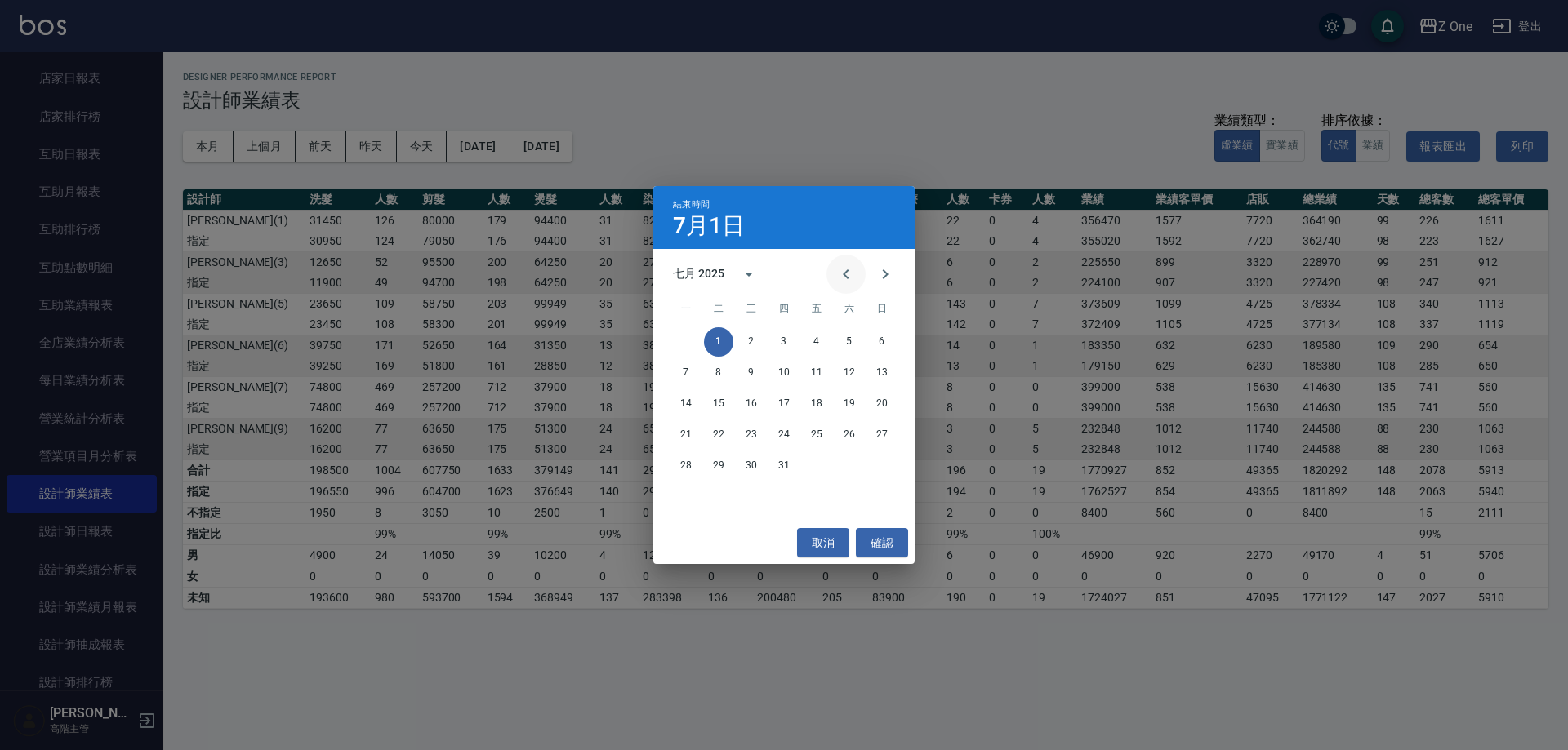
click at [854, 277] on button "Previous month" at bounding box center [846, 274] width 39 height 39
click at [854, 277] on icon "Previous month" at bounding box center [846, 274] width 20 height 20
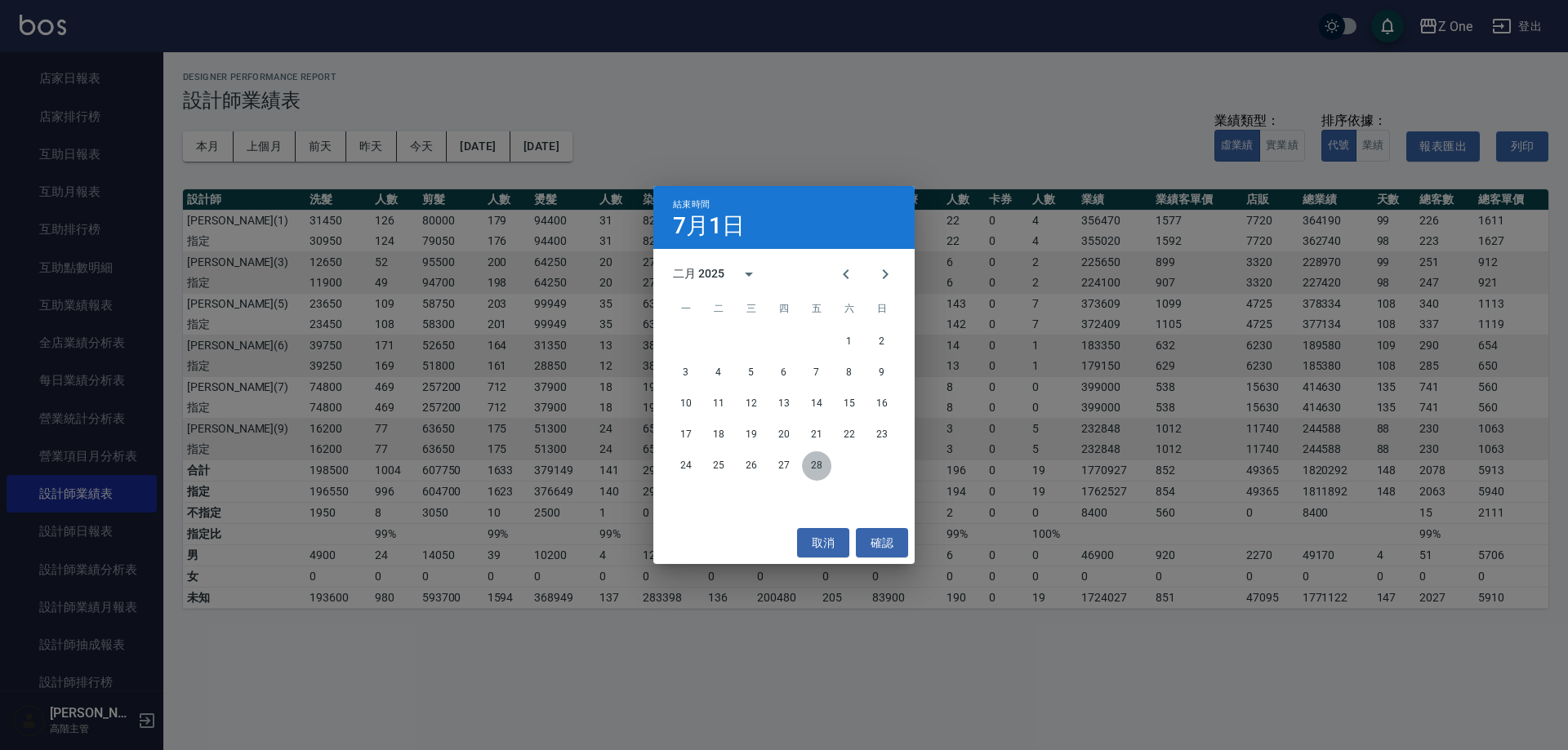
click at [811, 462] on button "28" at bounding box center [816, 466] width 29 height 29
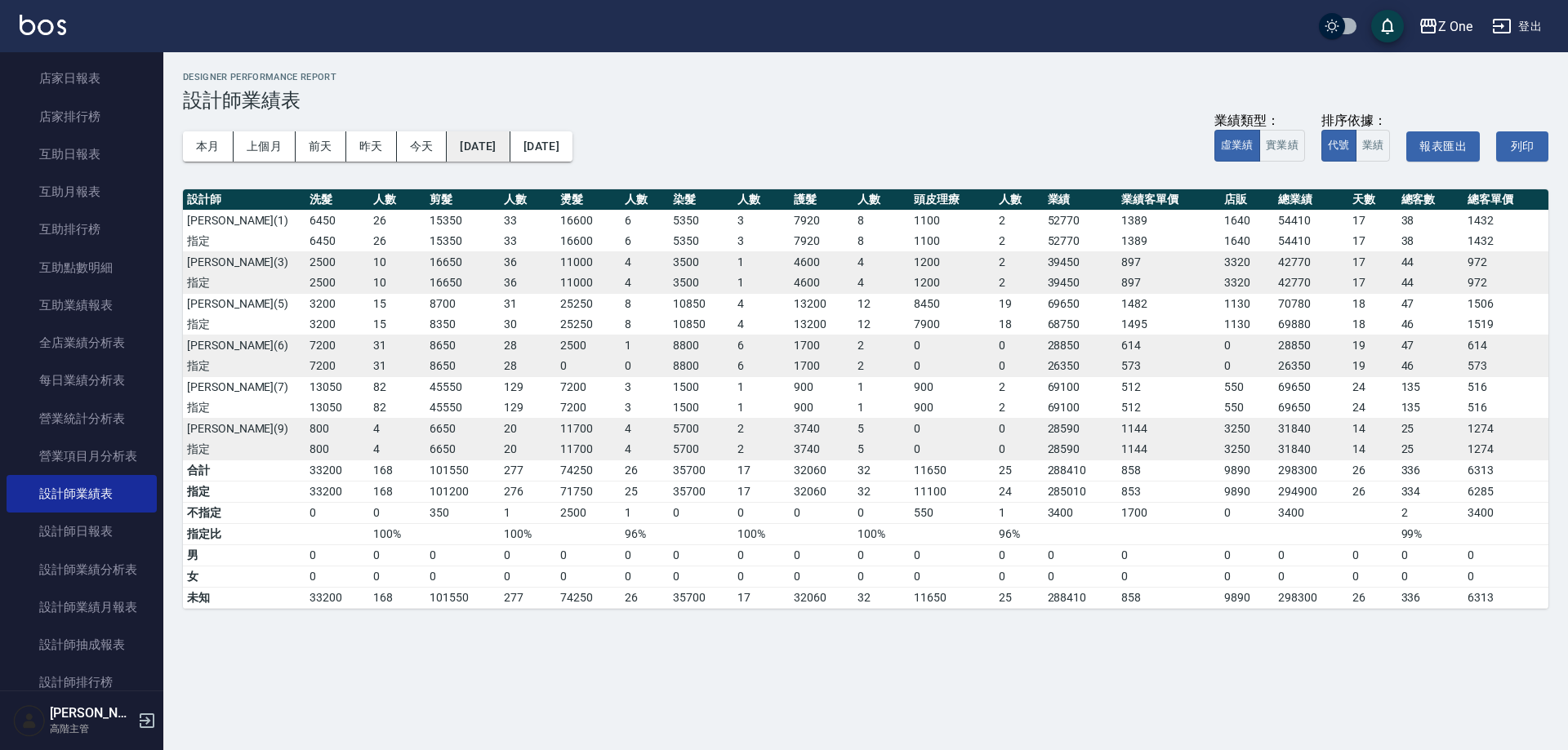
click at [477, 144] on button "[DATE]" at bounding box center [478, 146] width 63 height 30
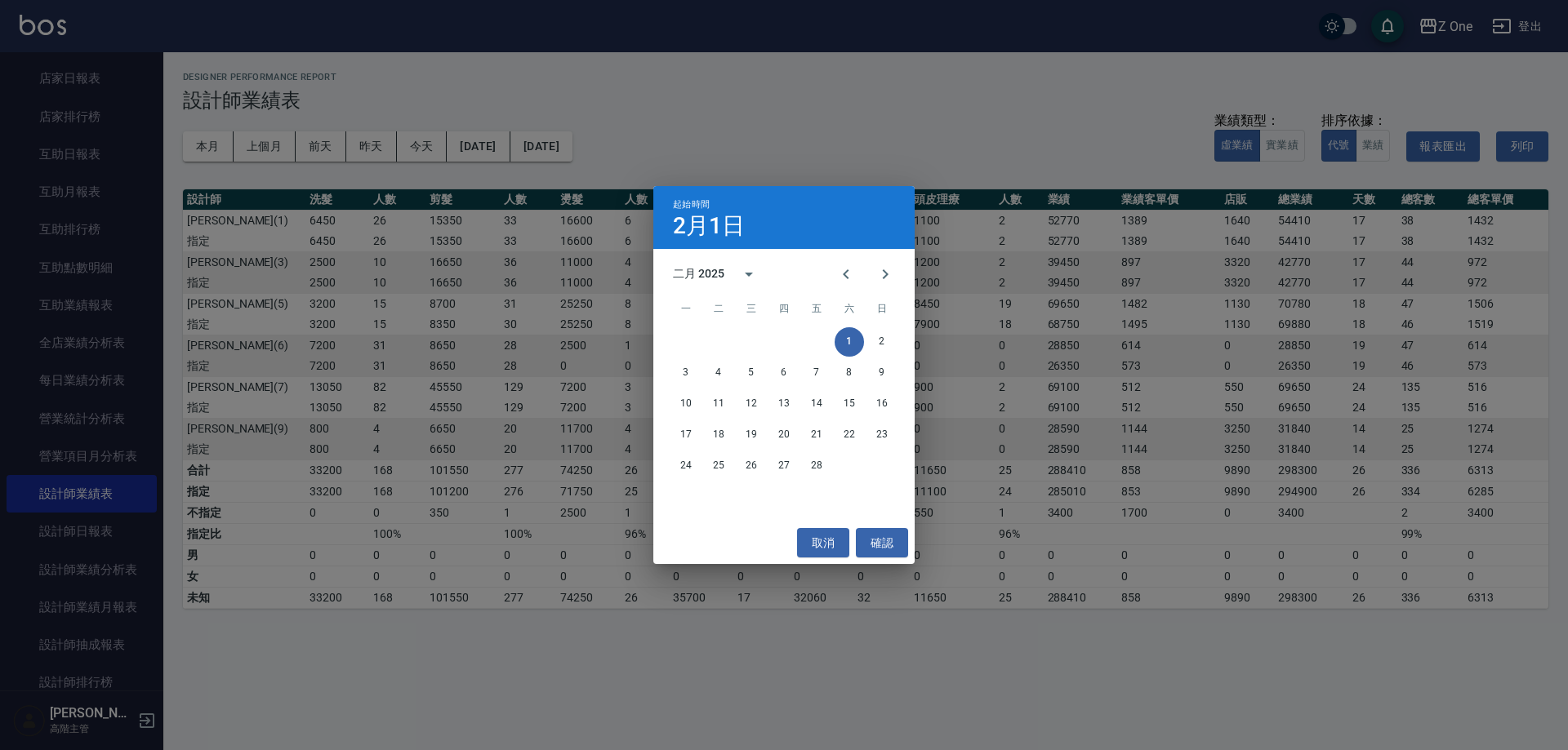
click at [920, 125] on div "起始時間 2月1日 二月 2025 一 二 三 四 五 六 日 1 2 3 4 5 6 7 8 9 10 11 12 13 14 15 16 17 18 19…" at bounding box center [784, 375] width 1568 height 750
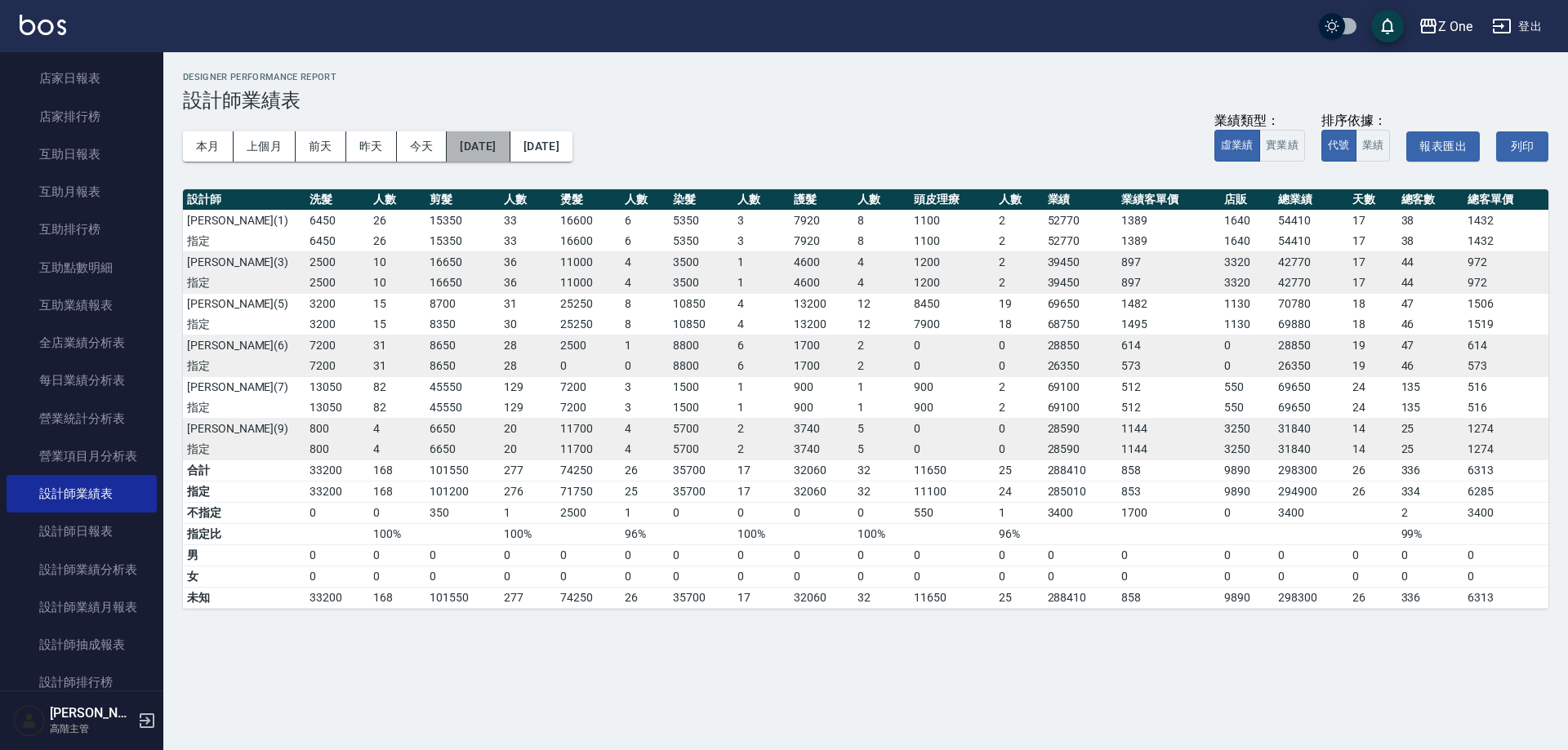
click at [510, 148] on button "[DATE]" at bounding box center [478, 146] width 63 height 30
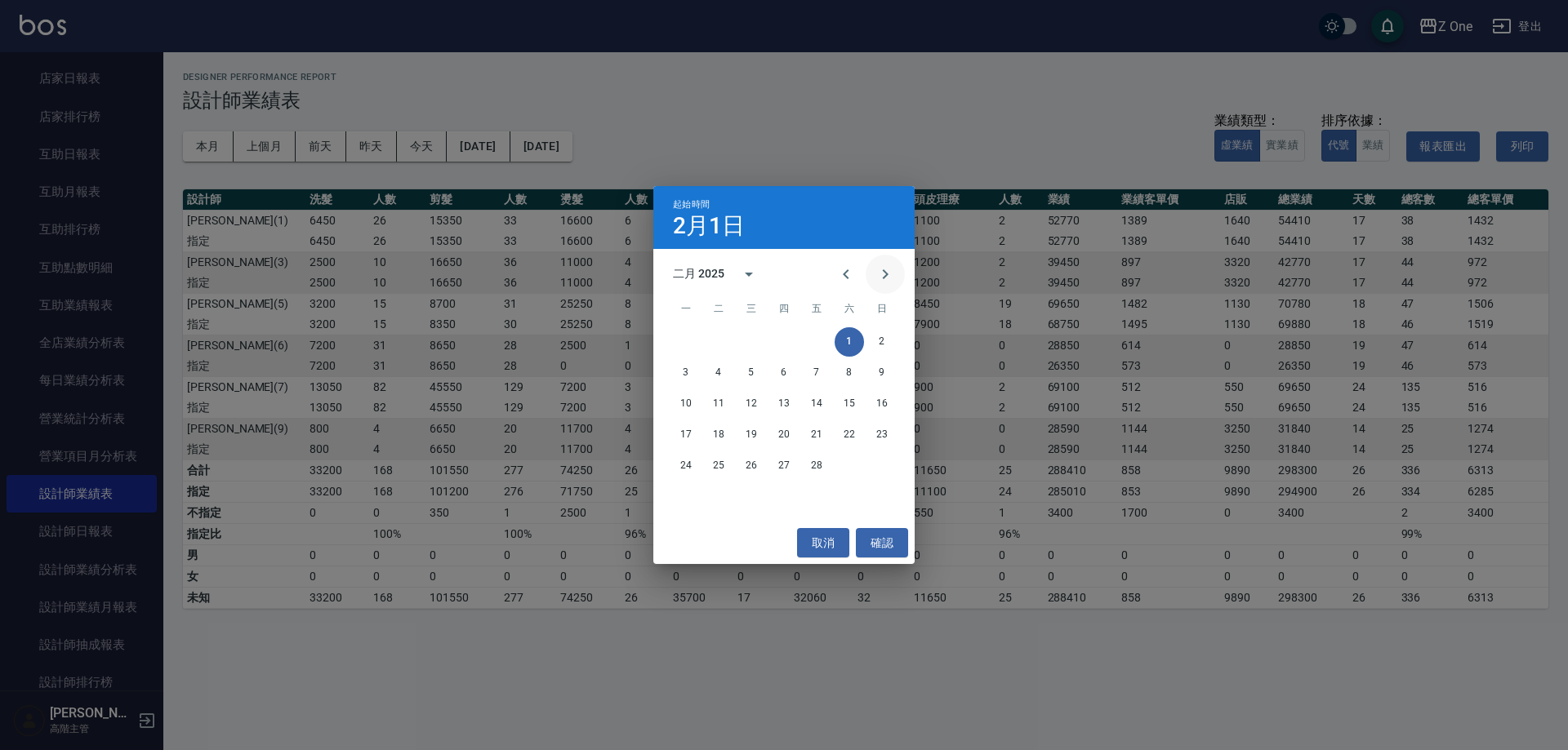
click at [887, 280] on icon "Next month" at bounding box center [885, 274] width 20 height 20
click at [847, 344] on button "1" at bounding box center [849, 342] width 29 height 29
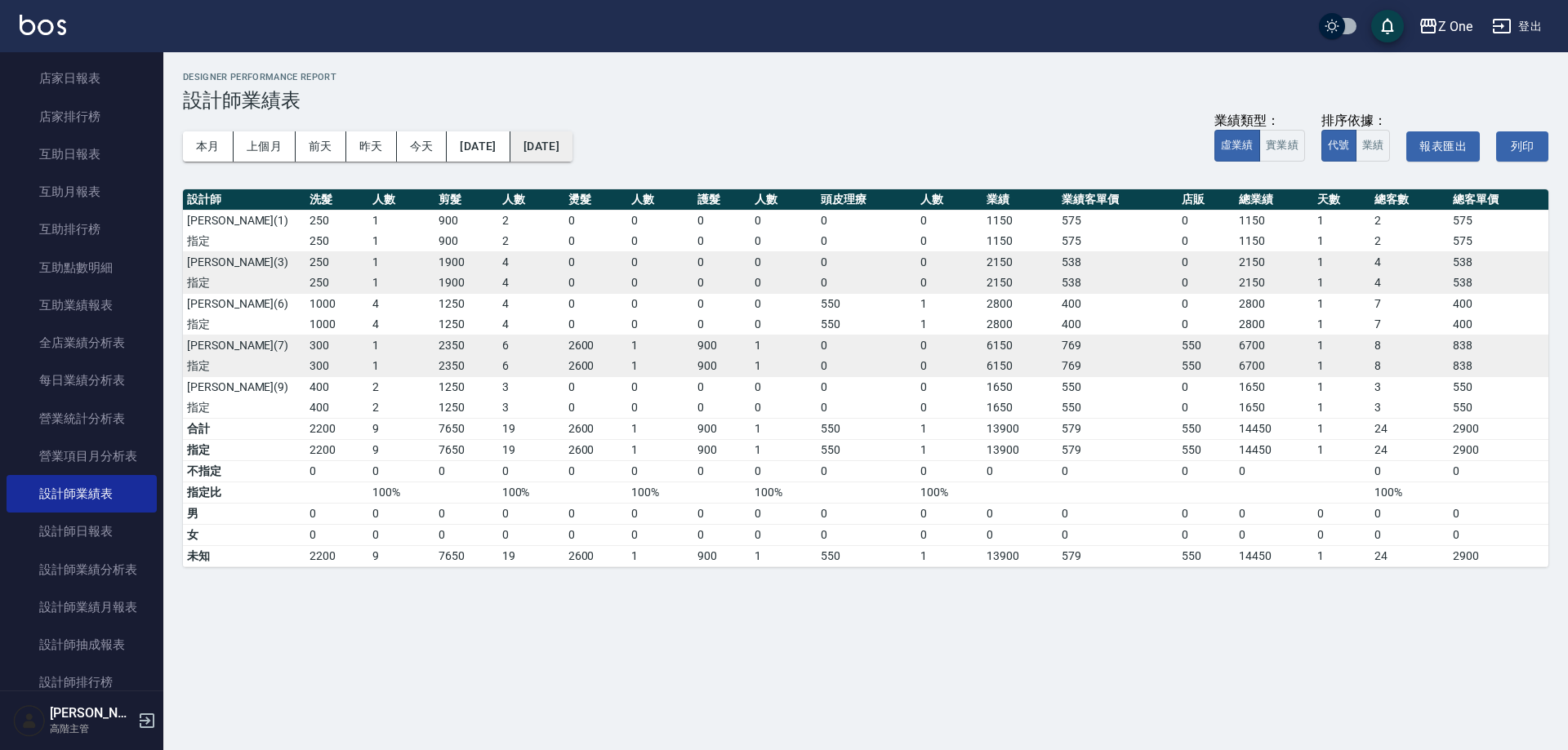
click at [573, 132] on button "[DATE]" at bounding box center [542, 146] width 62 height 30
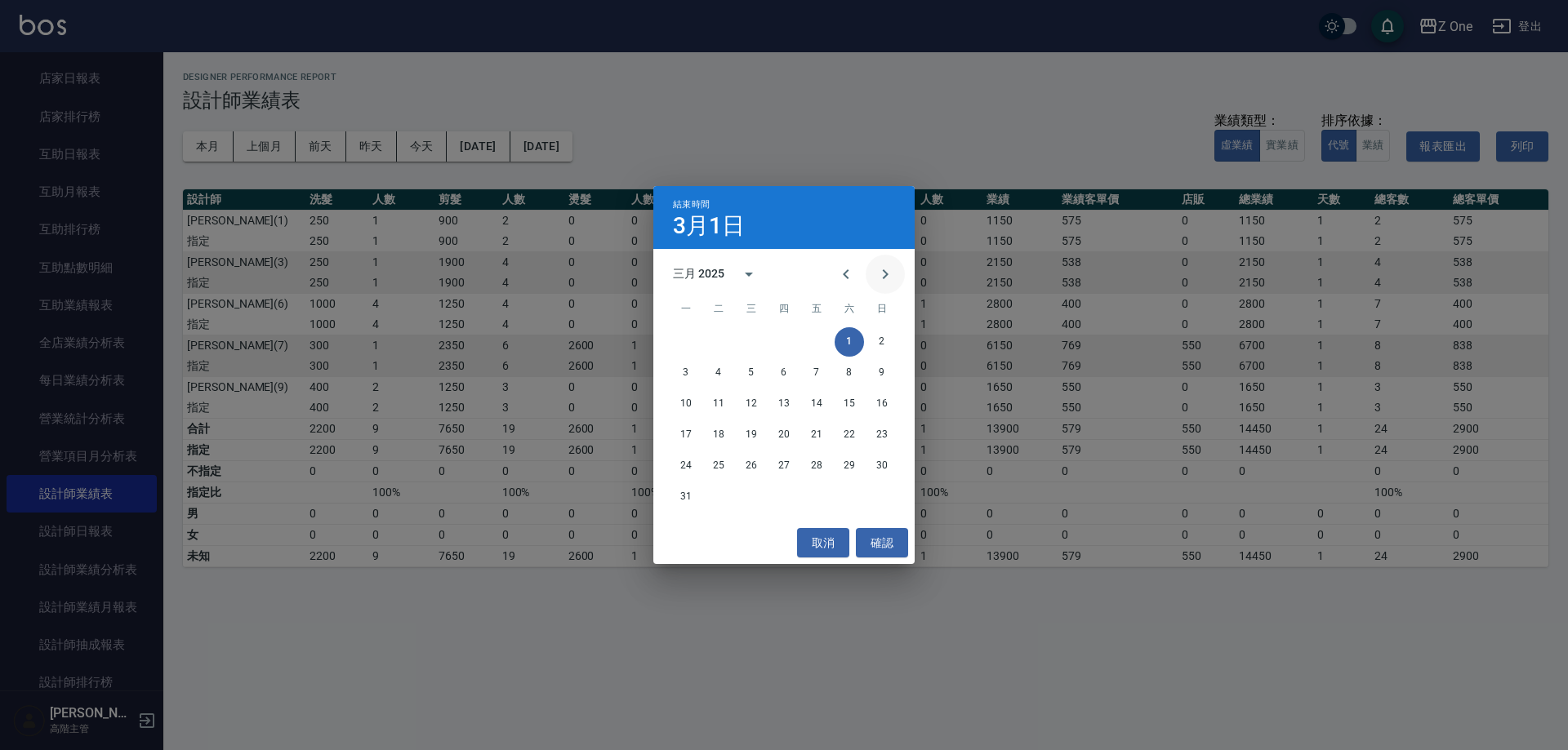
click at [890, 277] on icon "Next month" at bounding box center [885, 274] width 20 height 20
click at [846, 280] on icon "Previous month" at bounding box center [846, 274] width 20 height 20
click at [688, 498] on button "31" at bounding box center [685, 497] width 29 height 29
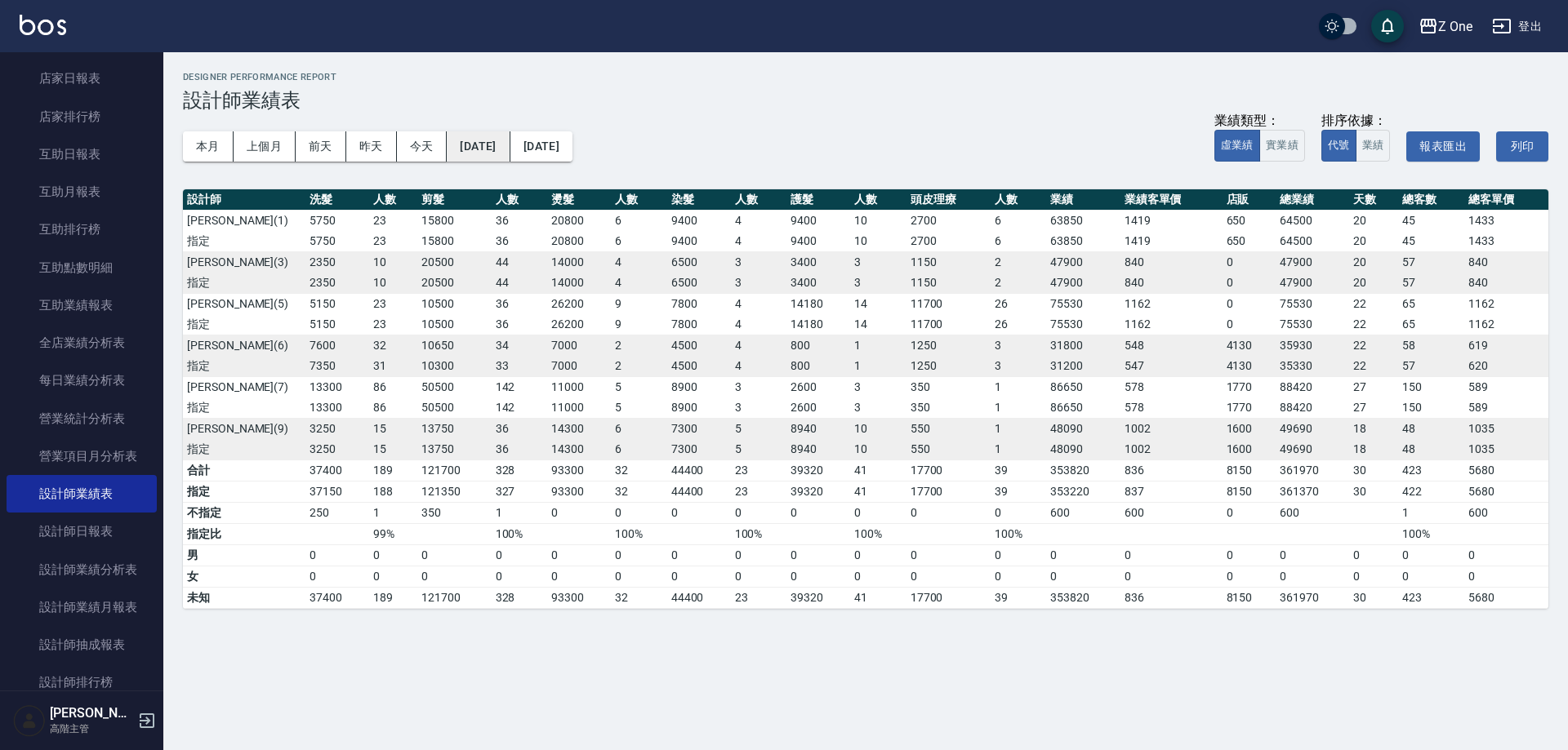
click at [481, 153] on button "[DATE]" at bounding box center [478, 146] width 63 height 30
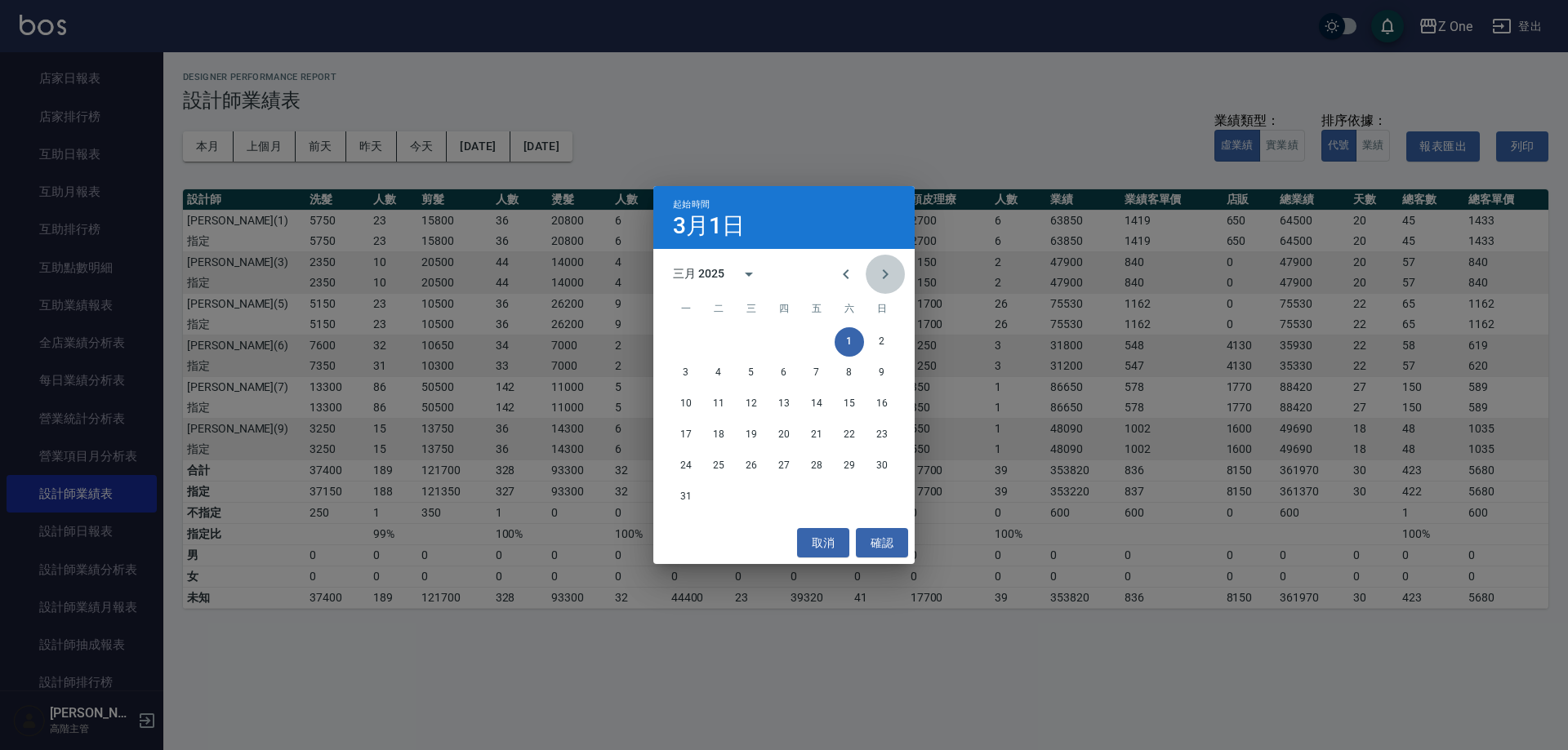
click at [900, 273] on button "Next month" at bounding box center [885, 274] width 39 height 39
click at [725, 332] on button "1" at bounding box center [718, 342] width 29 height 29
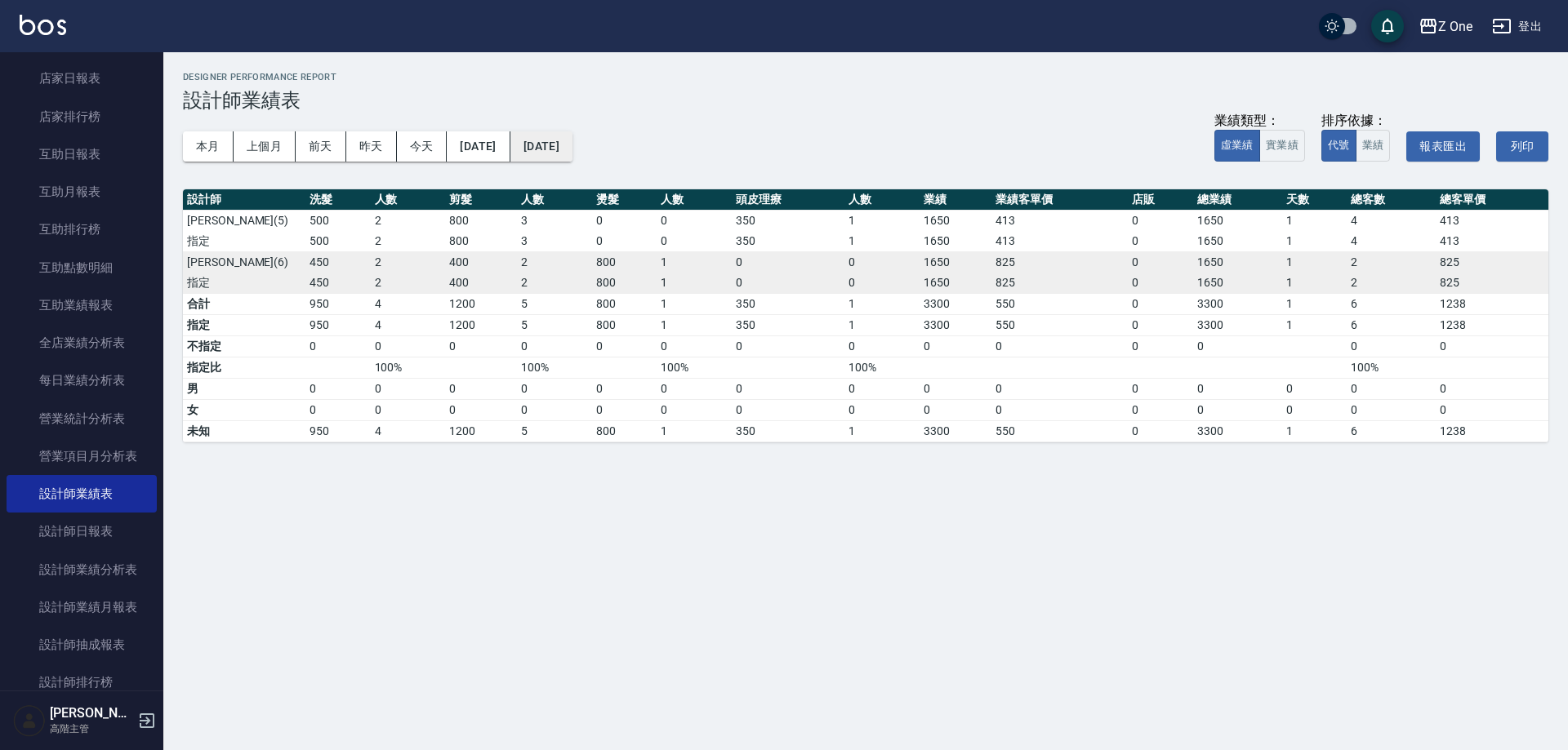
click at [573, 155] on button "[DATE]" at bounding box center [542, 146] width 62 height 30
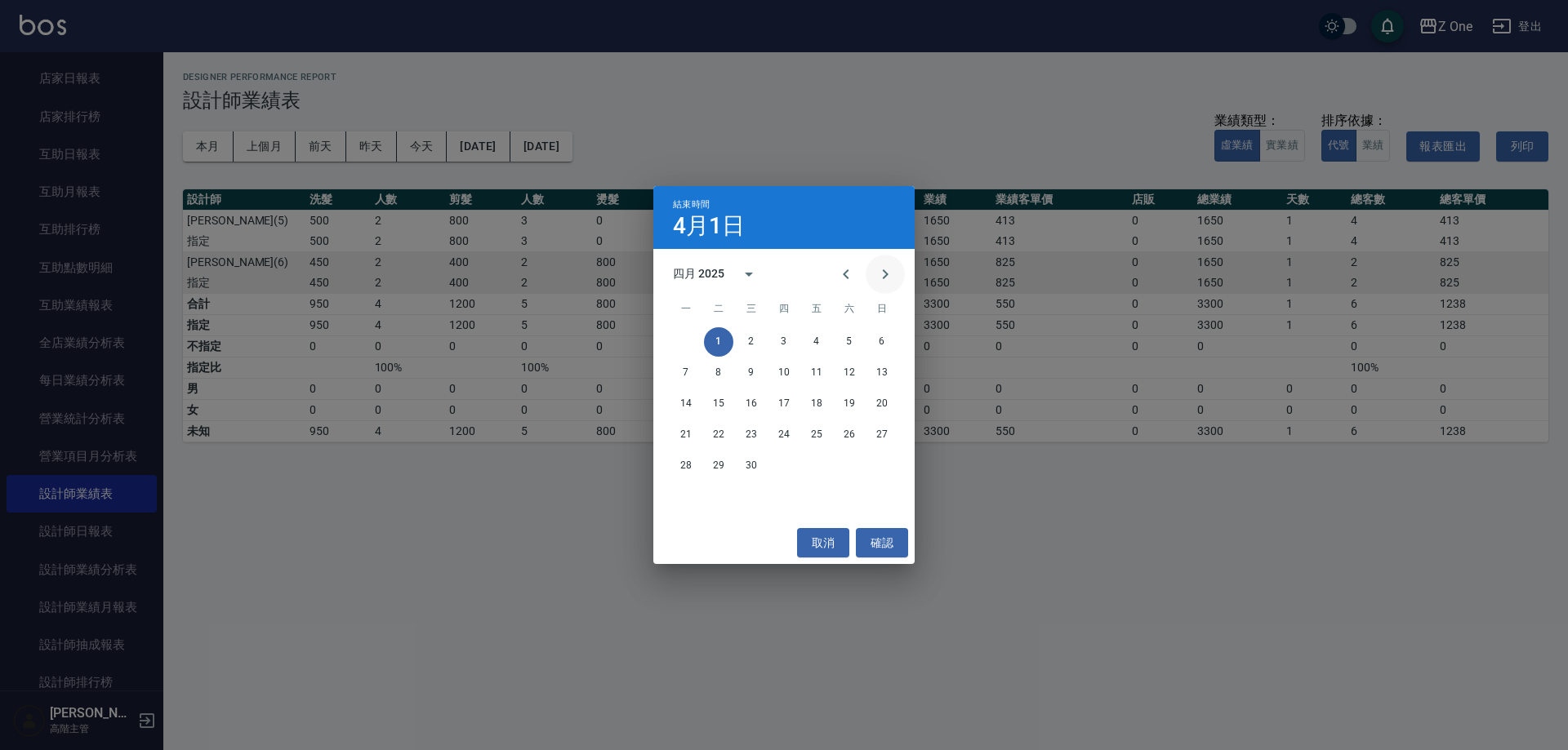
click at [891, 278] on icon "Next month" at bounding box center [885, 274] width 20 height 20
click at [838, 279] on icon "Previous month" at bounding box center [846, 274] width 20 height 20
click at [757, 467] on button "30" at bounding box center [751, 466] width 29 height 29
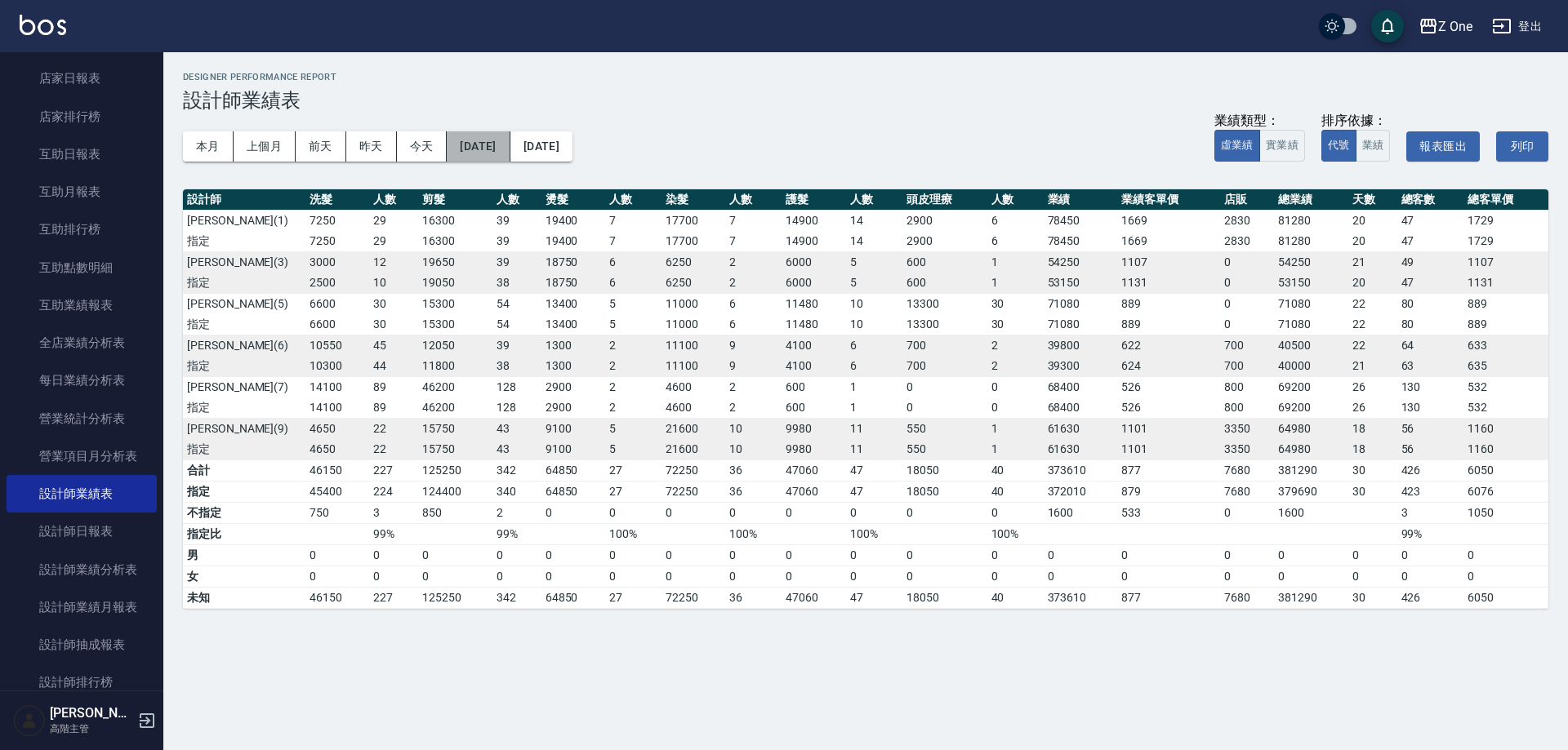
click at [483, 145] on button "[DATE]" at bounding box center [478, 146] width 63 height 30
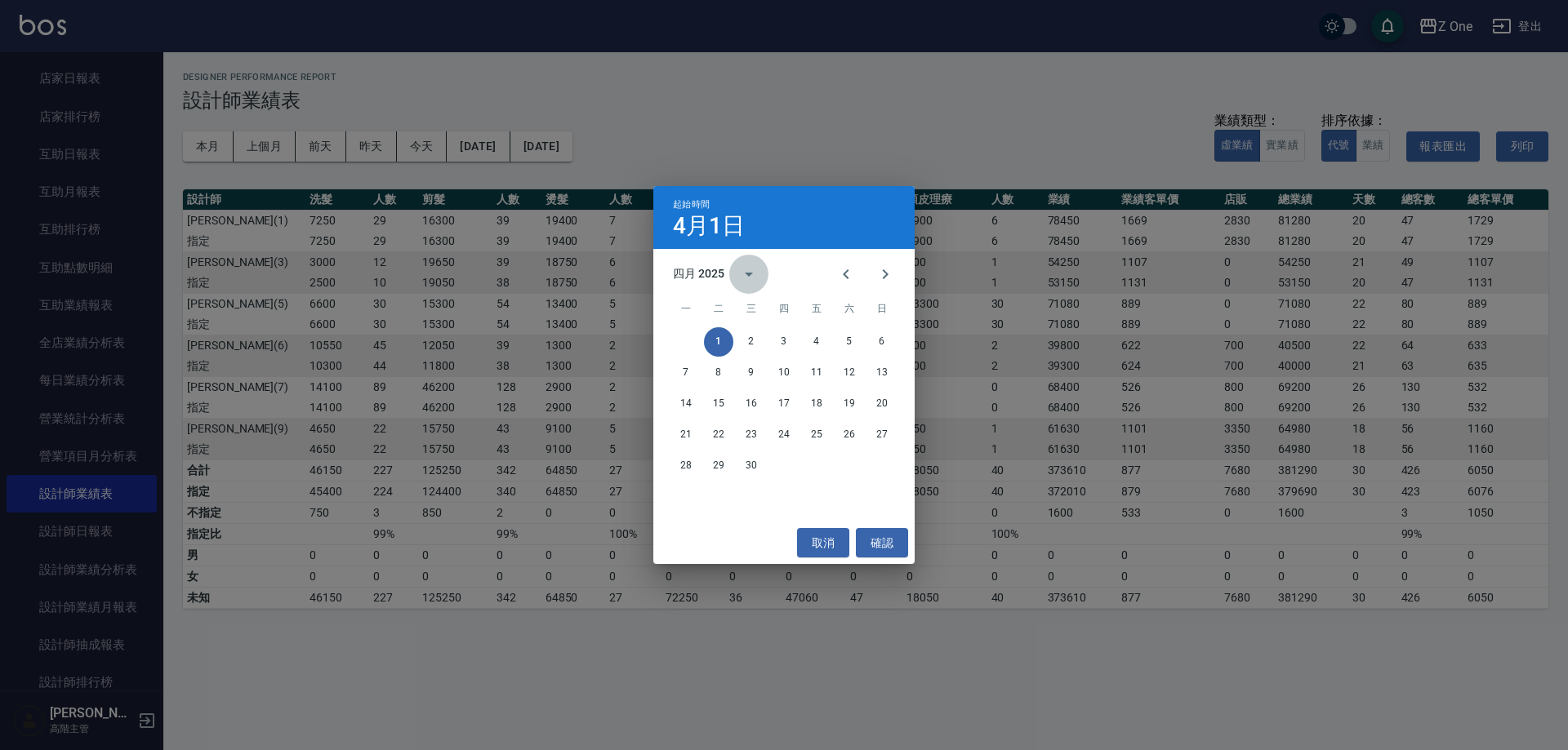
click at [757, 273] on icon "calendar view is open, switch to year view" at bounding box center [748, 274] width 20 height 20
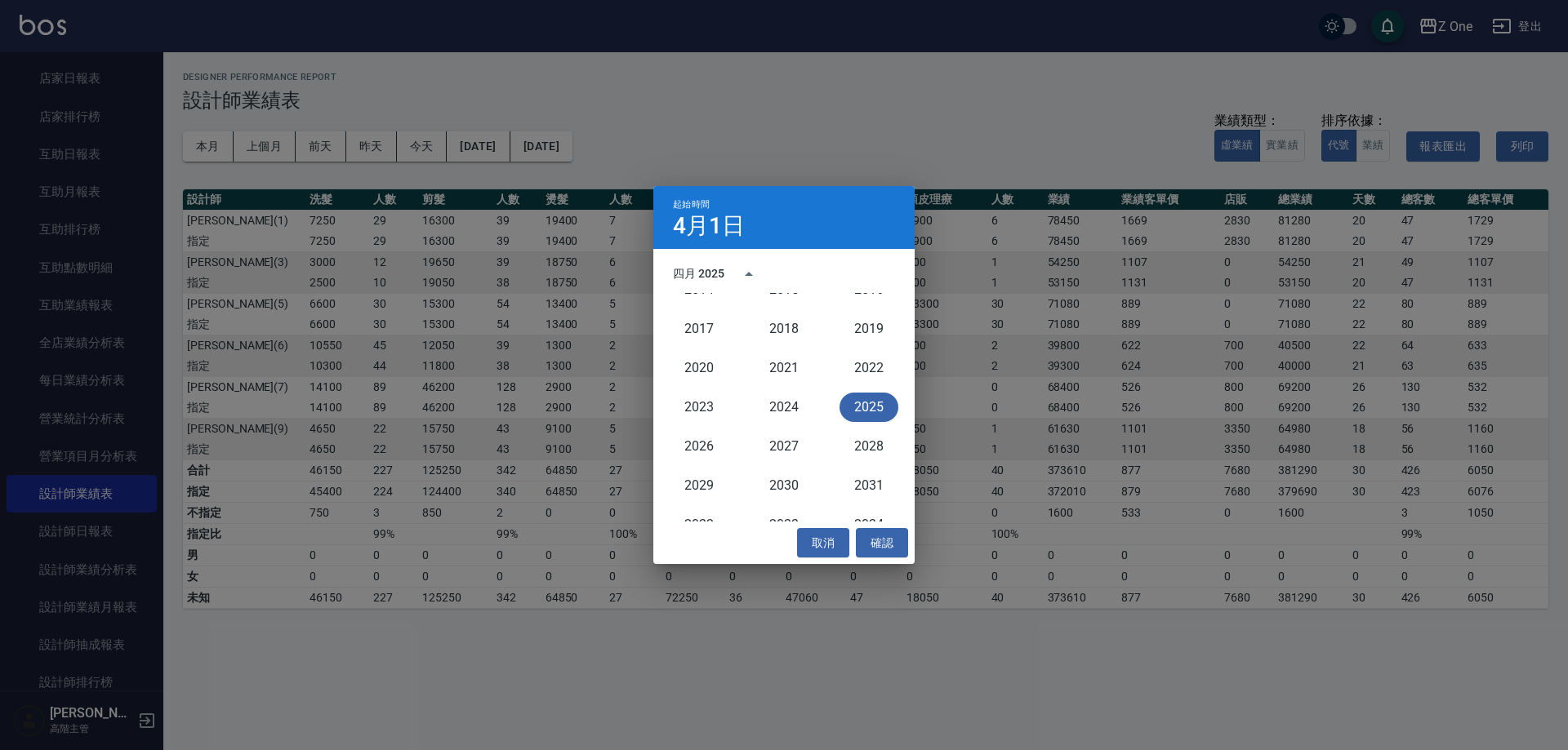
click at [869, 403] on button "2025" at bounding box center [869, 406] width 59 height 29
click at [879, 276] on icon "Next month" at bounding box center [885, 274] width 20 height 20
click at [778, 336] on button "1" at bounding box center [783, 342] width 29 height 29
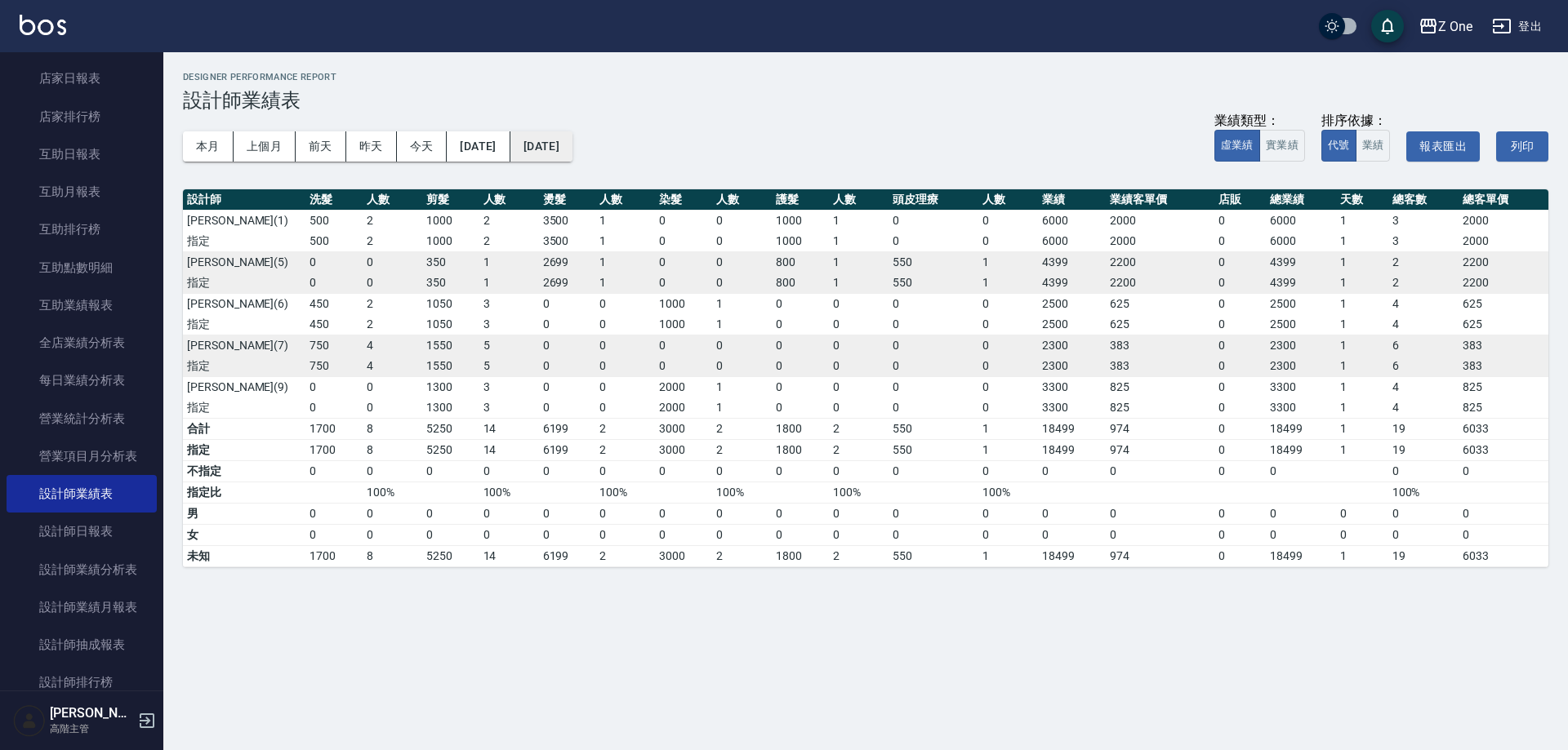
click at [573, 153] on button "[DATE]" at bounding box center [542, 146] width 62 height 30
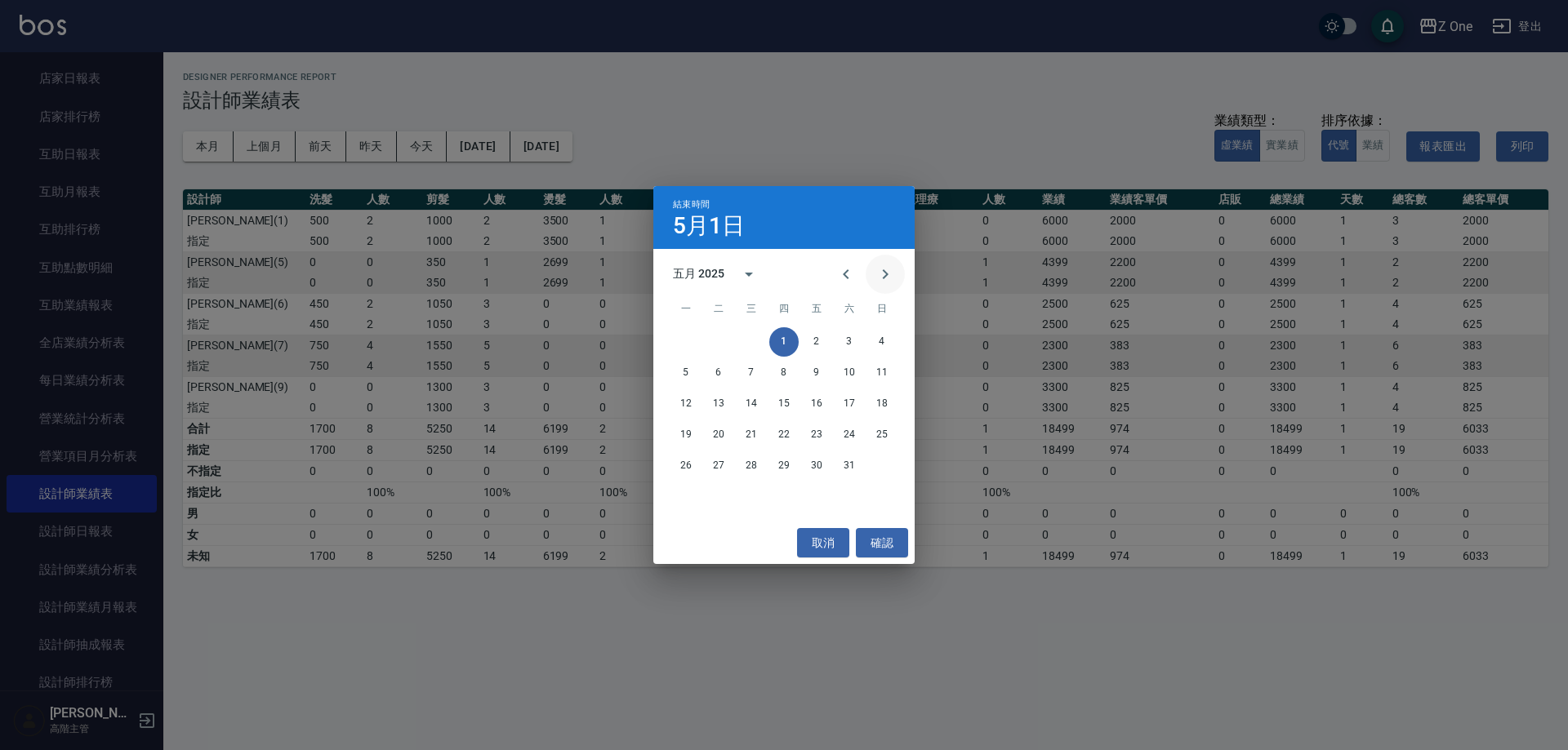
click at [879, 267] on icon "Next month" at bounding box center [885, 274] width 20 height 20
click at [843, 256] on button "Previous month" at bounding box center [846, 274] width 39 height 39
click at [845, 460] on button "31" at bounding box center [849, 466] width 29 height 29
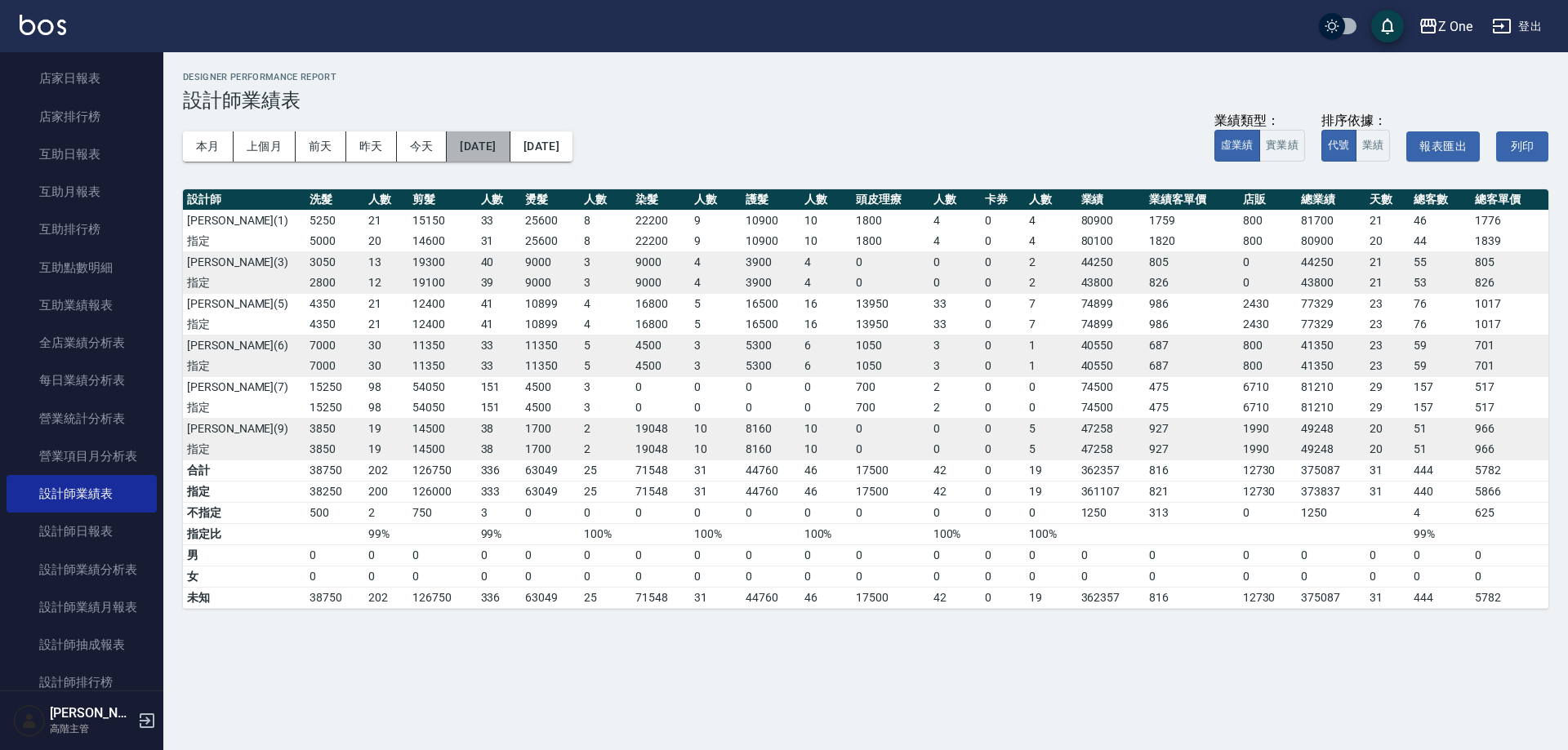
click at [508, 148] on button "[DATE]" at bounding box center [478, 146] width 63 height 30
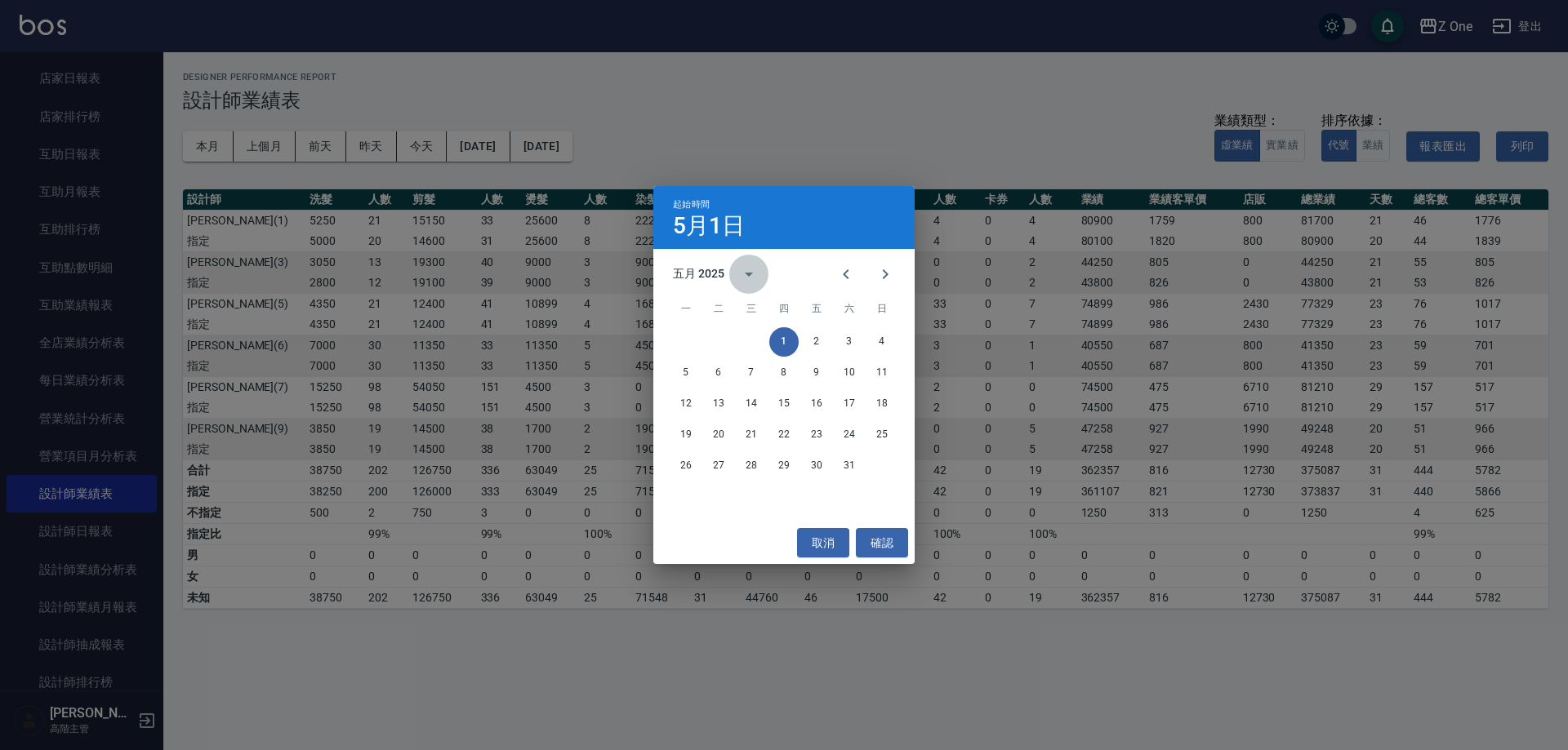
click at [744, 279] on icon "calendar view is open, switch to year view" at bounding box center [748, 274] width 20 height 20
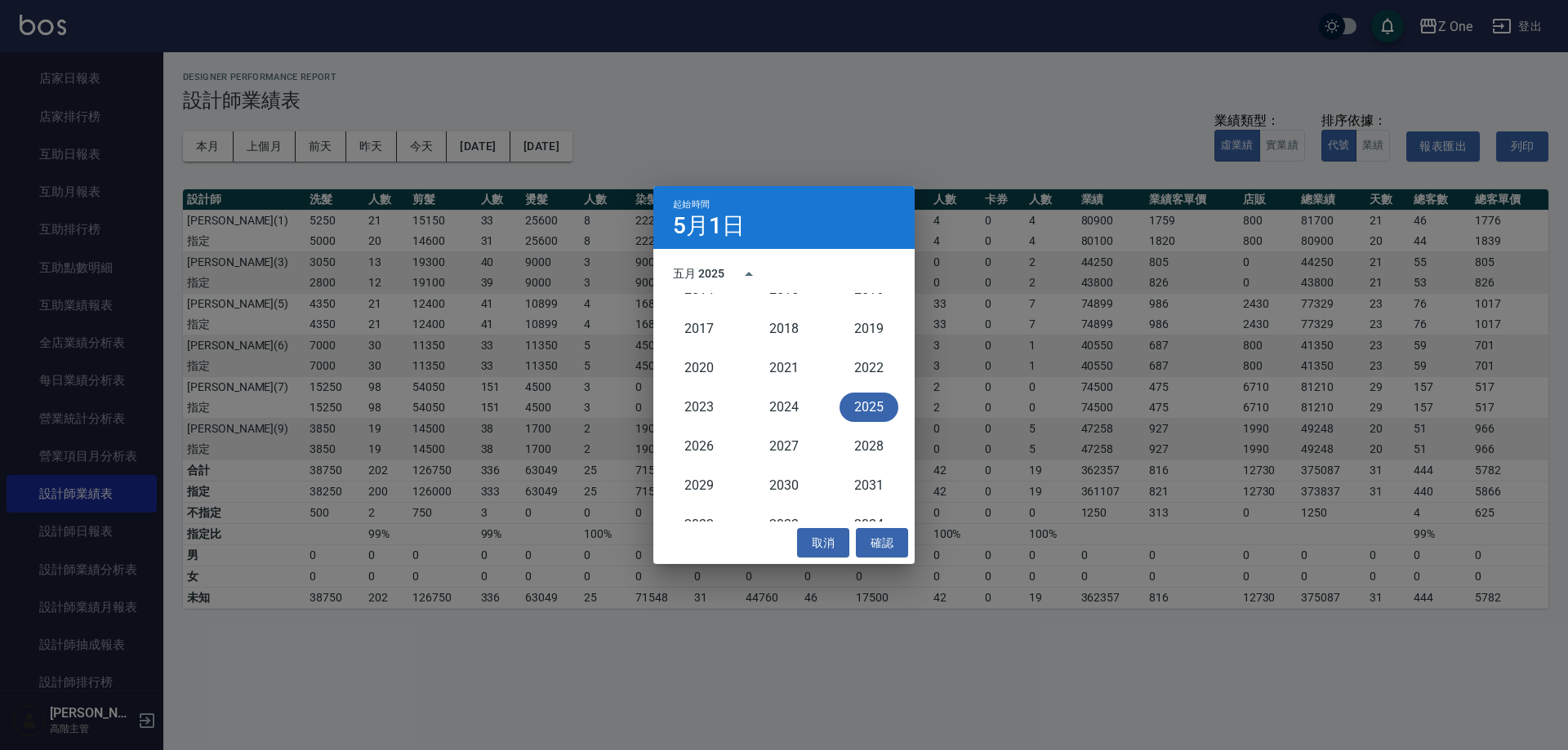
click at [839, 414] on button "2025" at bounding box center [869, 406] width 59 height 29
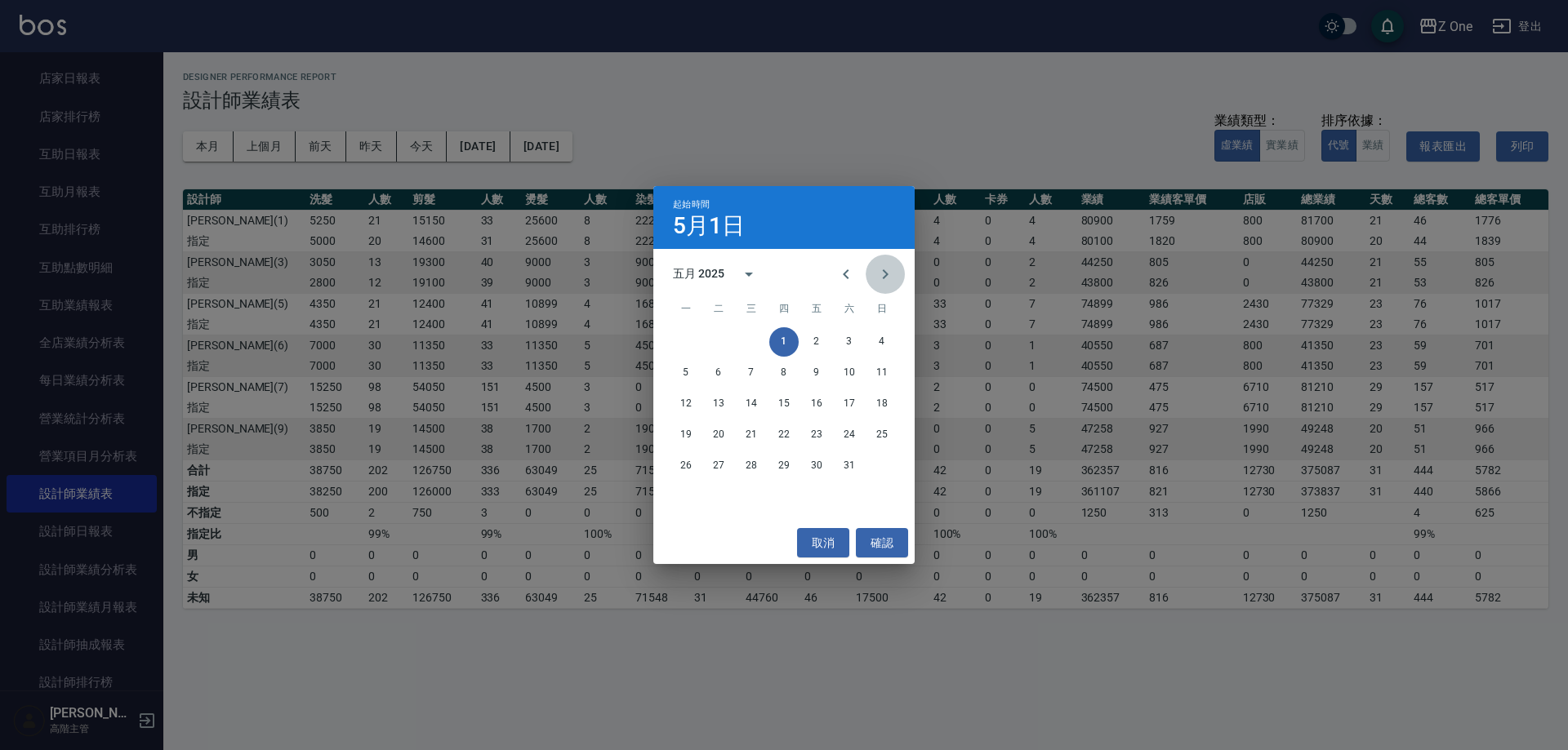
click at [886, 273] on icon "Next month" at bounding box center [885, 274] width 6 height 9
click at [872, 338] on button "1" at bounding box center [882, 342] width 29 height 29
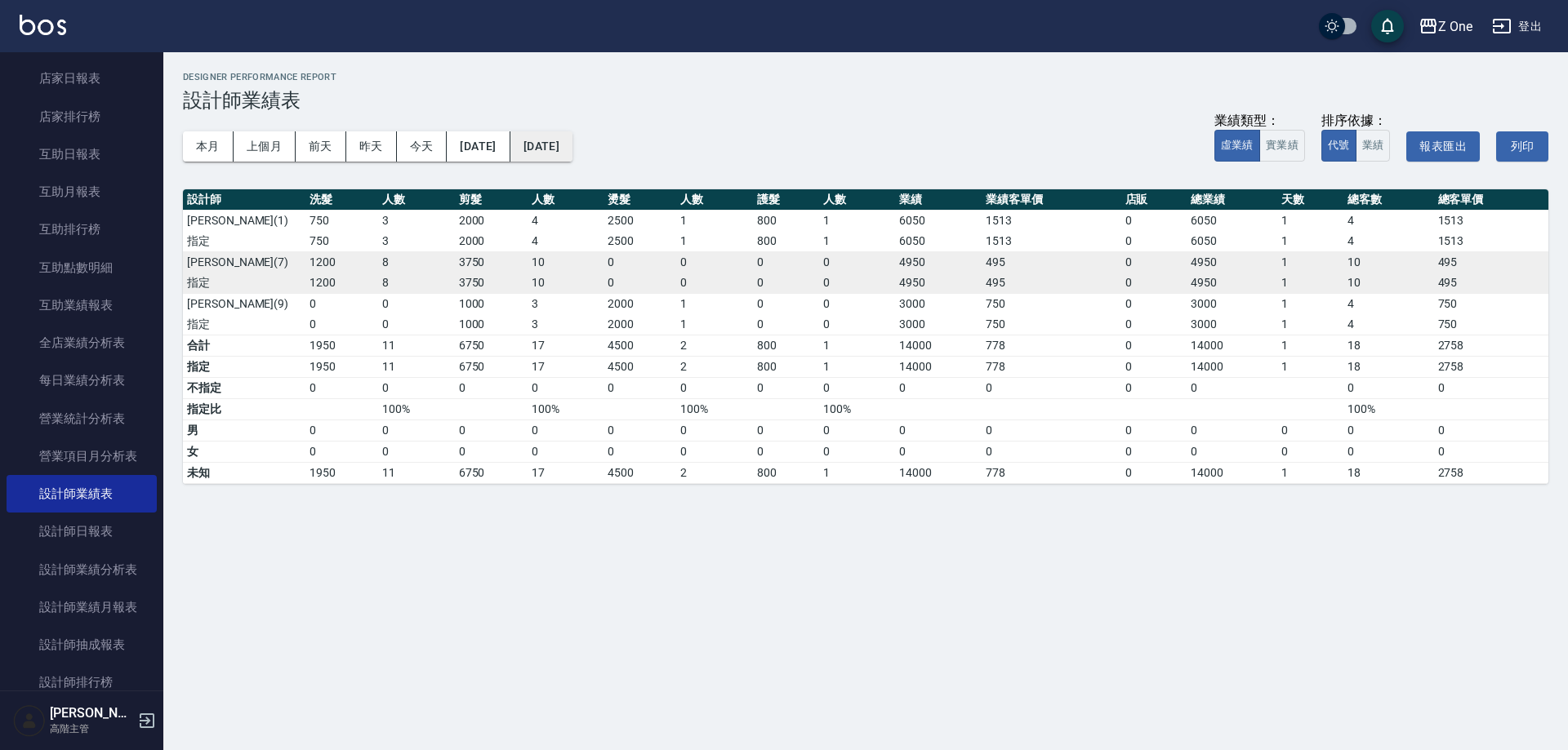
click at [573, 149] on button "[DATE]" at bounding box center [542, 146] width 62 height 30
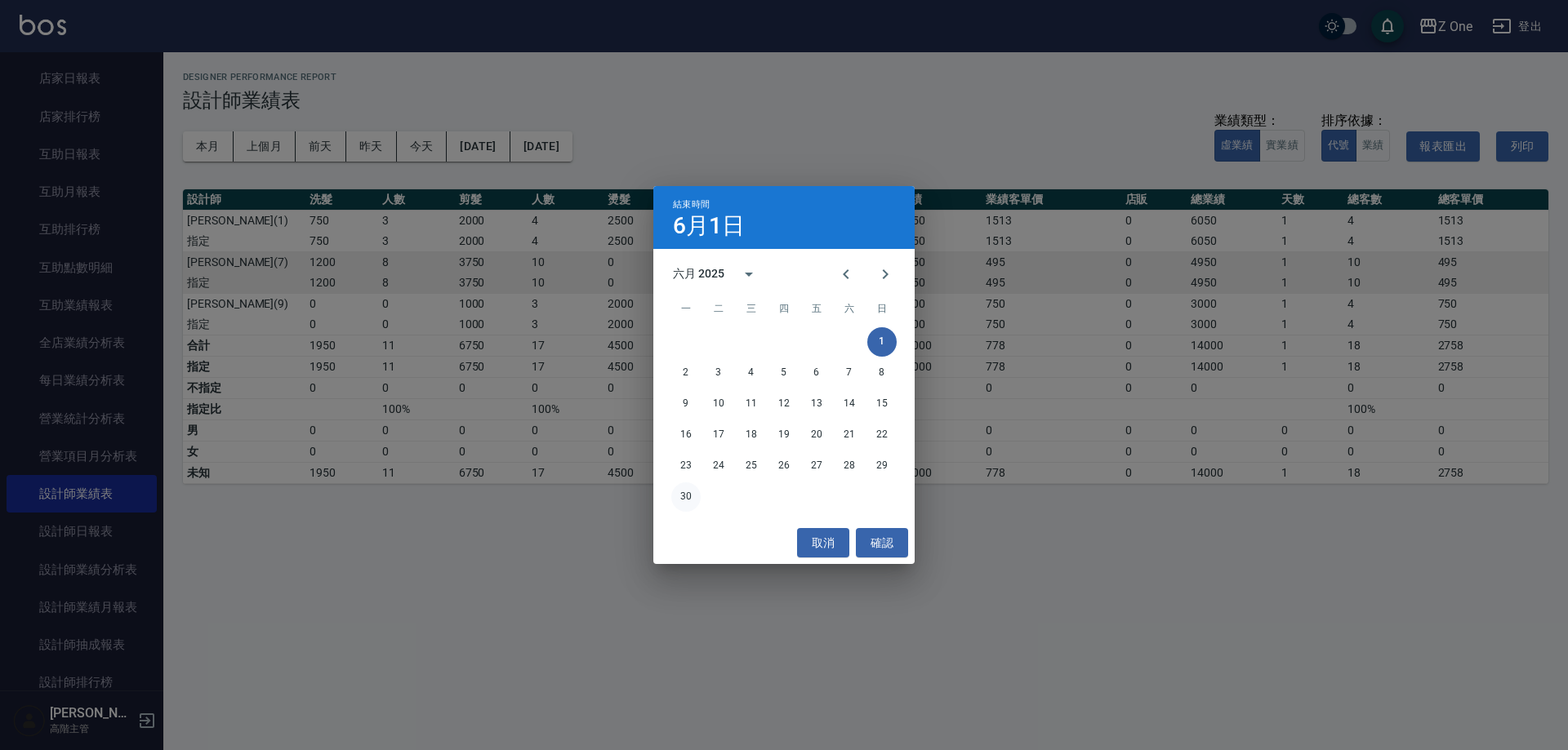
click at [690, 492] on button "30" at bounding box center [685, 497] width 29 height 29
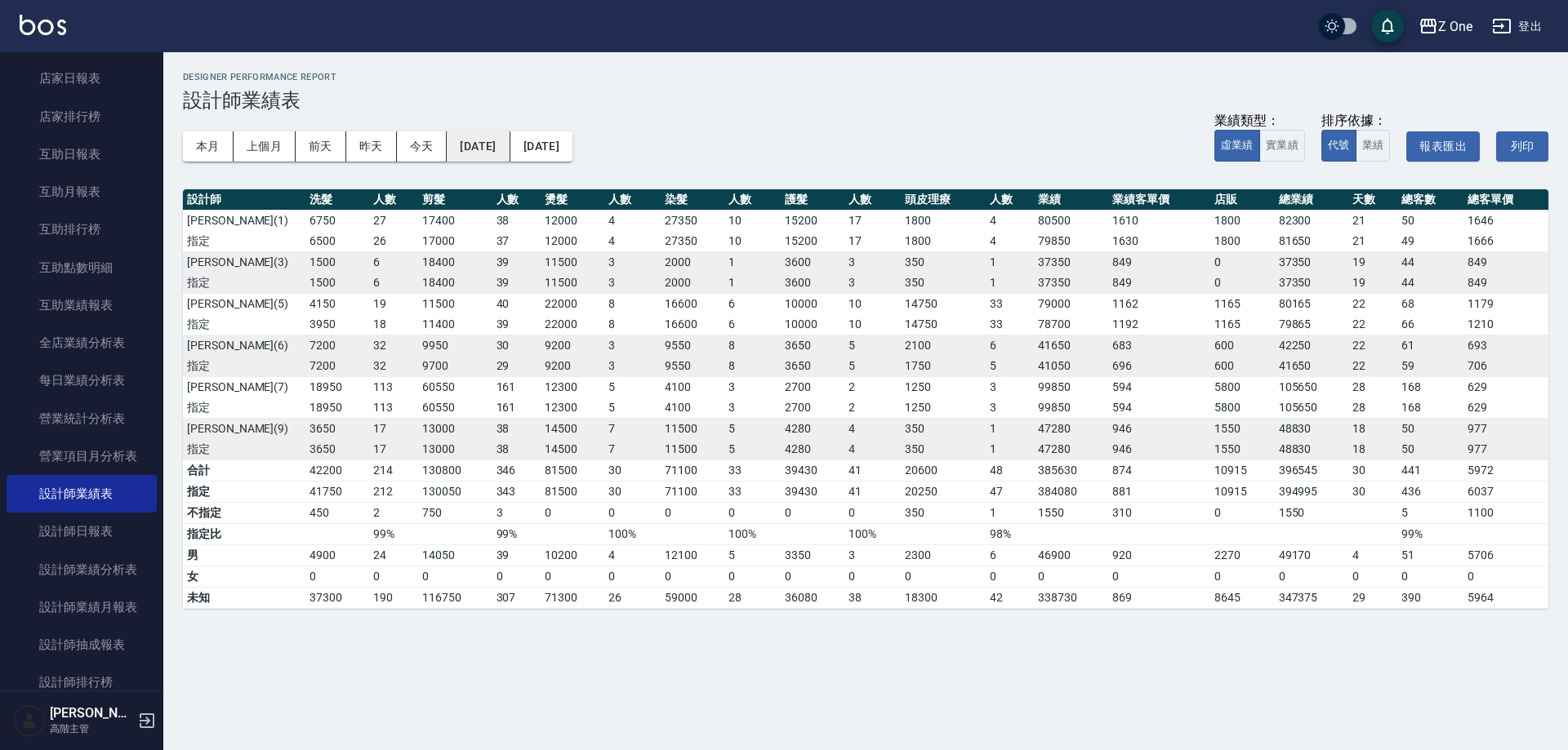
click at [477, 148] on button "[DATE]" at bounding box center [478, 146] width 63 height 30
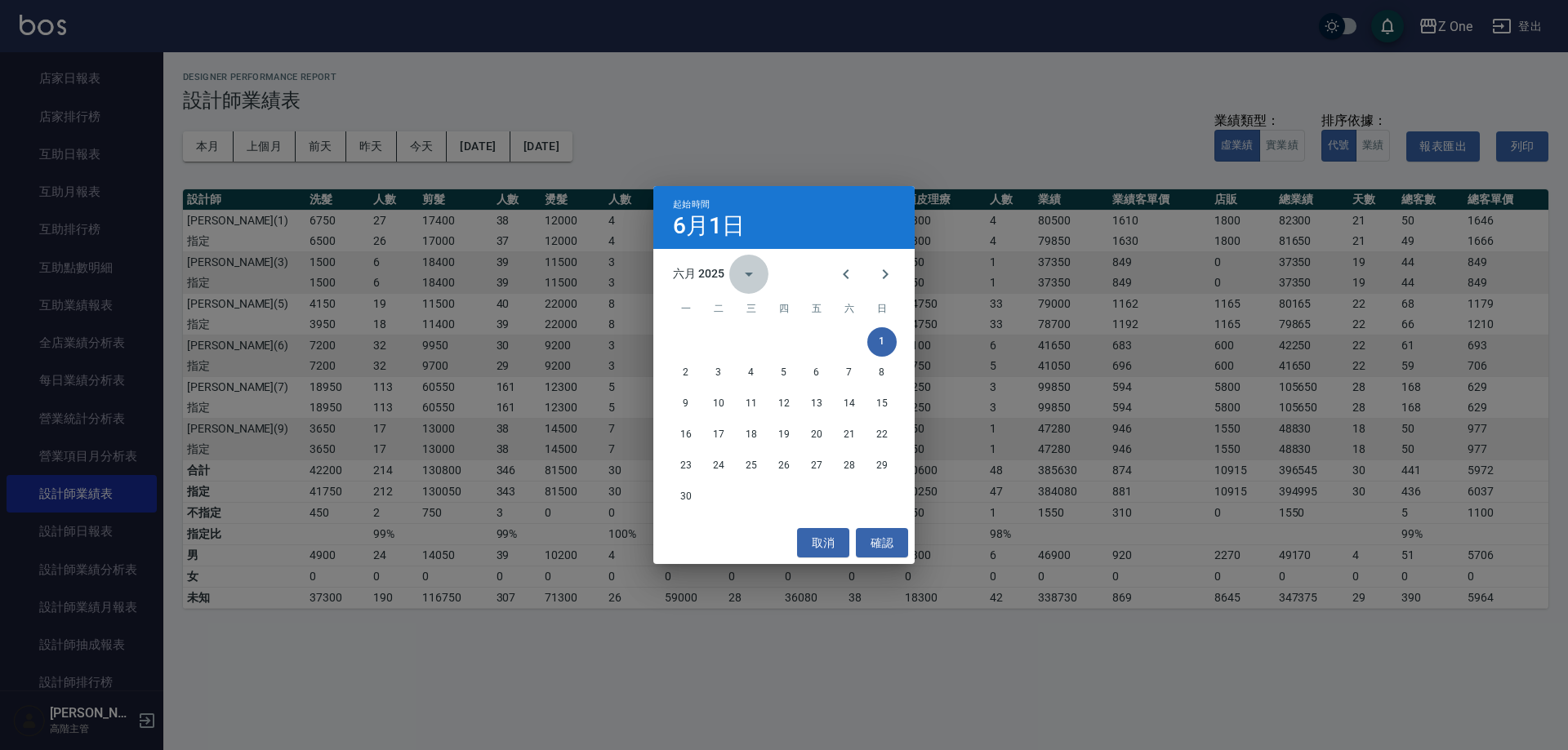
click at [749, 278] on icon "calendar view is open, switch to year view" at bounding box center [748, 274] width 20 height 20
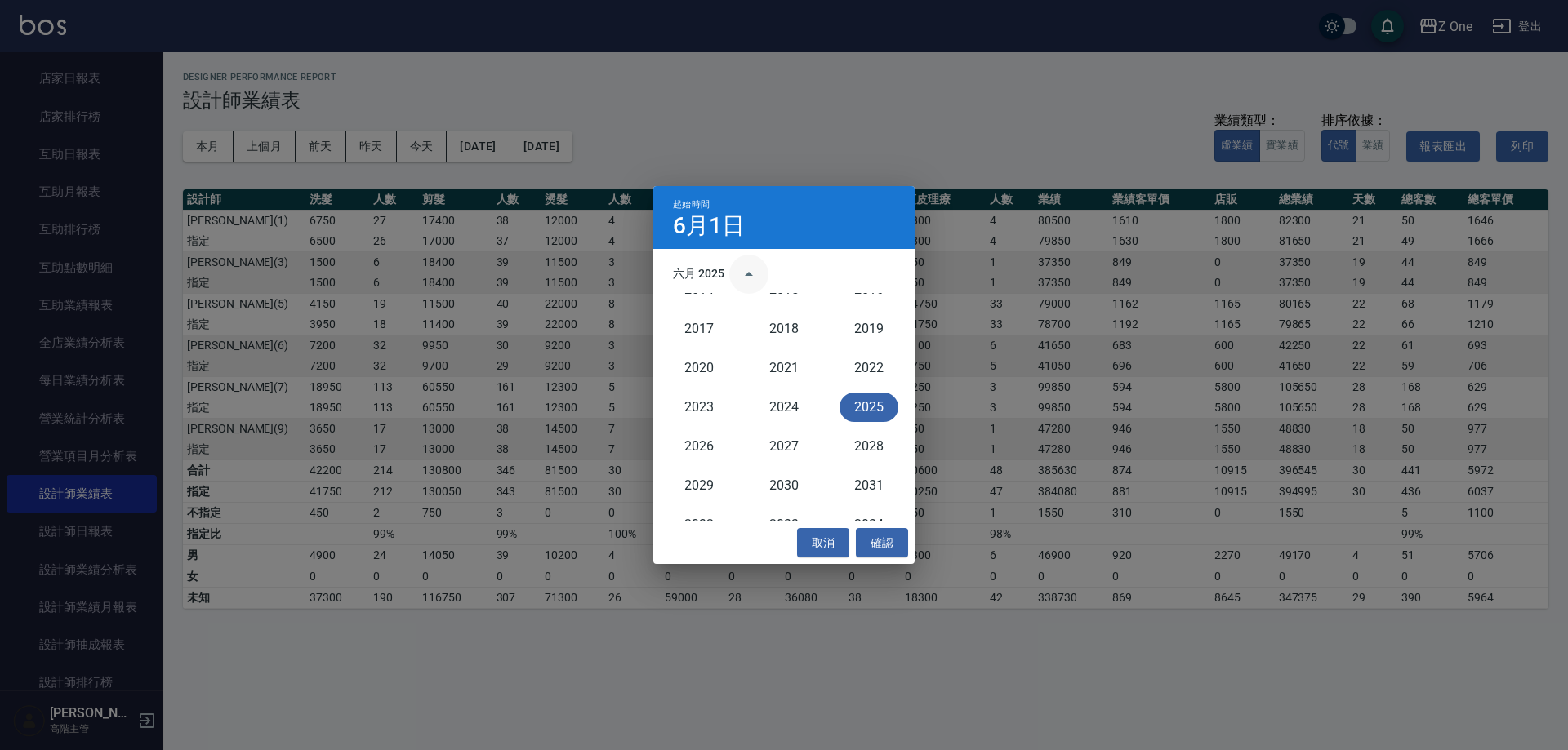
click at [751, 278] on icon "year view is open, switch to calendar view" at bounding box center [748, 274] width 20 height 20
click at [884, 262] on button "Next month" at bounding box center [885, 274] width 39 height 39
click at [721, 343] on button "1" at bounding box center [718, 342] width 29 height 29
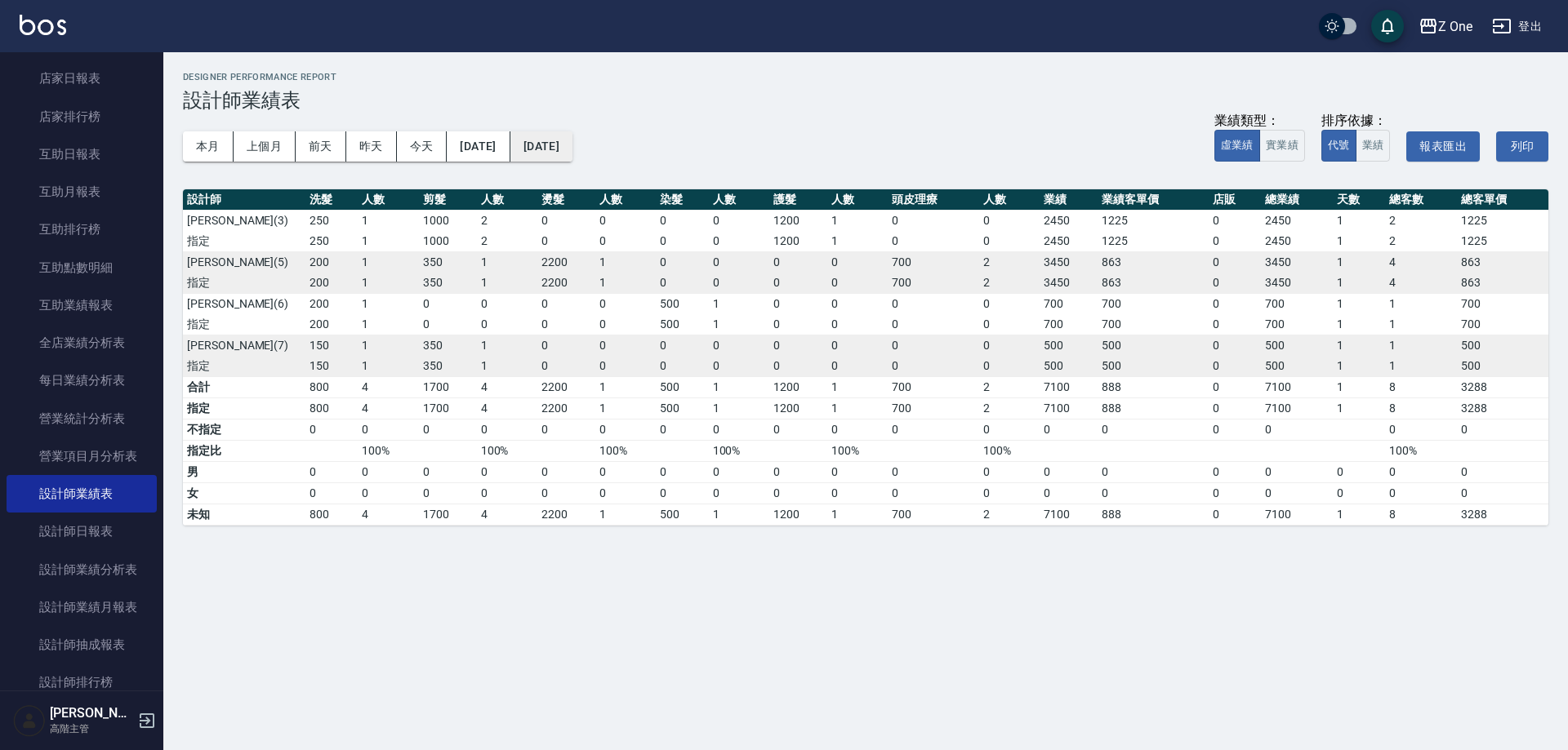
click at [573, 159] on button "[DATE]" at bounding box center [542, 146] width 62 height 30
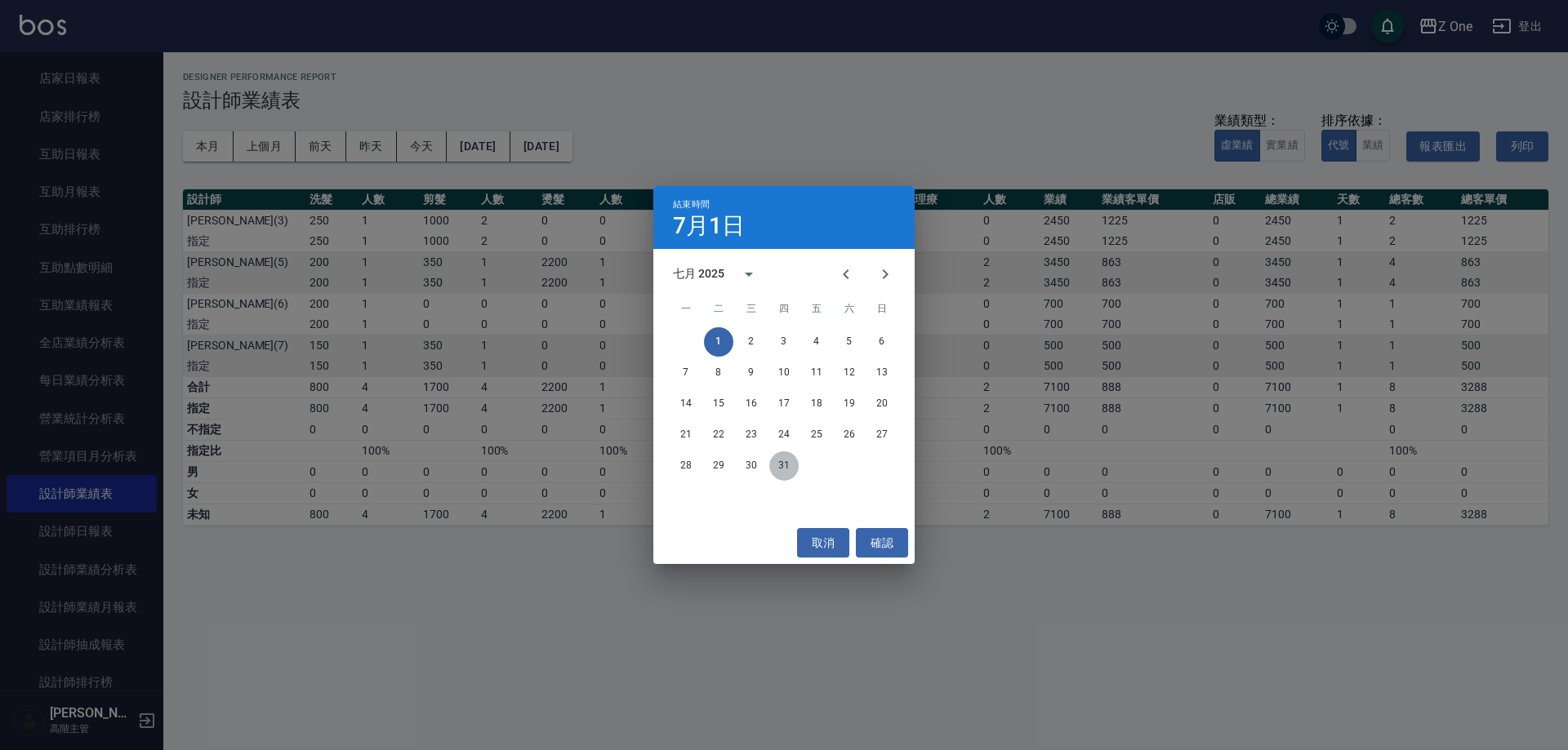
click at [785, 465] on button "31" at bounding box center [783, 466] width 29 height 29
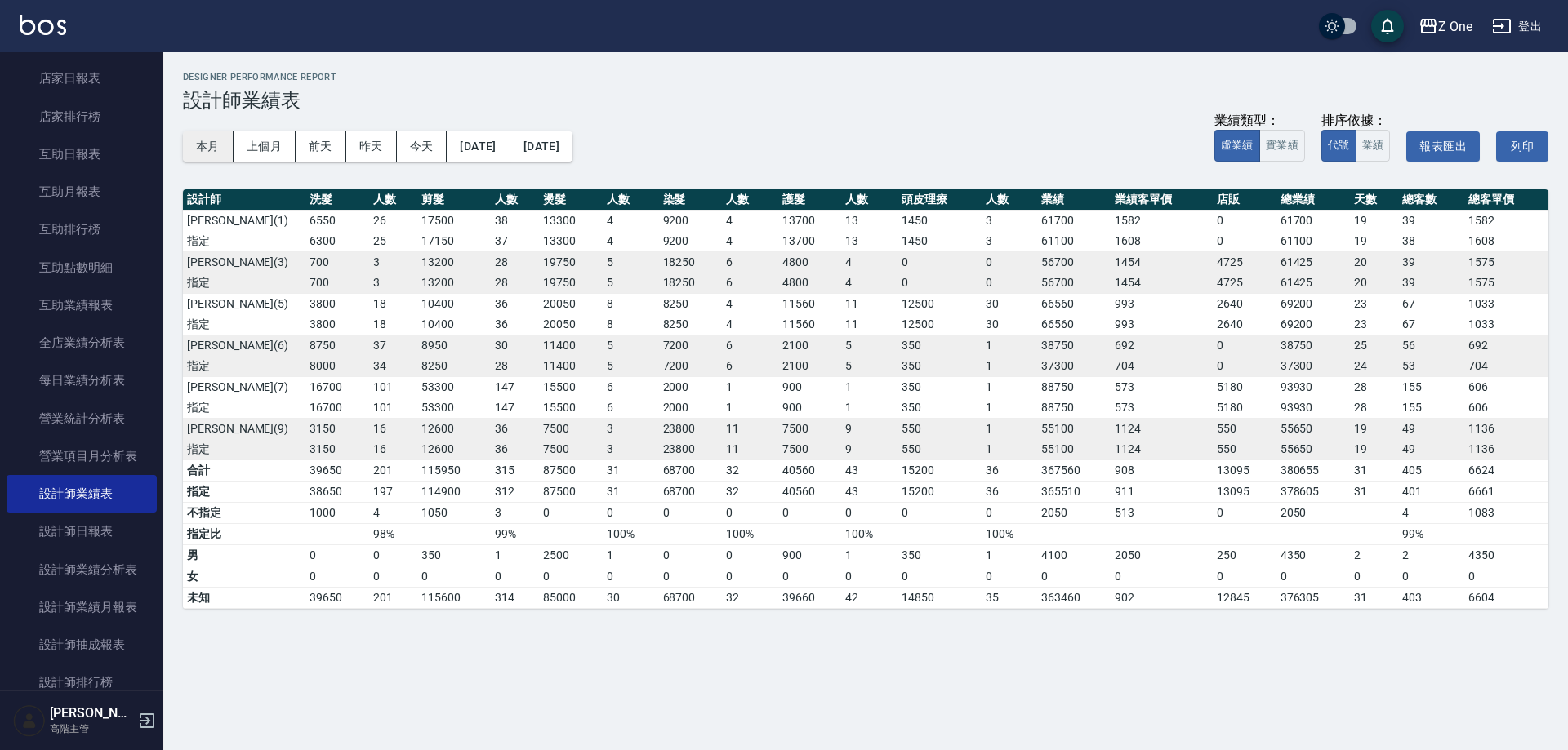
click at [208, 145] on button "本月" at bounding box center [208, 146] width 51 height 30
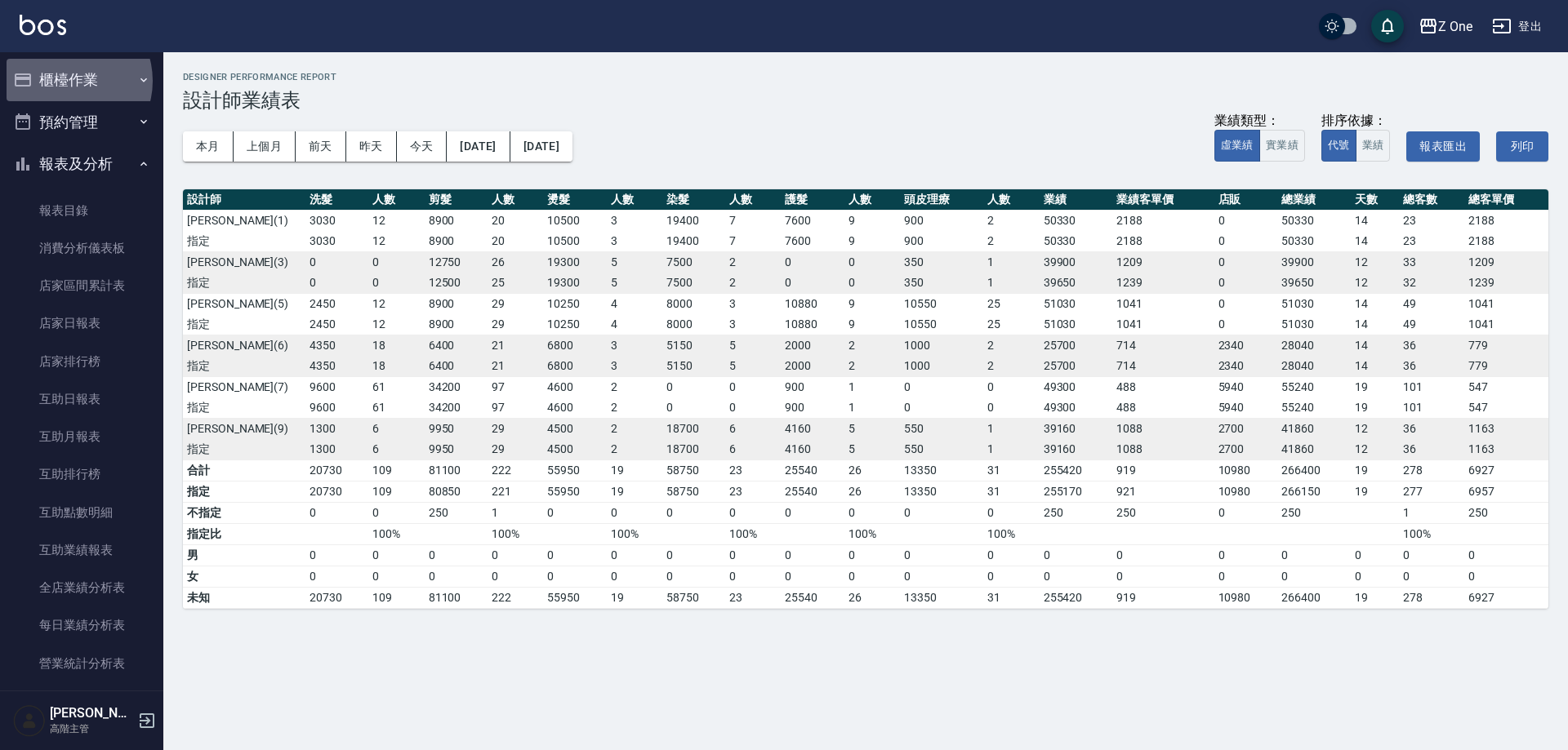
click at [67, 81] on button "櫃檯作業" at bounding box center [82, 80] width 150 height 42
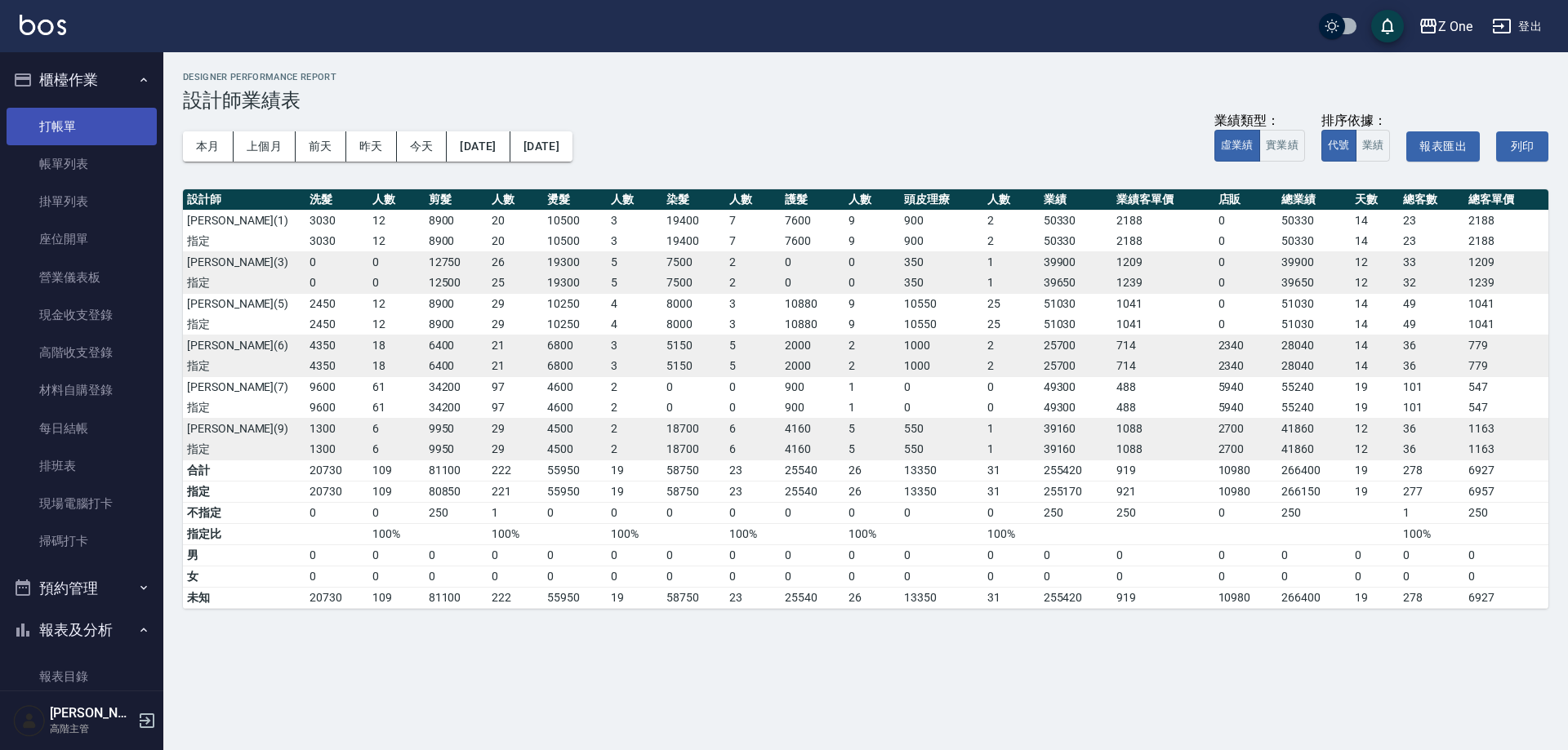
click at [117, 132] on link "打帳單" at bounding box center [82, 127] width 150 height 38
